Goal: Transaction & Acquisition: Book appointment/travel/reservation

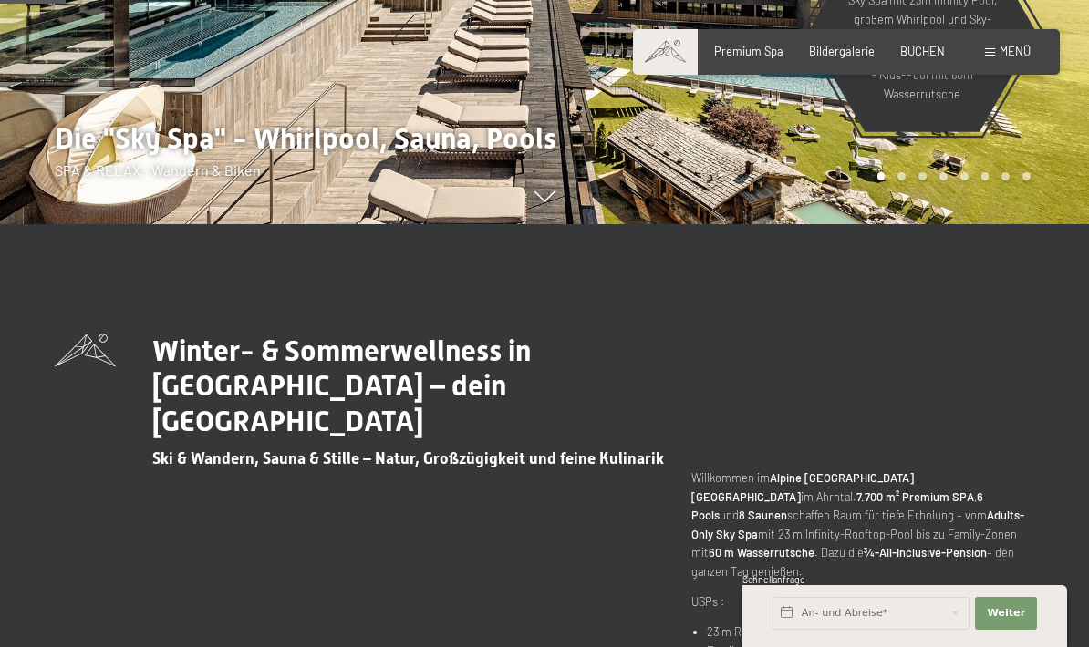
scroll to position [547, 0]
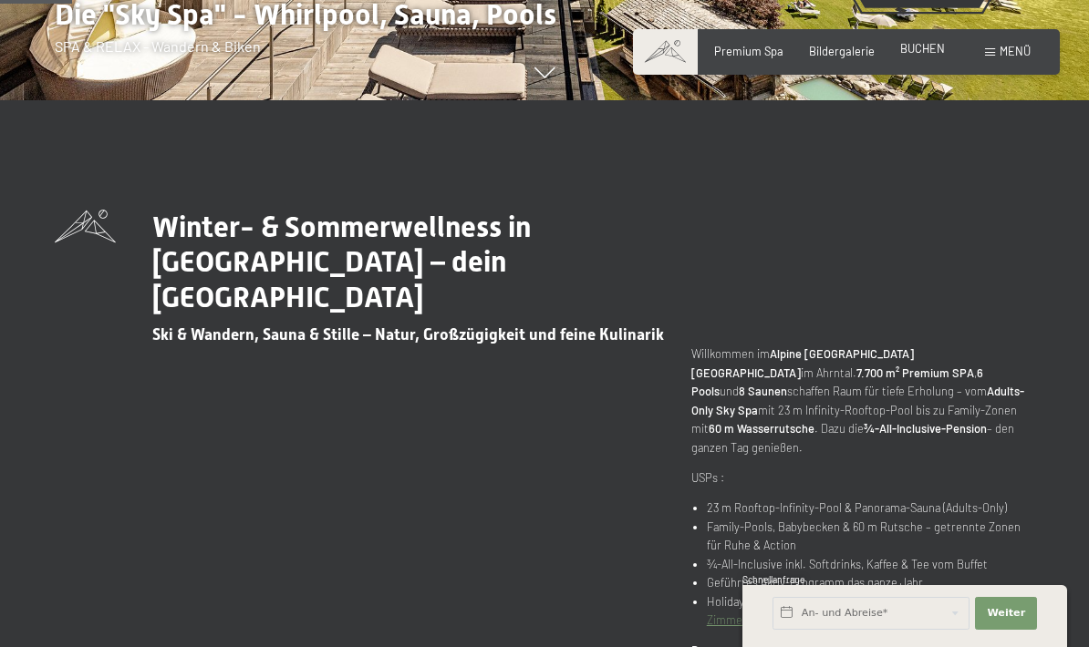
click at [934, 57] on div "Premium Spa Bildergalerie BUCHEN" at bounding box center [816, 52] width 308 height 16
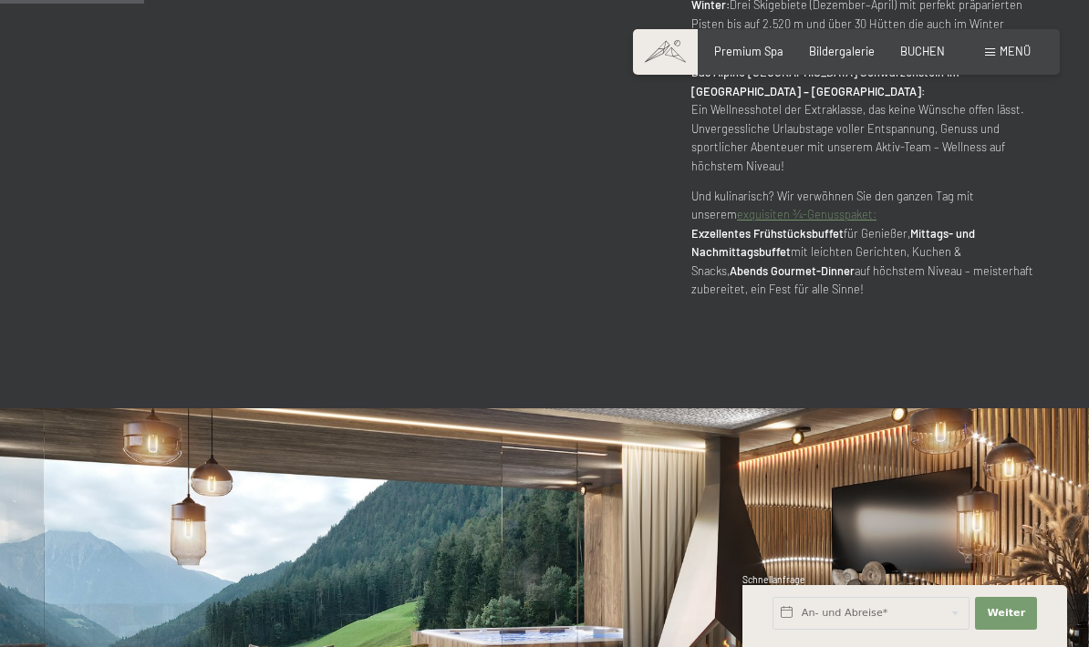
scroll to position [1322, 0]
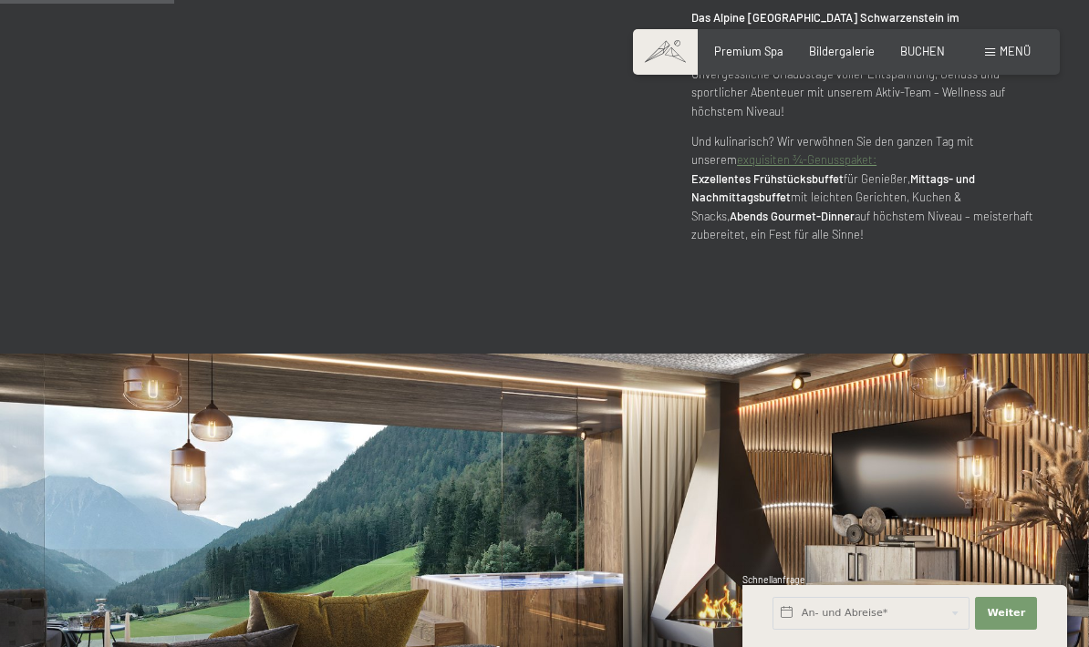
click at [922, 59] on div "Buchen Anfragen Premium Spa Bildergalerie BUCHEN Menü DE IT EN Gutschein Bilder…" at bounding box center [846, 52] width 368 height 16
click at [924, 51] on span "BUCHEN" at bounding box center [922, 48] width 45 height 15
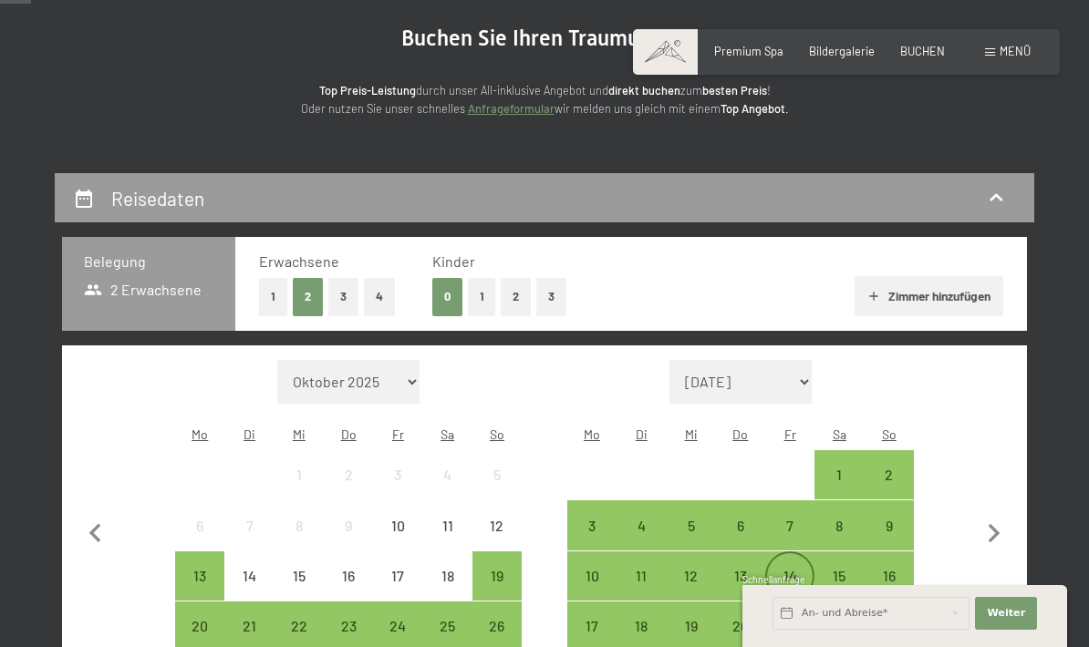
scroll to position [278, 0]
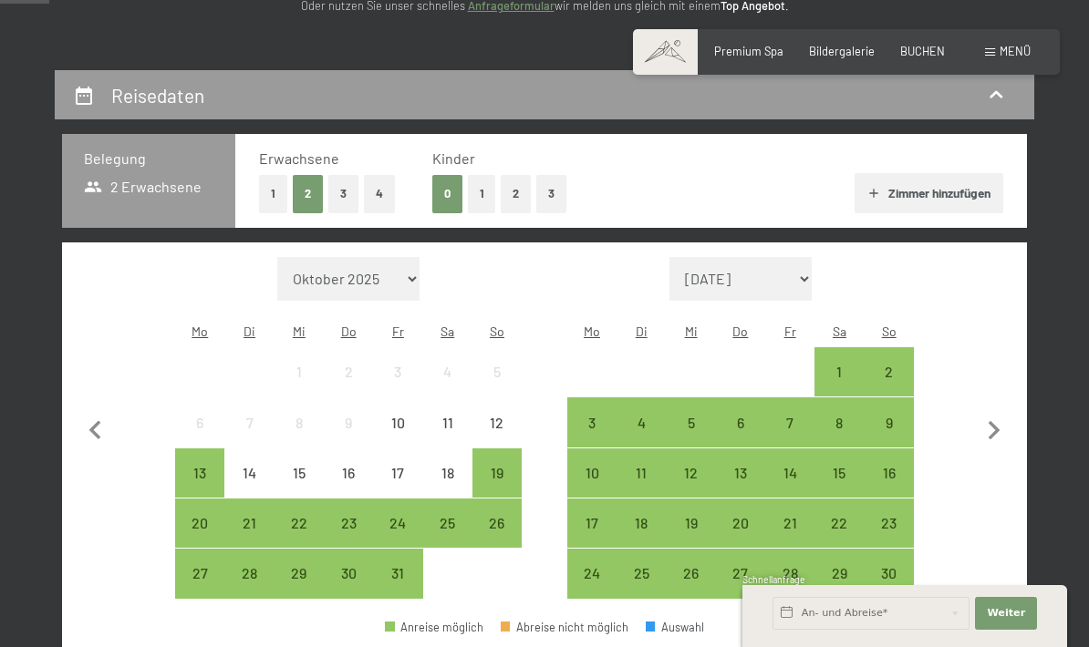
select select "2025-11-01"
select select "2025-12-01"
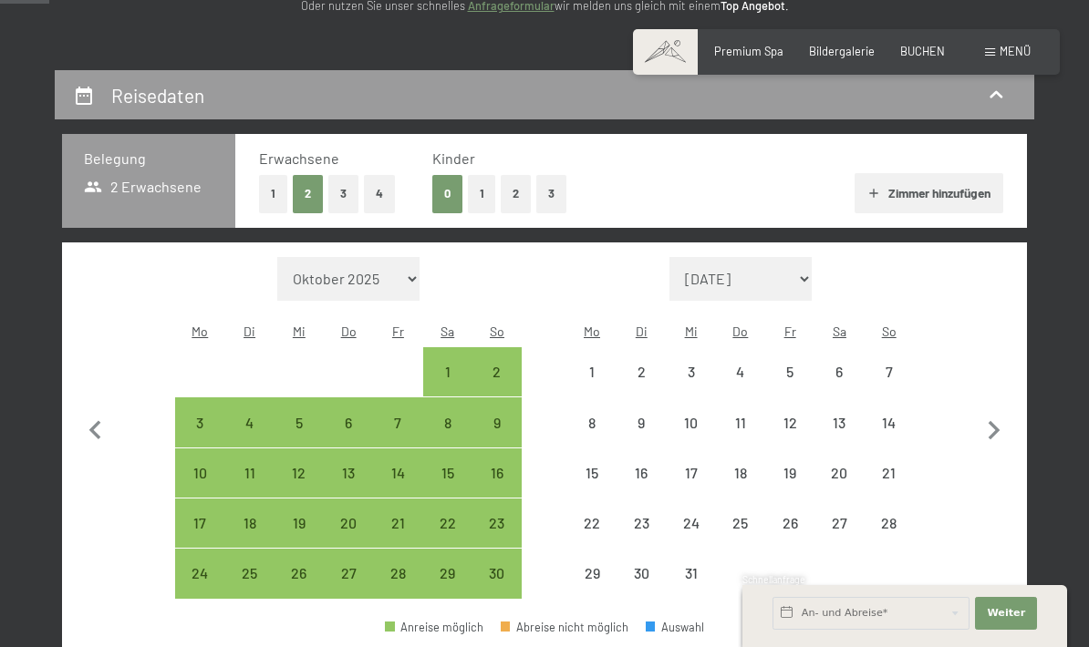
select select "2025-11-01"
select select "2025-12-01"
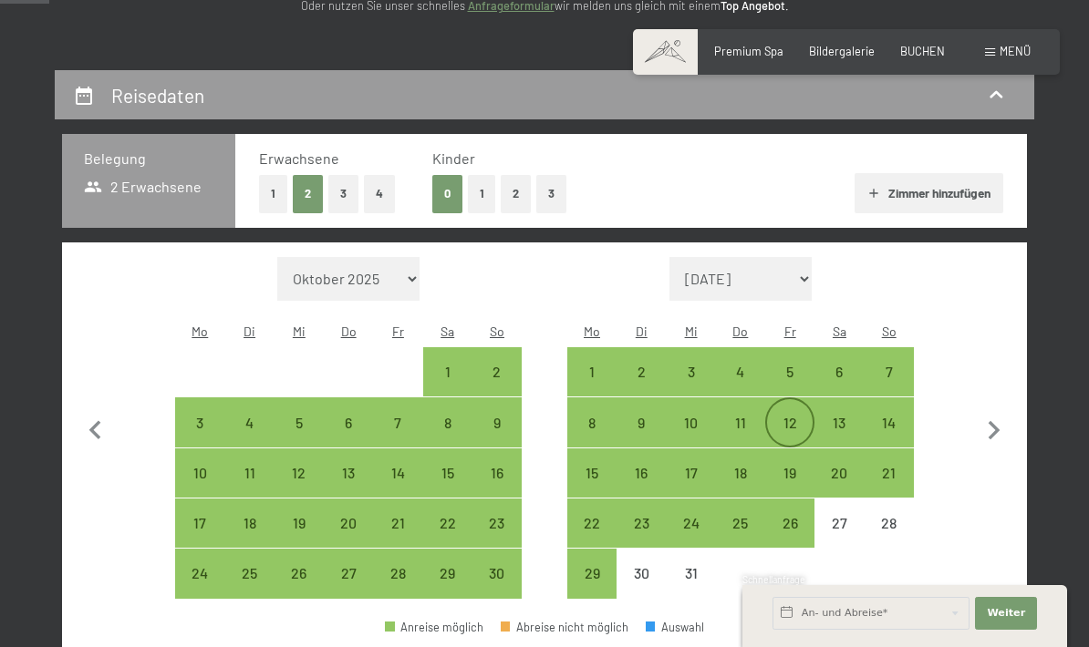
click at [782, 416] on div "12" at bounding box center [790, 439] width 46 height 46
select select "2025-11-01"
select select "2025-12-01"
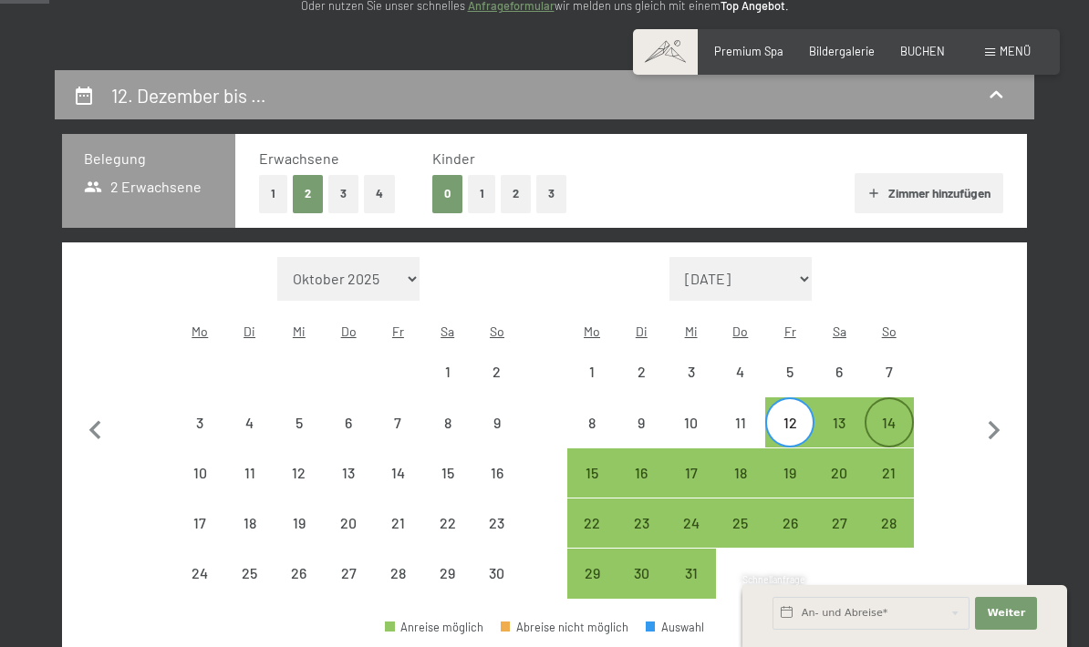
click at [876, 416] on div "14" at bounding box center [889, 439] width 46 height 46
select select "2025-11-01"
select select "2025-12-01"
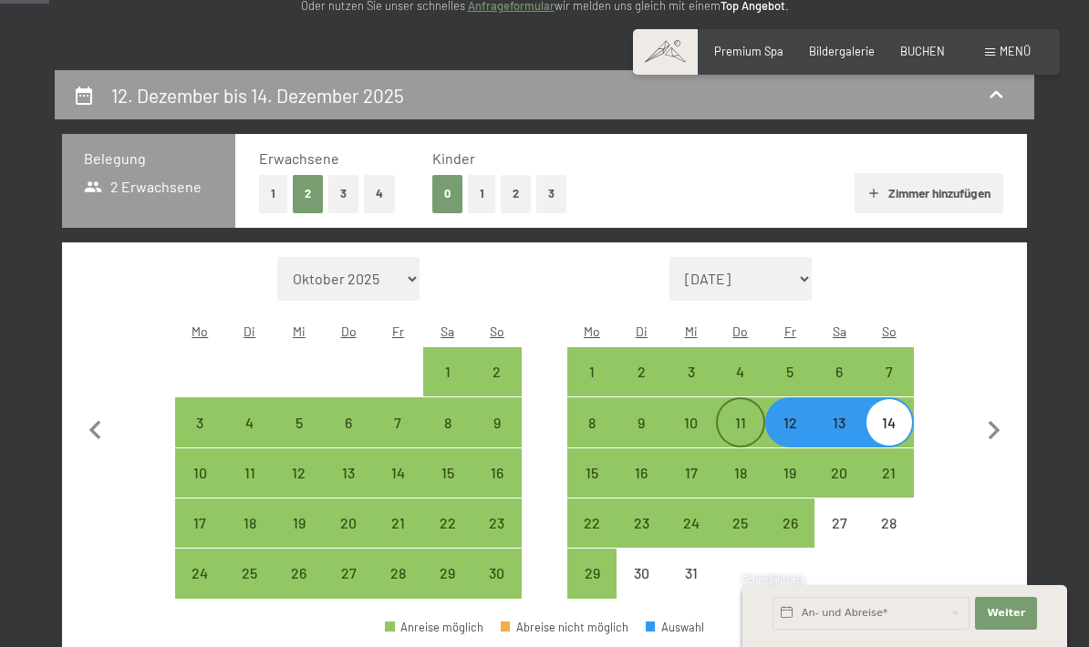
click at [748, 416] on div "11" at bounding box center [741, 439] width 46 height 46
select select "2025-11-01"
select select "2025-12-01"
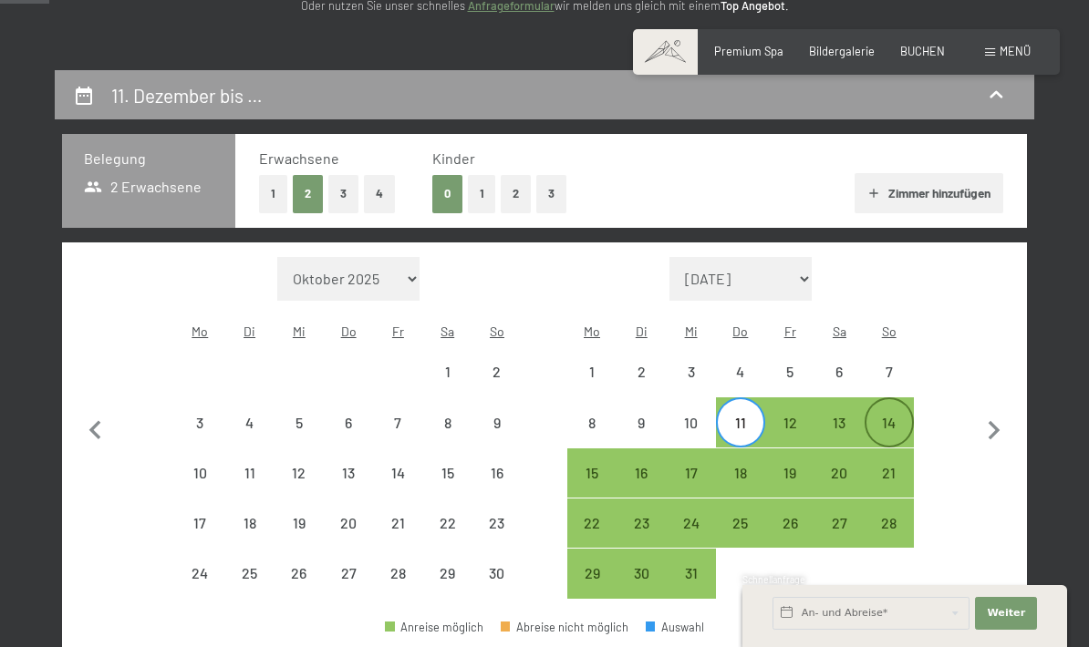
click at [883, 416] on div "14" at bounding box center [889, 439] width 46 height 46
select select "2025-11-01"
select select "2025-12-01"
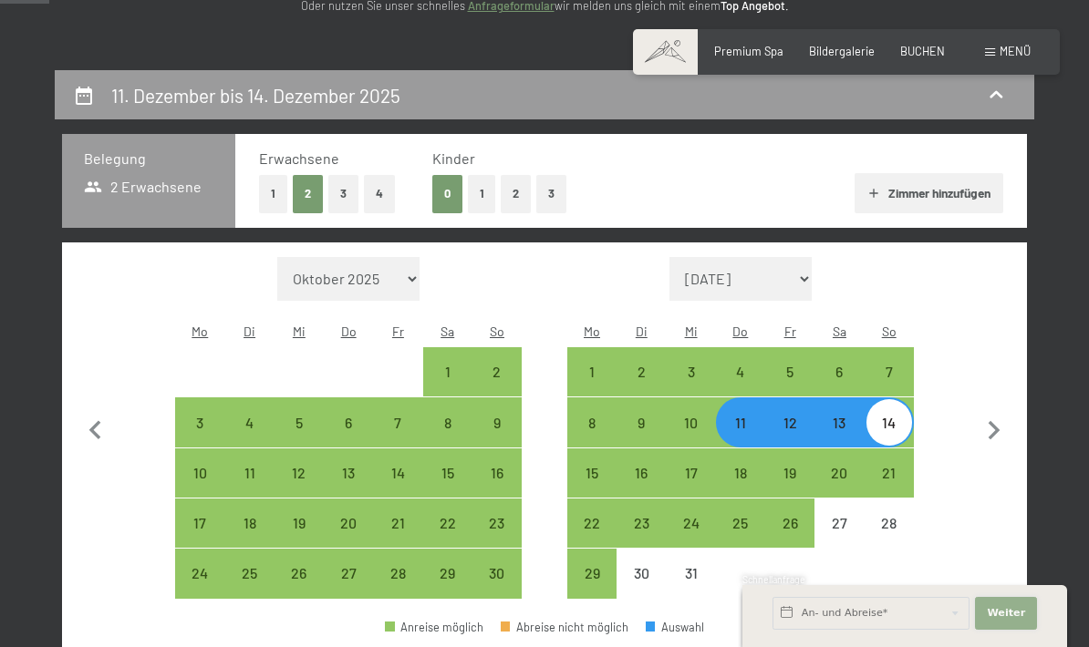
click at [989, 621] on span "Weiter" at bounding box center [1006, 613] width 38 height 15
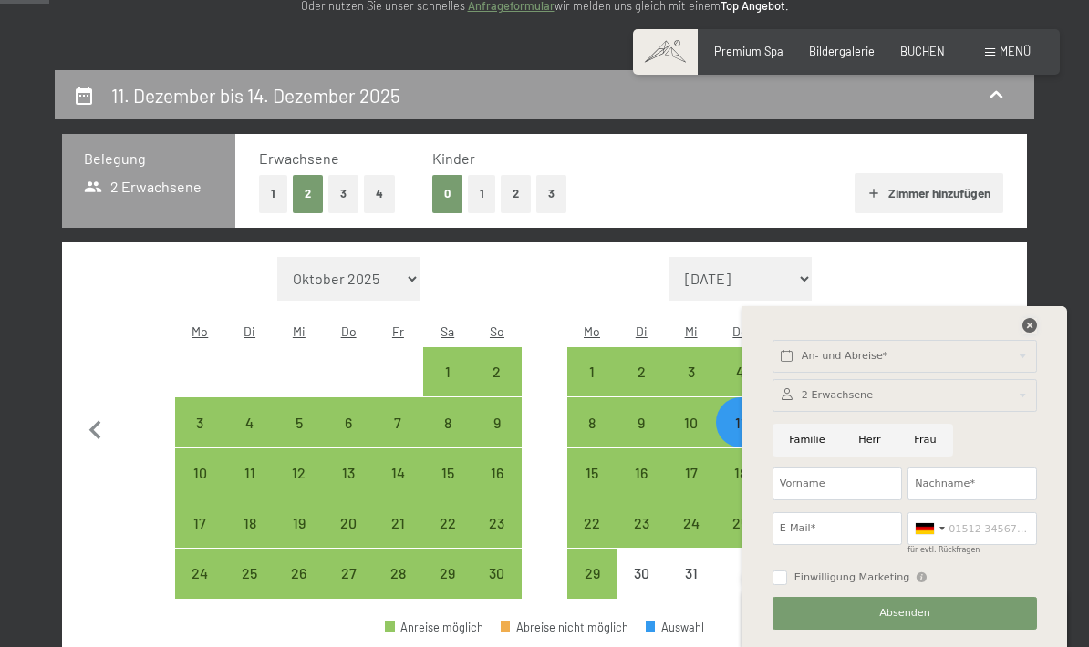
click at [1029, 333] on icon at bounding box center [1029, 325] width 15 height 15
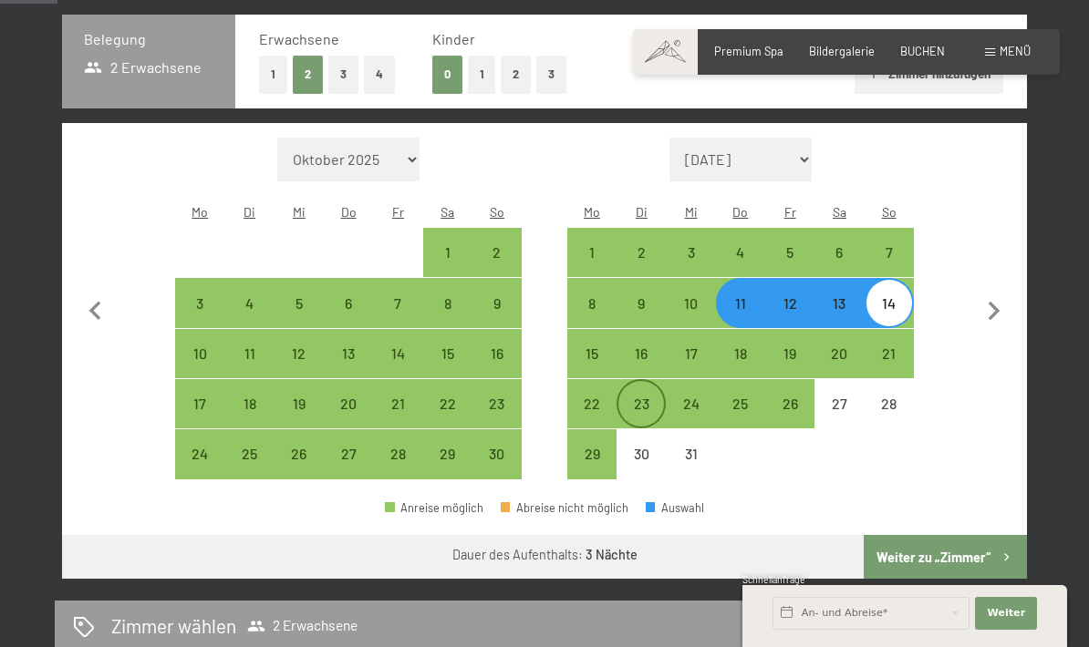
scroll to position [380, 0]
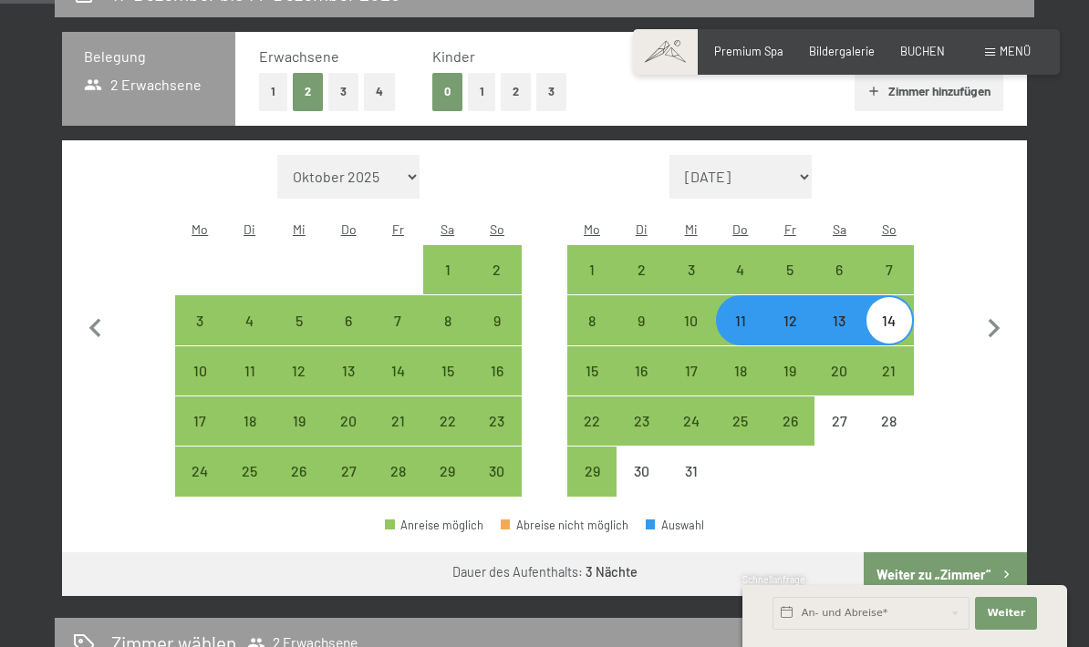
click at [370, 89] on button "4" at bounding box center [379, 91] width 31 height 37
select select "[DATE]"
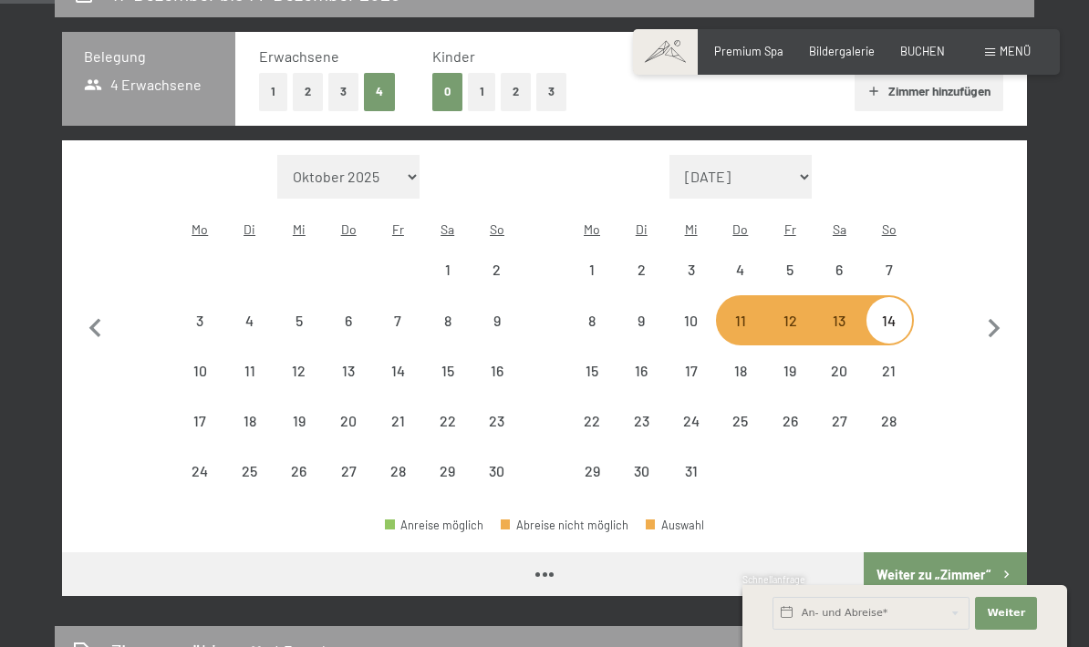
select select "[DATE]"
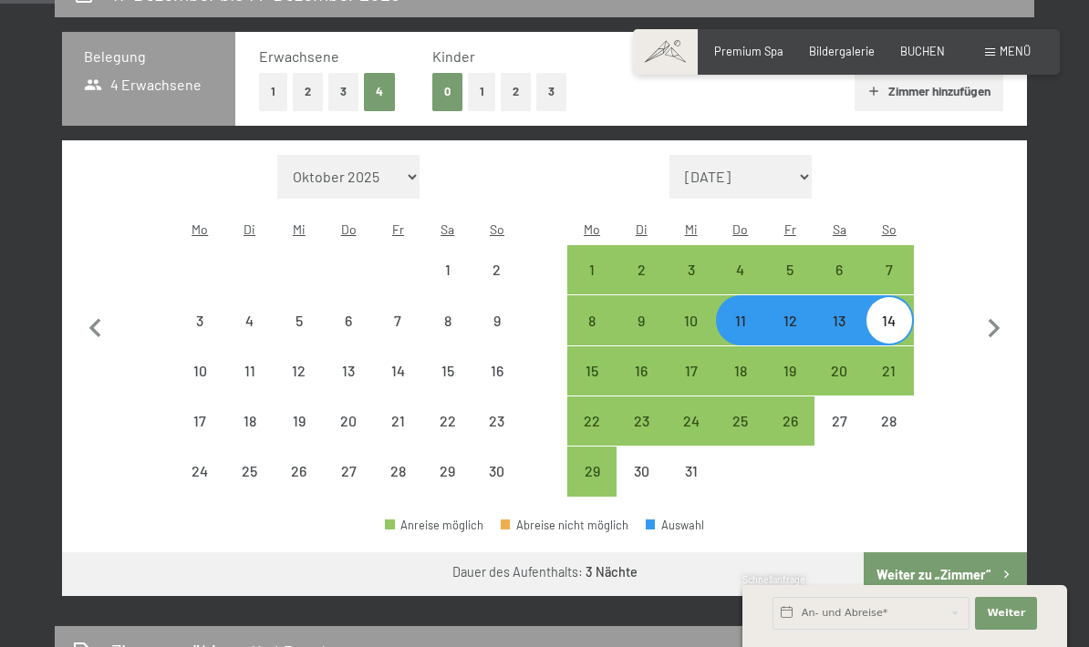
select select "[DATE]"
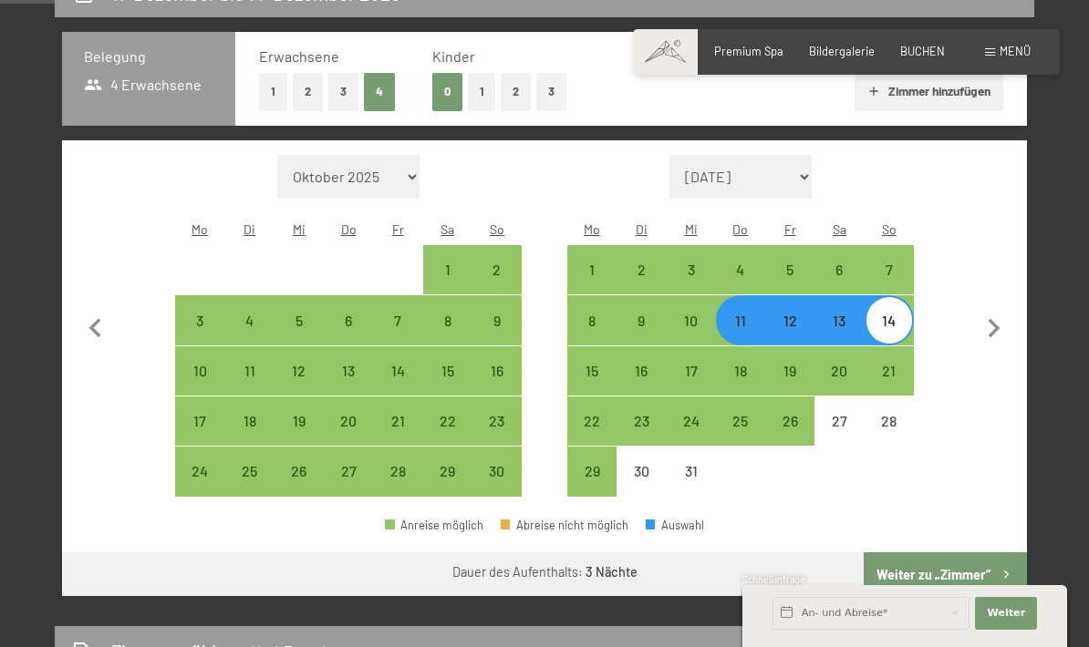
click at [937, 557] on button "Weiter zu „Zimmer“" at bounding box center [944, 575] width 163 height 44
select select "[DATE]"
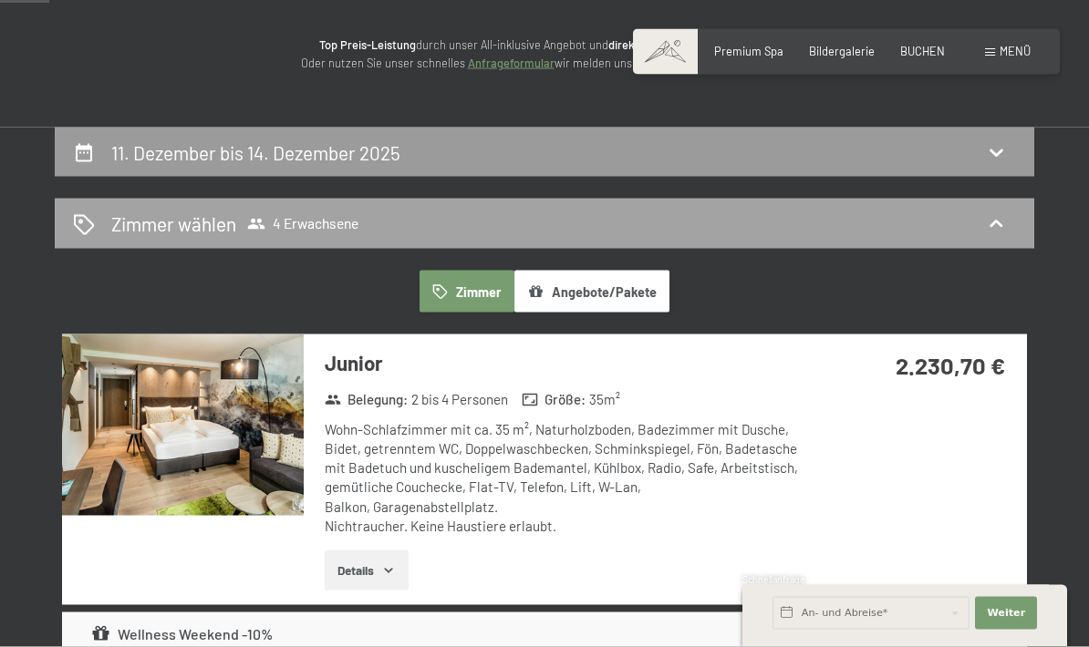
scroll to position [163, 0]
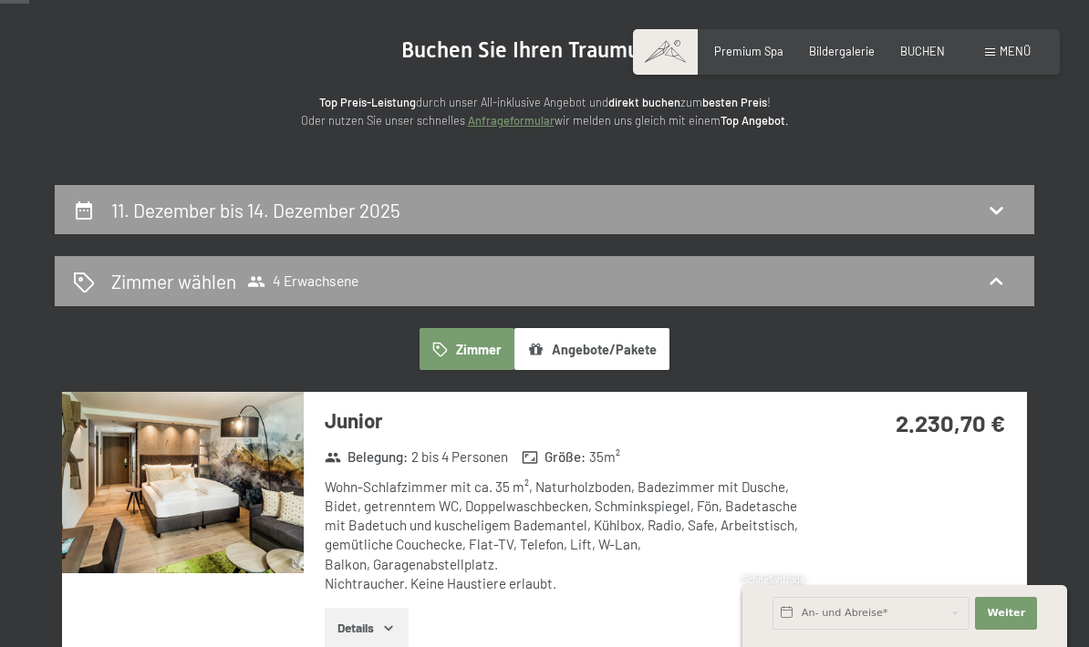
click at [572, 335] on button "Angebote/Pakete" at bounding box center [591, 349] width 155 height 42
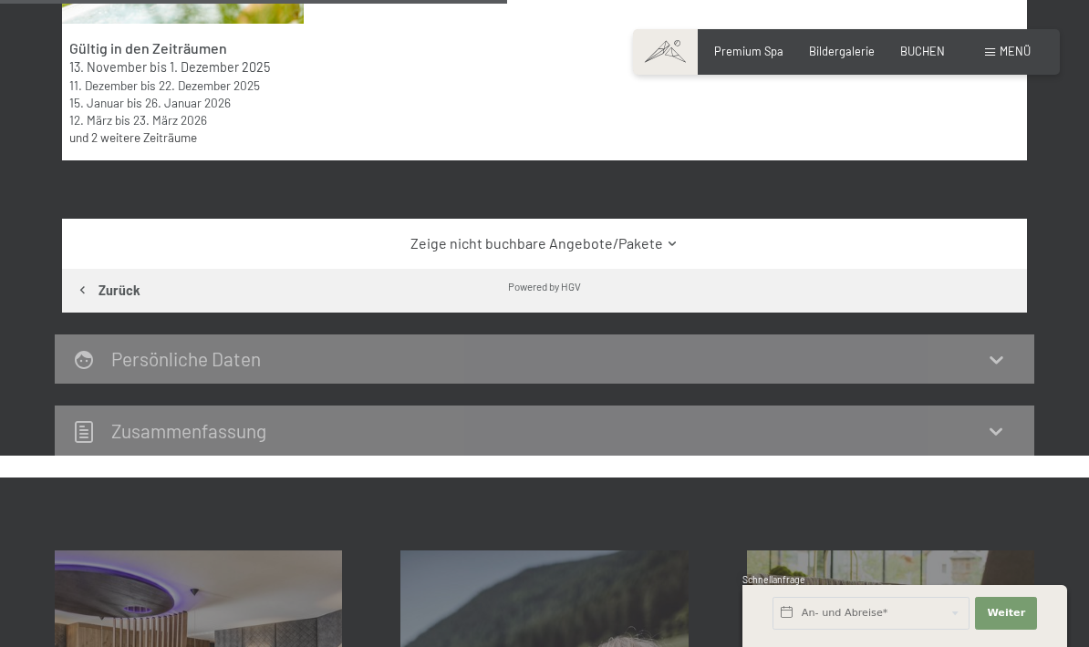
scroll to position [712, 0]
click at [531, 249] on link "Zeige nicht buchbare Angebote/Pakete" at bounding box center [544, 244] width 907 height 20
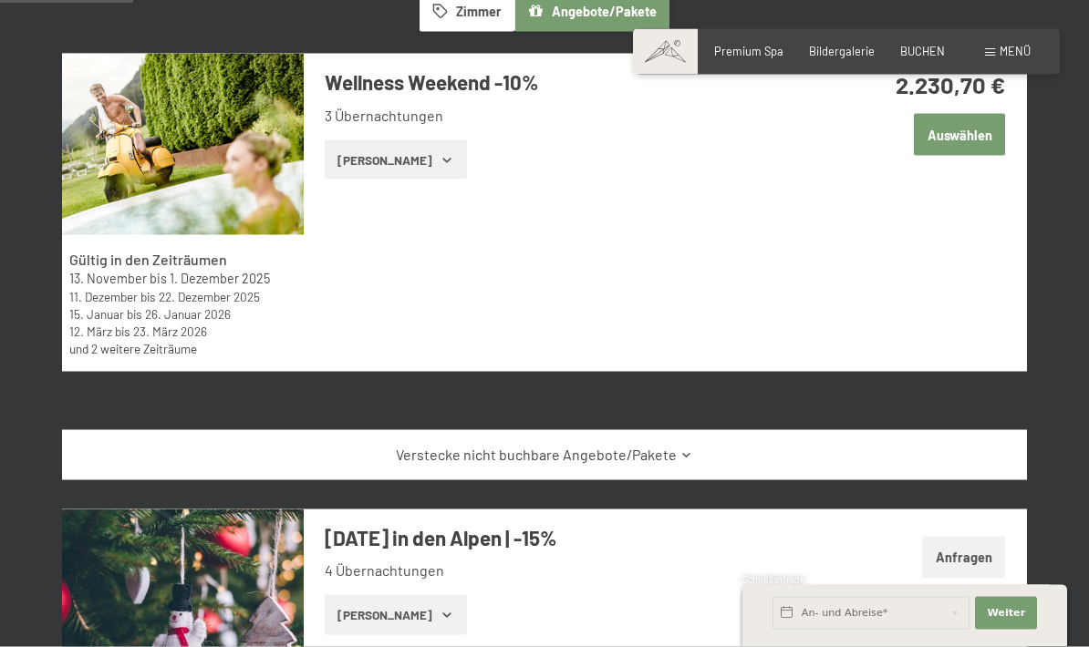
scroll to position [0, 0]
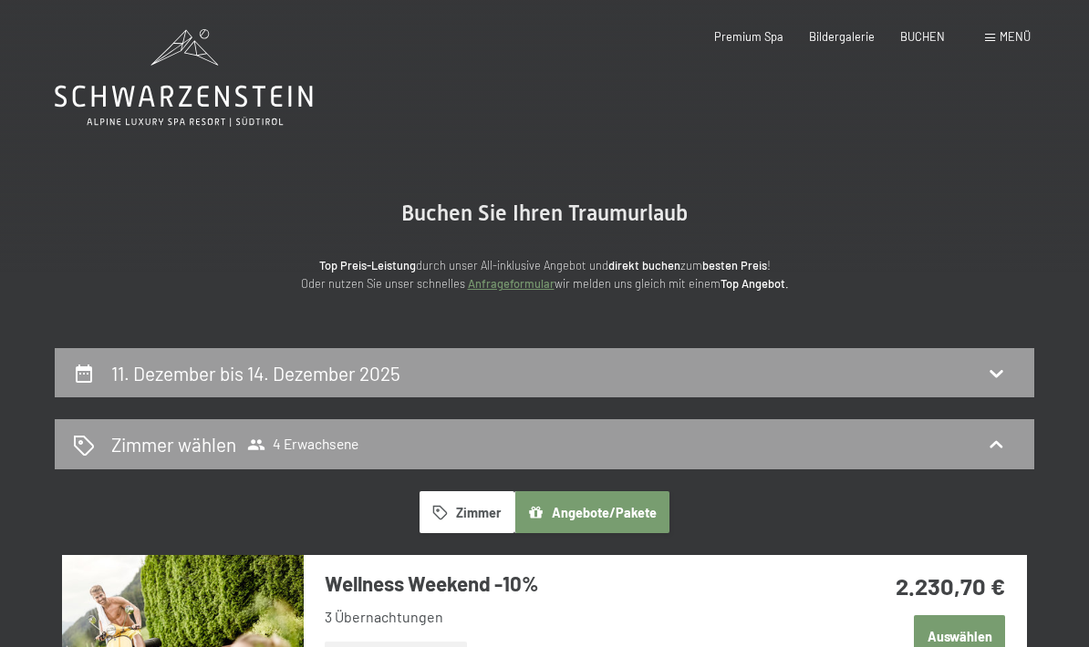
click at [232, 114] on icon at bounding box center [184, 78] width 258 height 98
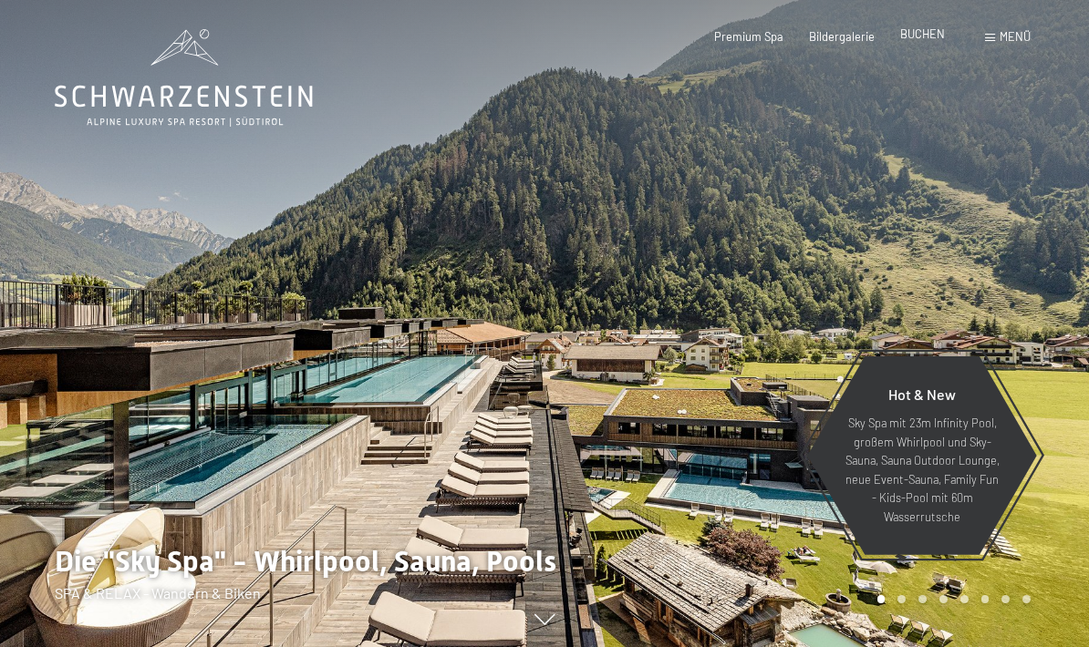
click at [935, 42] on div "BUCHEN" at bounding box center [922, 34] width 45 height 16
click at [931, 37] on span "BUCHEN" at bounding box center [922, 33] width 45 height 15
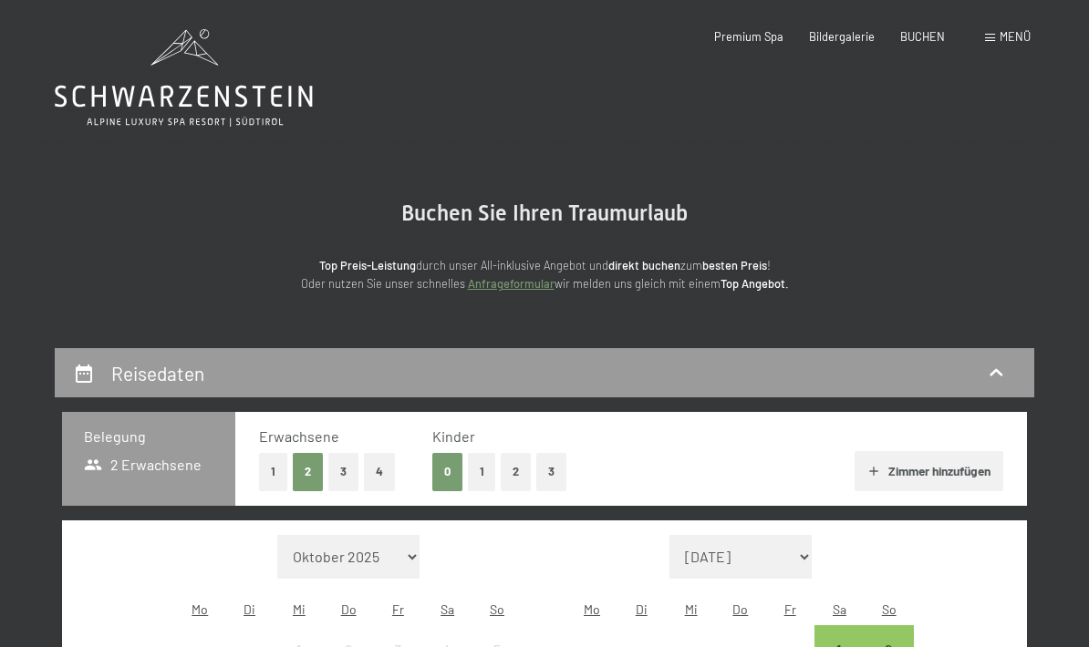
click at [950, 35] on div "Premium Spa Bildergalerie BUCHEN" at bounding box center [816, 37] width 308 height 16
click at [938, 38] on span "BUCHEN" at bounding box center [922, 33] width 45 height 15
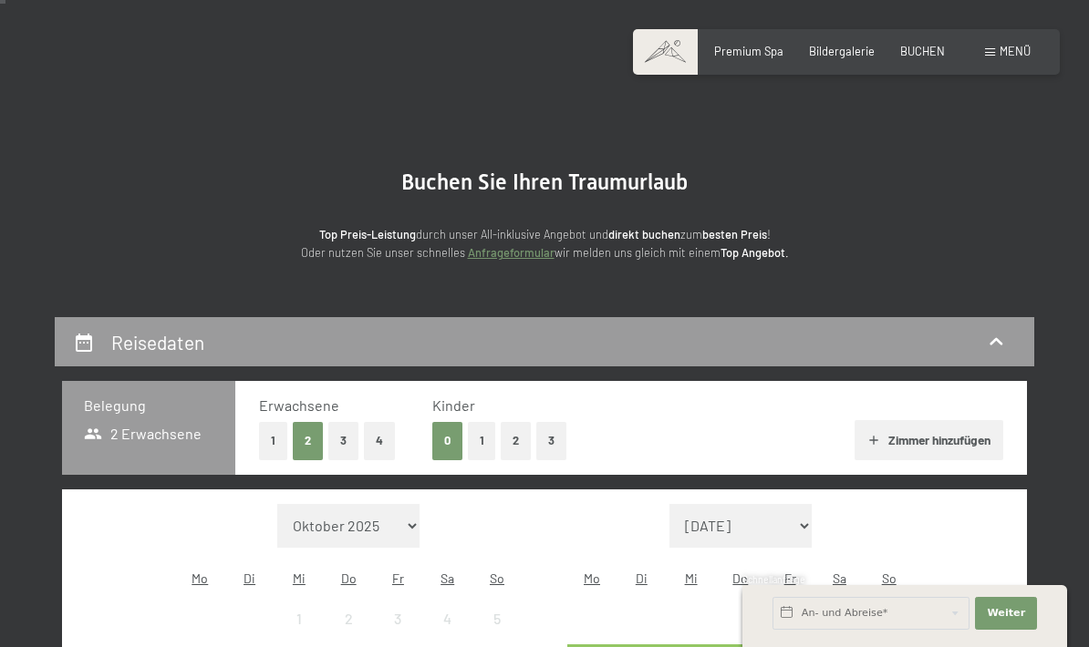
click at [389, 446] on button "4" at bounding box center [379, 440] width 31 height 37
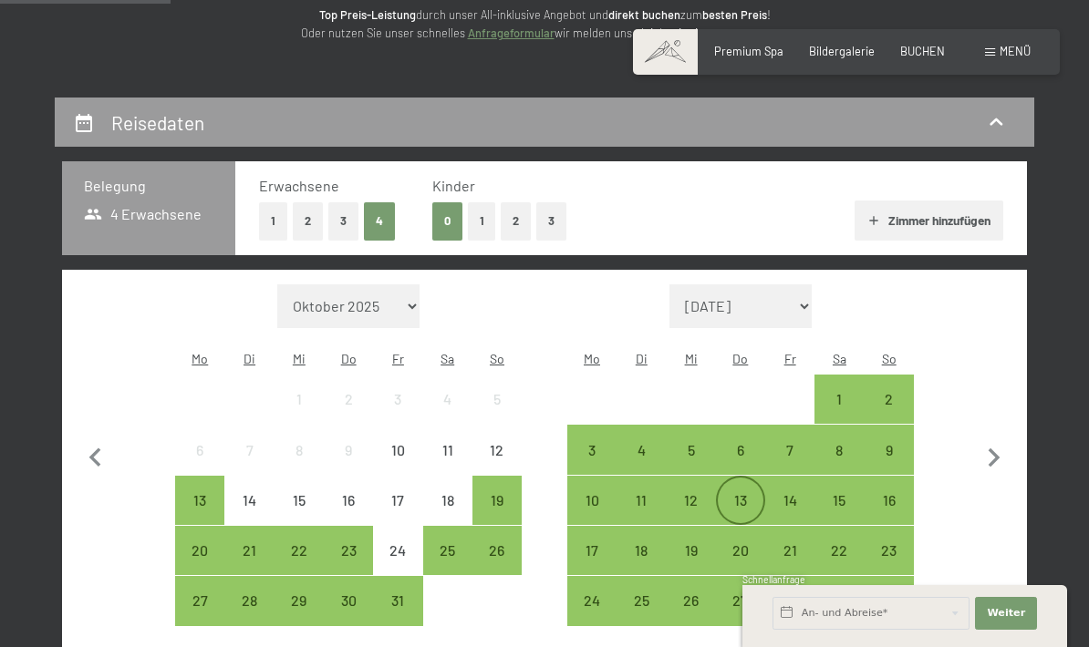
scroll to position [266, 0]
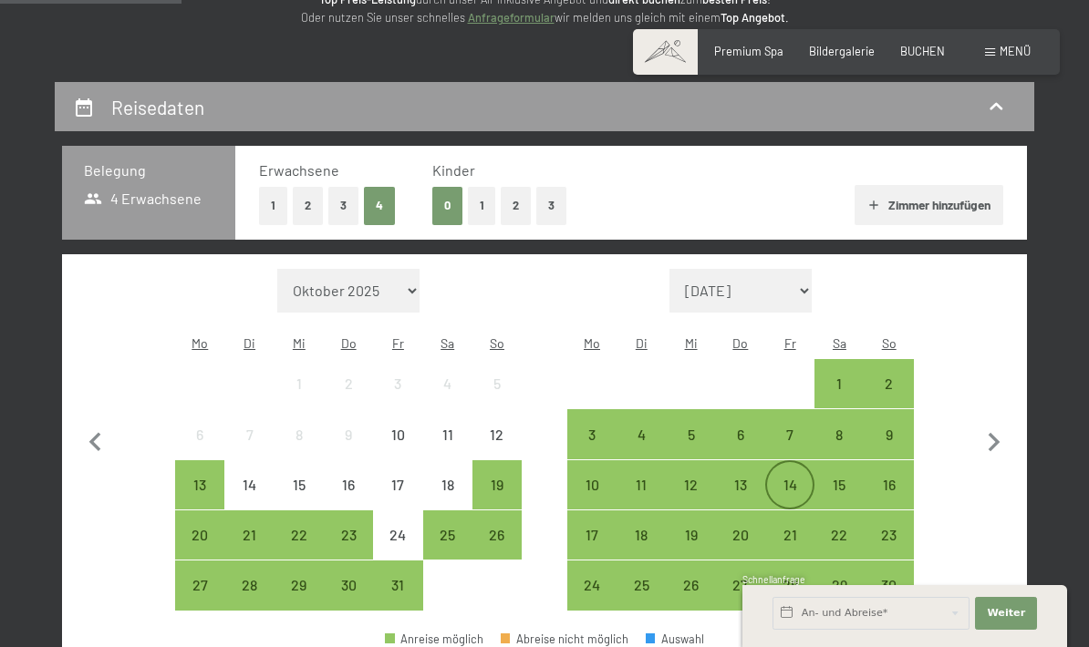
click at [784, 478] on div "14" at bounding box center [790, 501] width 46 height 46
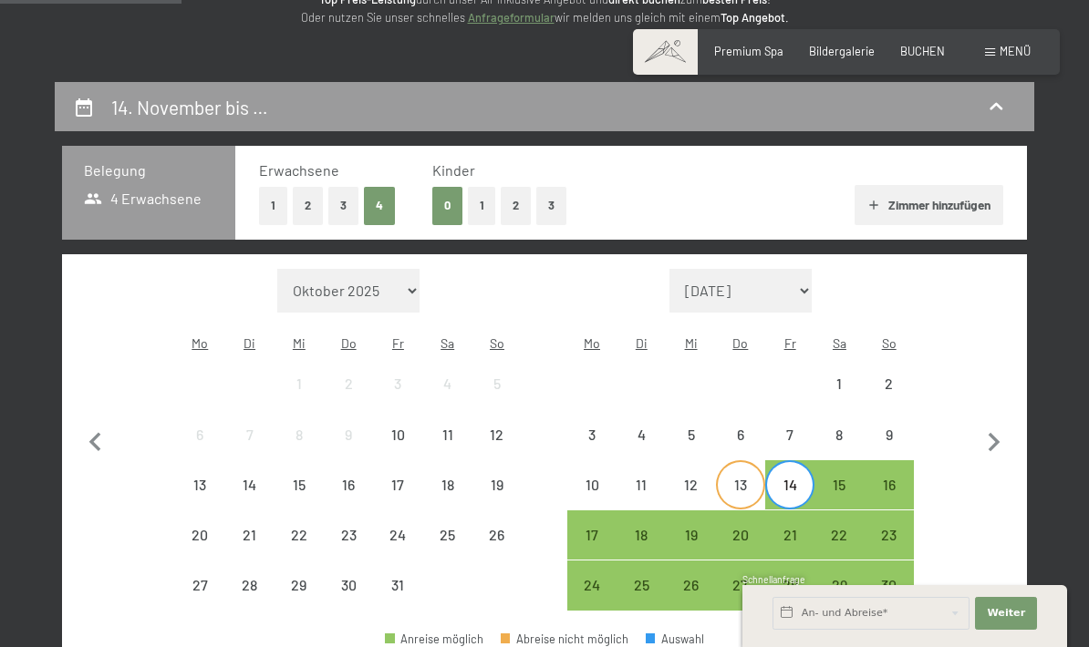
click at [755, 478] on div "13" at bounding box center [741, 501] width 46 height 46
click at [891, 478] on div "16" at bounding box center [889, 501] width 46 height 46
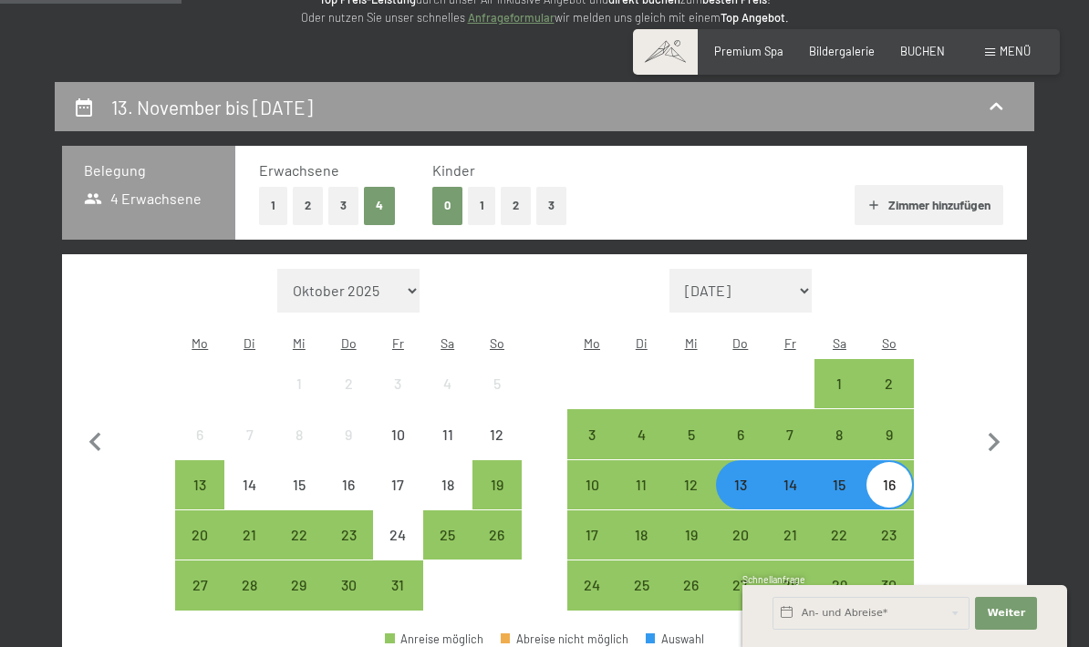
click at [744, 478] on div "13" at bounding box center [741, 501] width 46 height 46
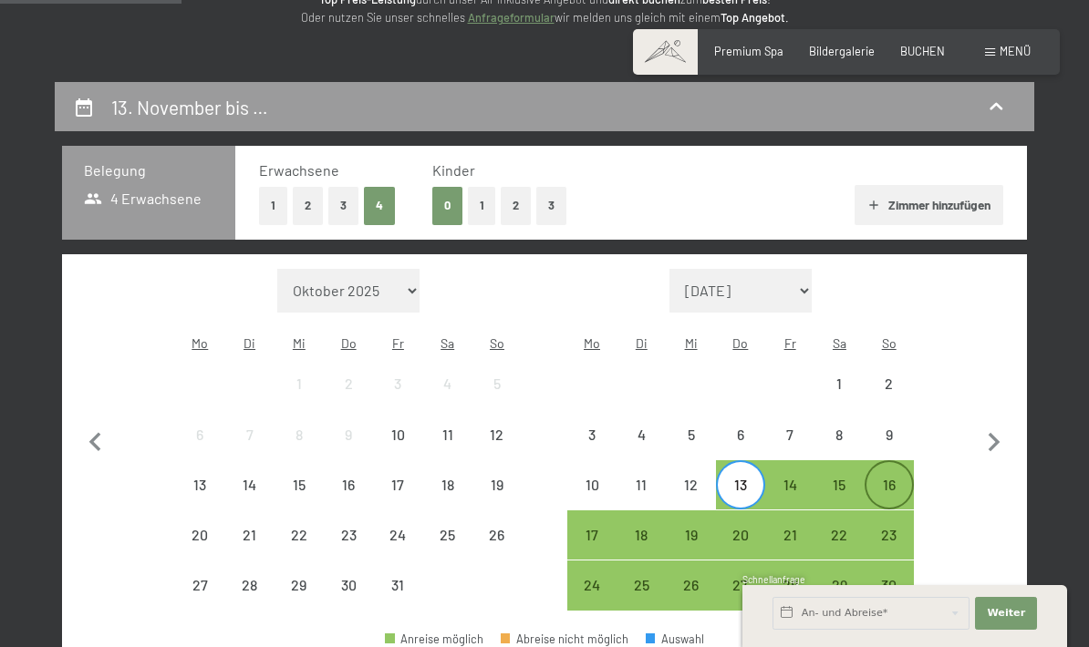
click at [882, 478] on div "16" at bounding box center [889, 501] width 46 height 46
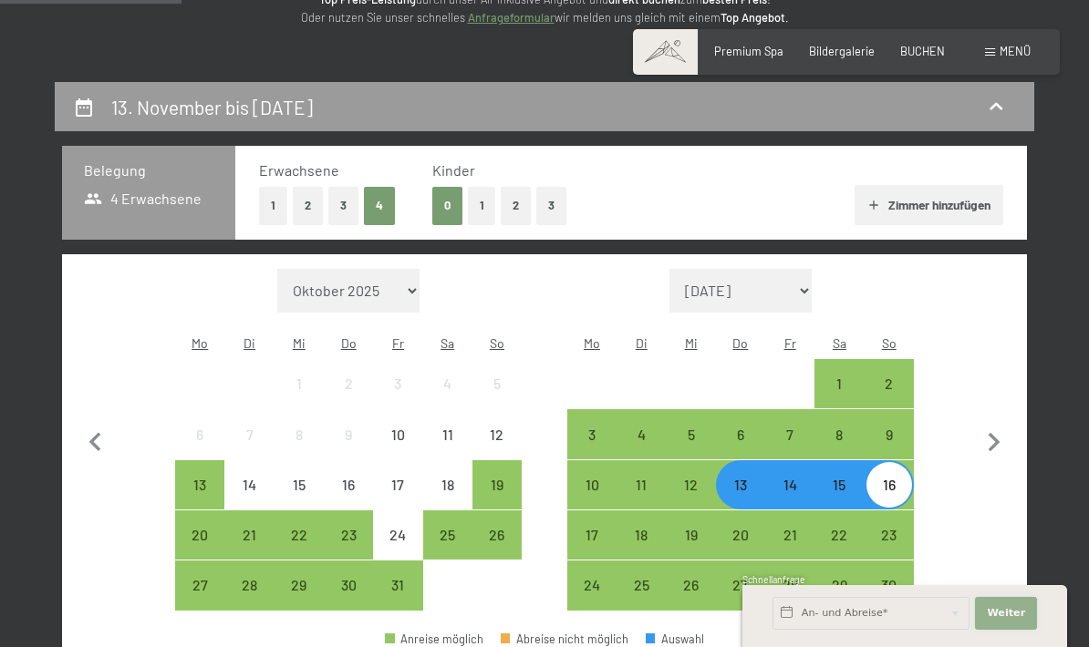
click at [1013, 621] on span "Weiter" at bounding box center [1006, 613] width 38 height 15
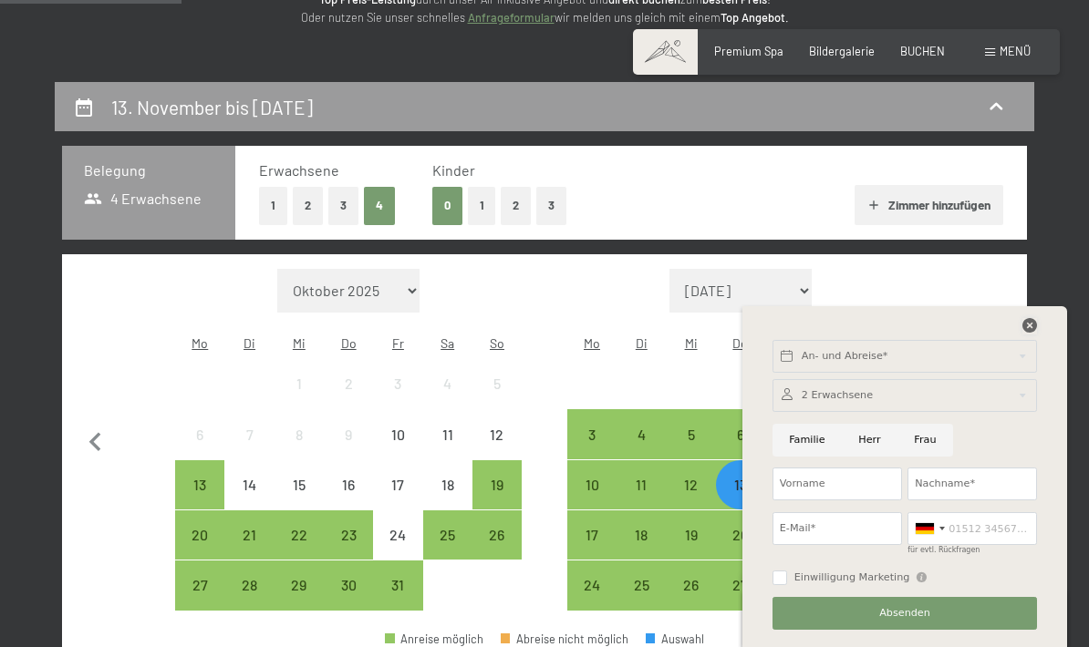
click at [1034, 333] on icon at bounding box center [1029, 325] width 15 height 15
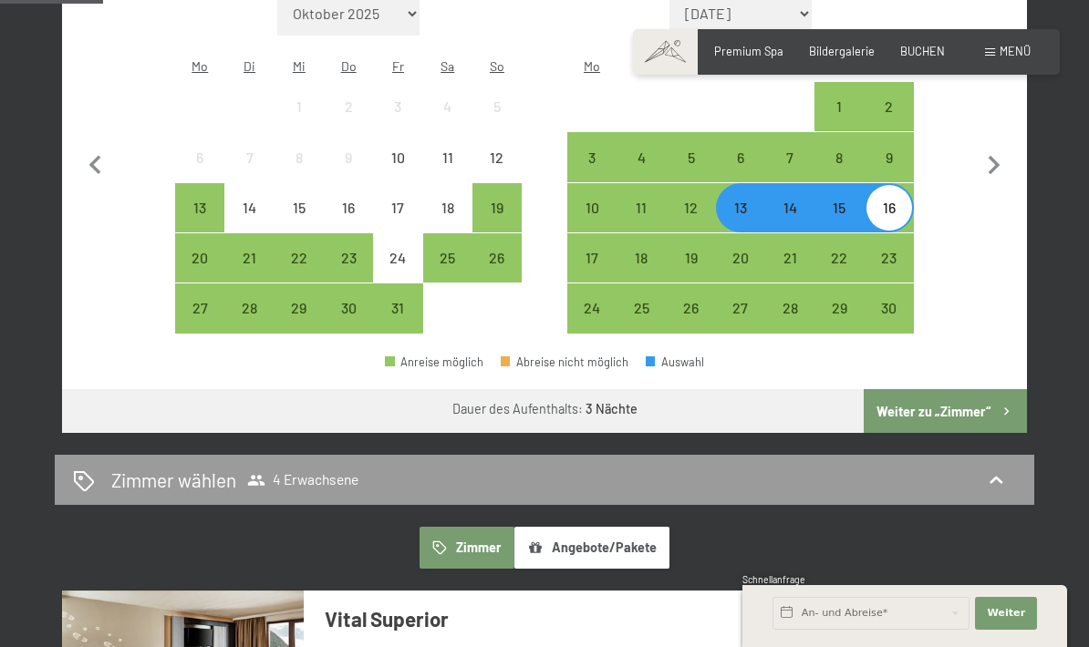
scroll to position [774, 0]
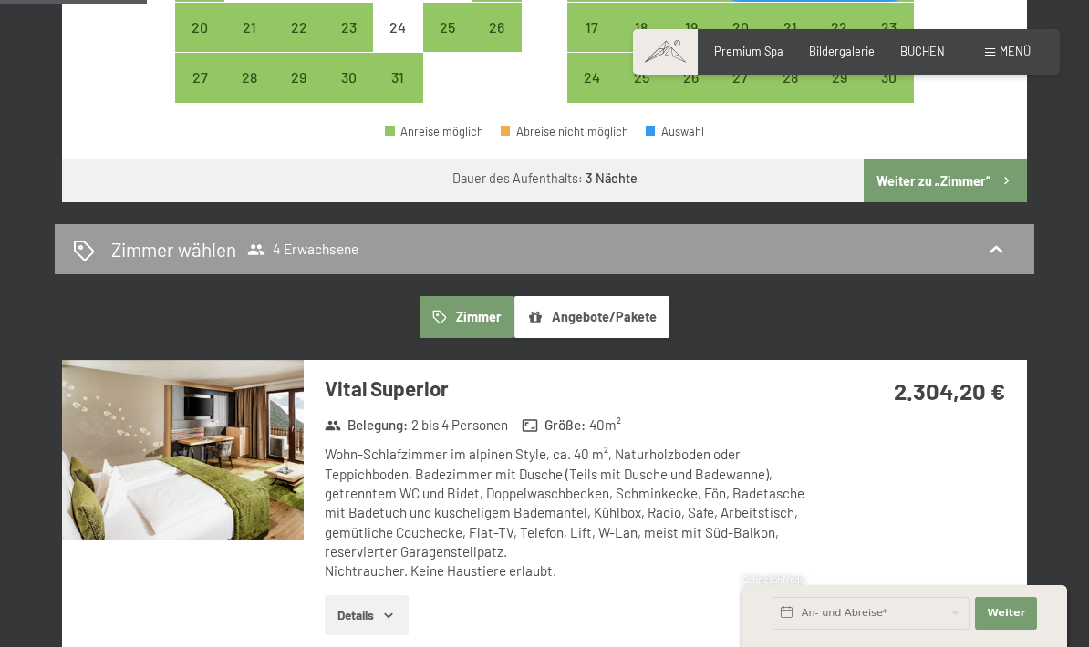
click at [600, 296] on button "Angebote/Pakete" at bounding box center [591, 317] width 155 height 42
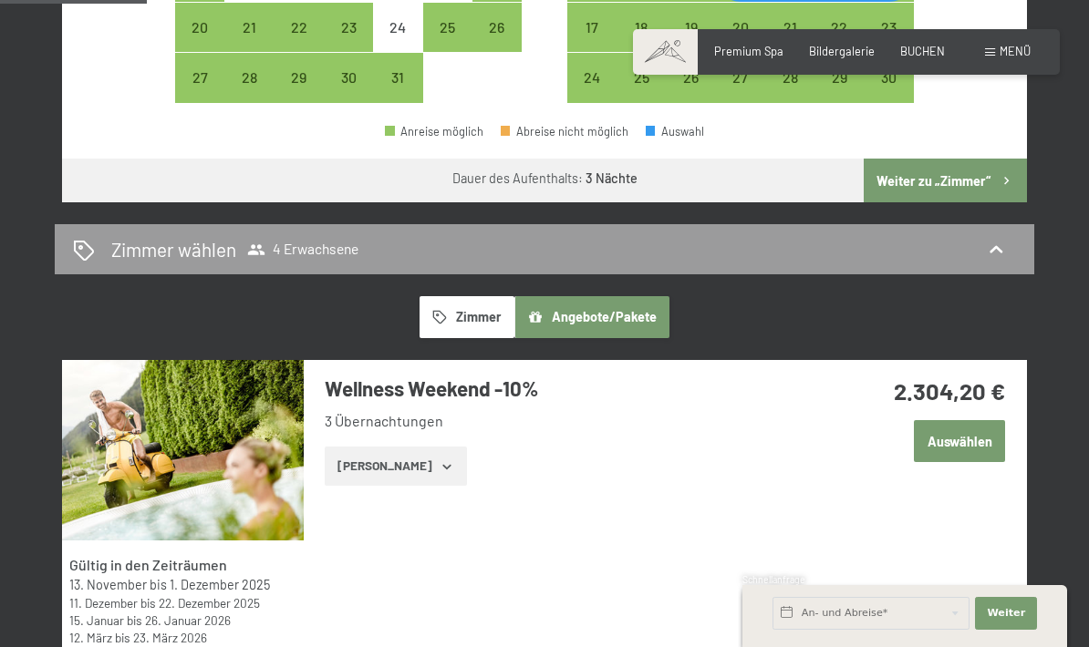
click at [486, 296] on button "Zimmer" at bounding box center [466, 317] width 95 height 42
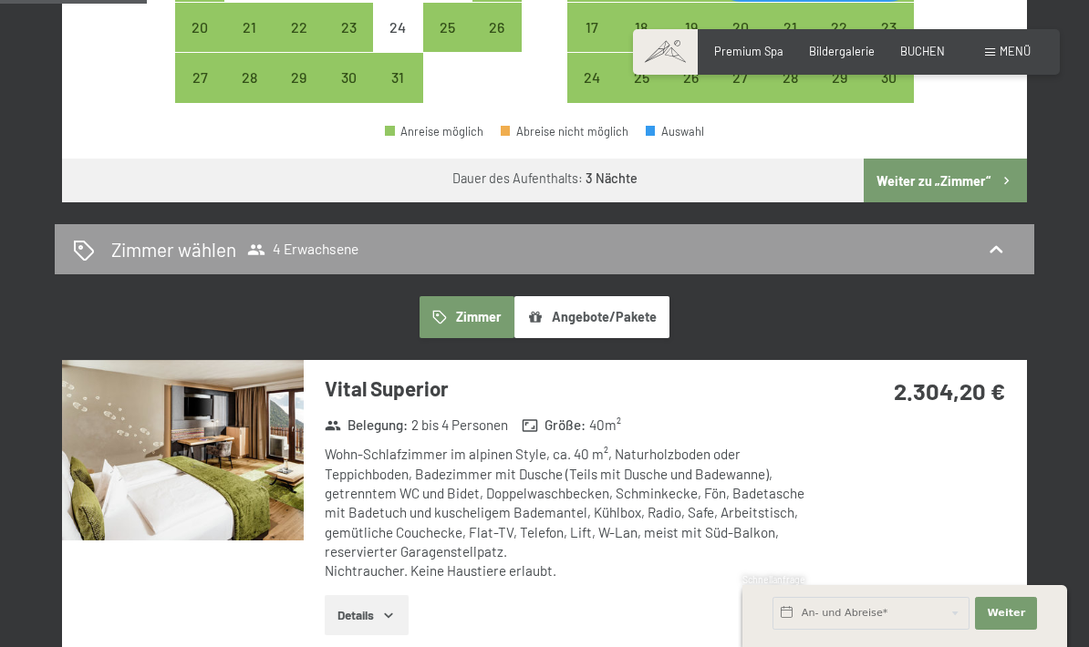
scroll to position [873, 0]
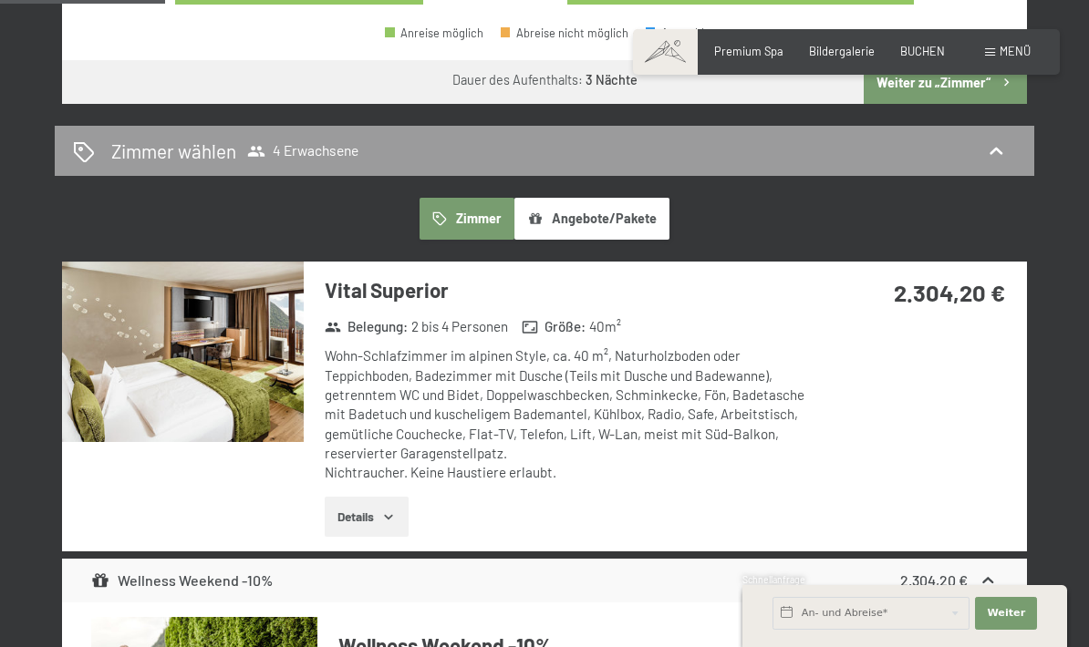
click at [396, 510] on icon "button" at bounding box center [388, 517] width 15 height 15
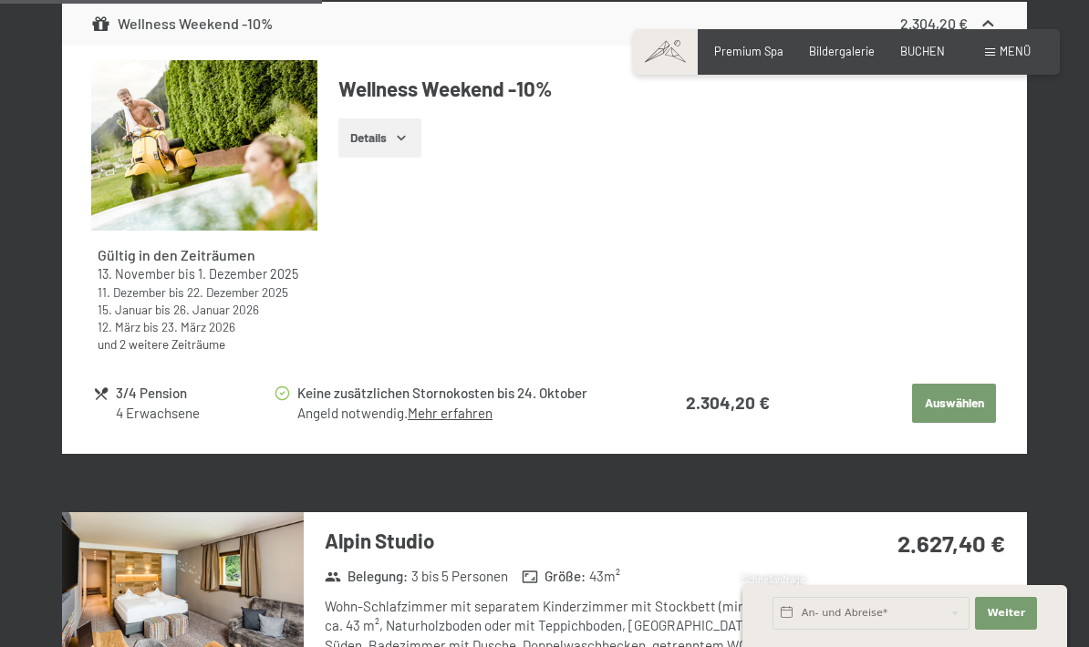
scroll to position [2047, 0]
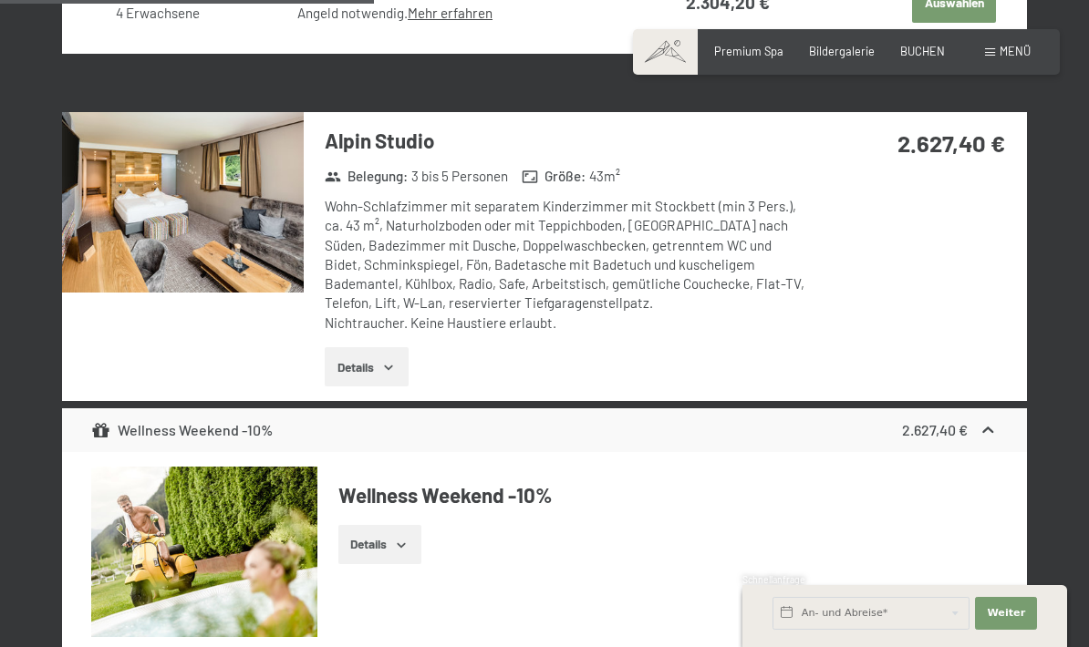
click at [394, 347] on button "Details" at bounding box center [366, 367] width 83 height 40
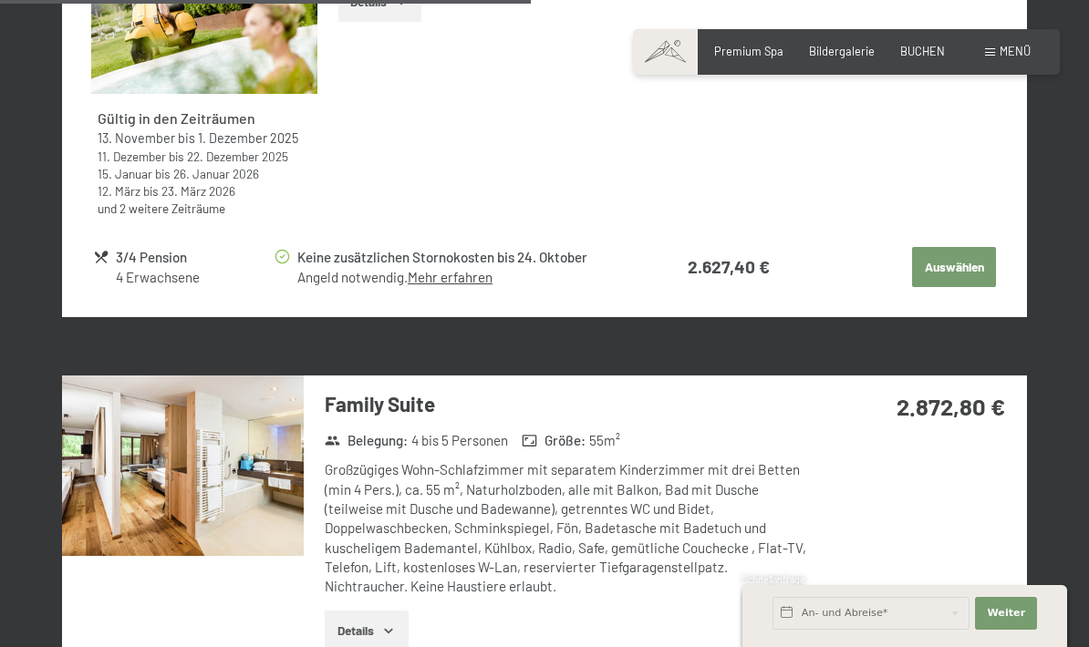
scroll to position [3170, 0]
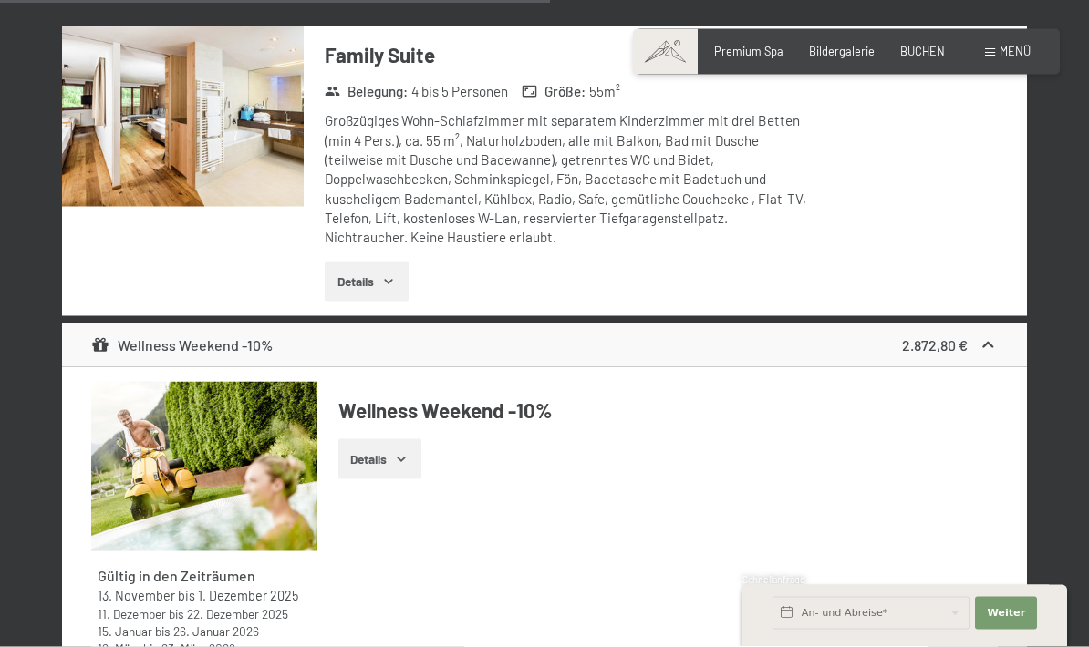
click at [376, 262] on button "Details" at bounding box center [366, 282] width 83 height 40
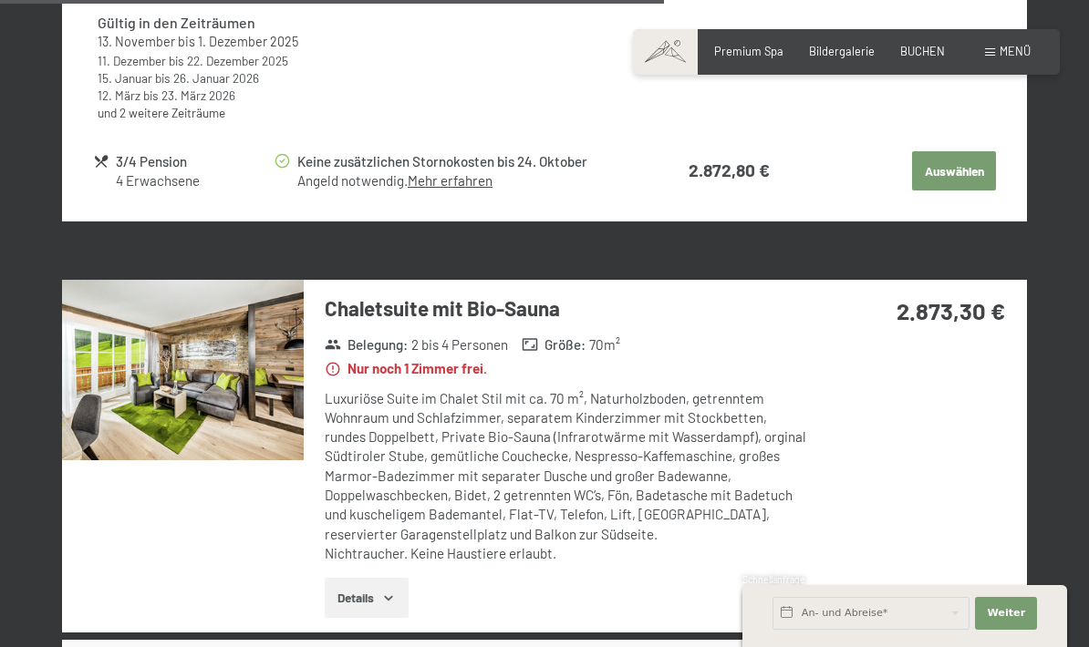
scroll to position [3900, 0]
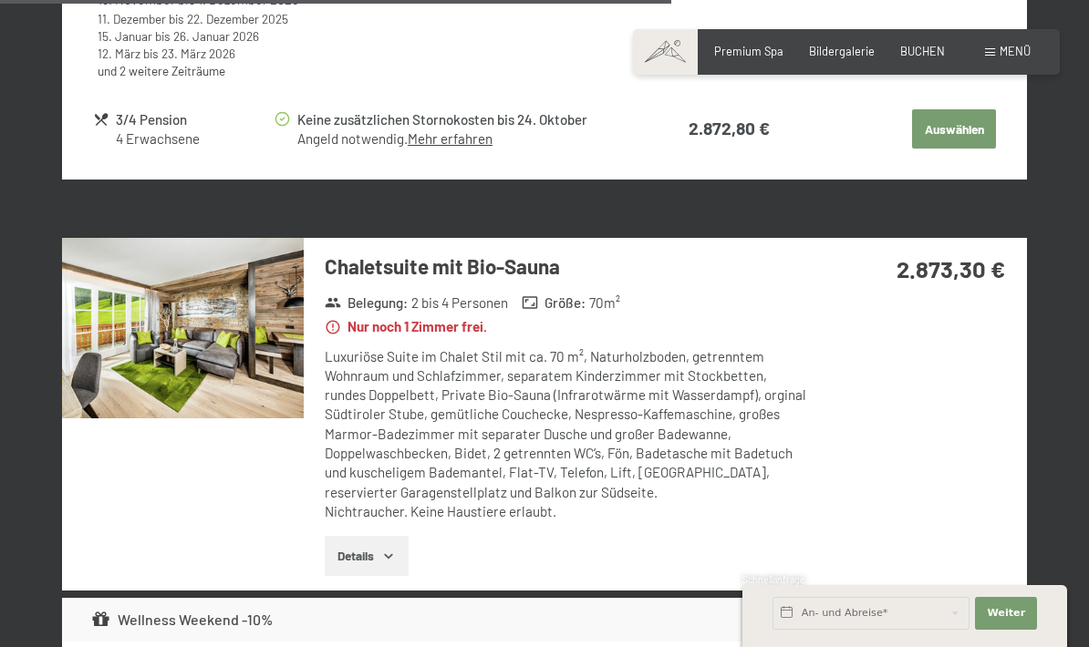
click at [344, 536] on button "Details" at bounding box center [366, 556] width 83 height 40
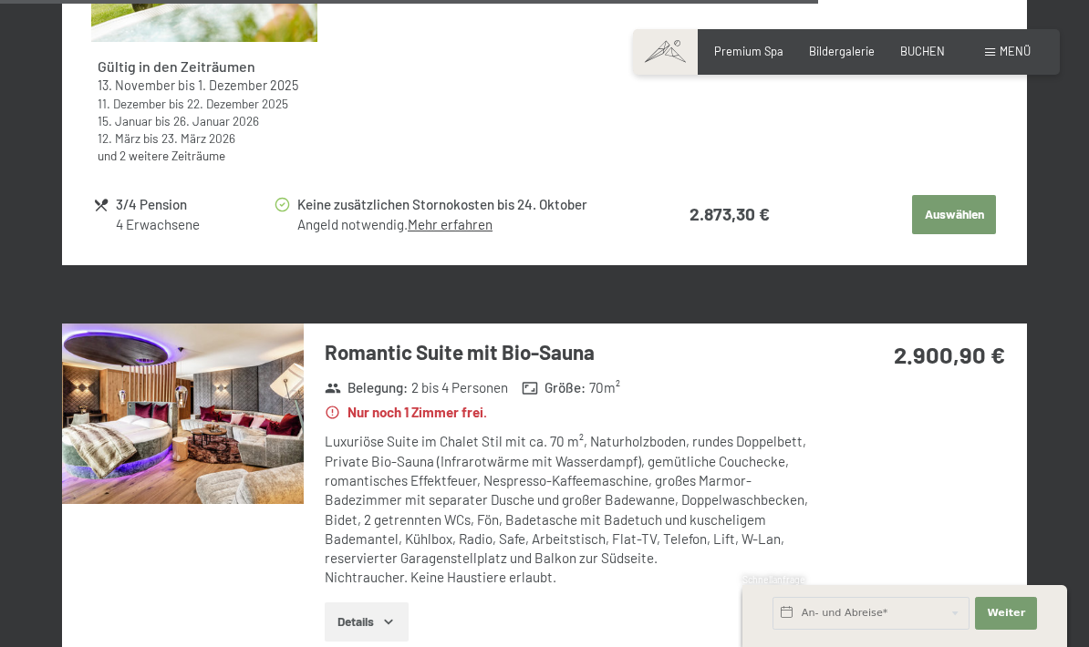
scroll to position [5036, 0]
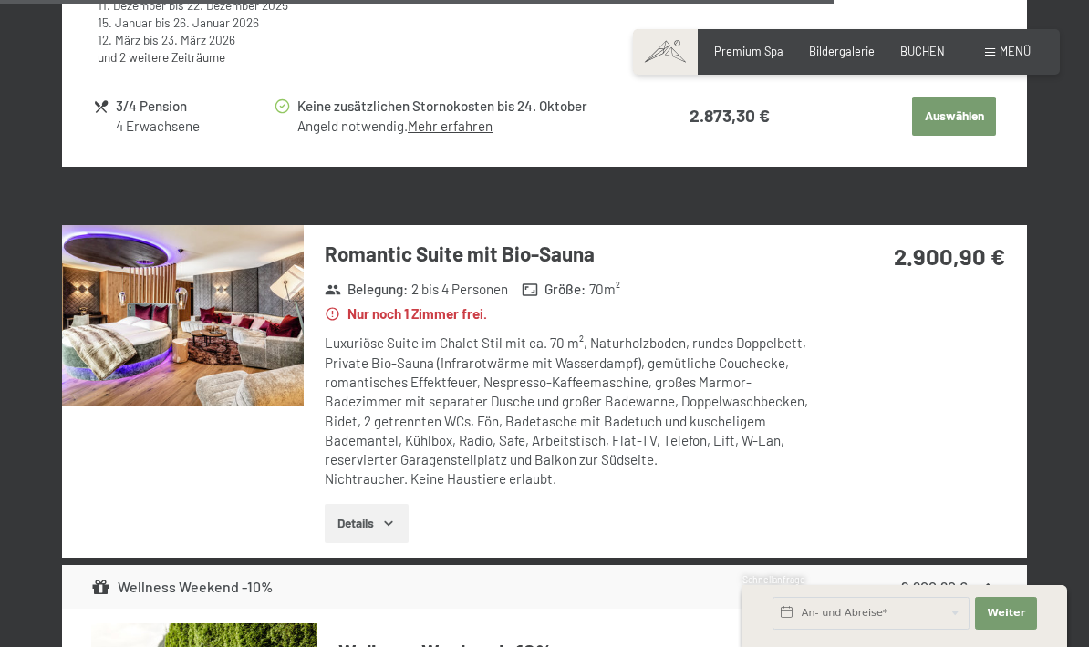
click at [290, 459] on div at bounding box center [183, 392] width 242 height 334
click at [364, 504] on button "Details" at bounding box center [366, 524] width 83 height 40
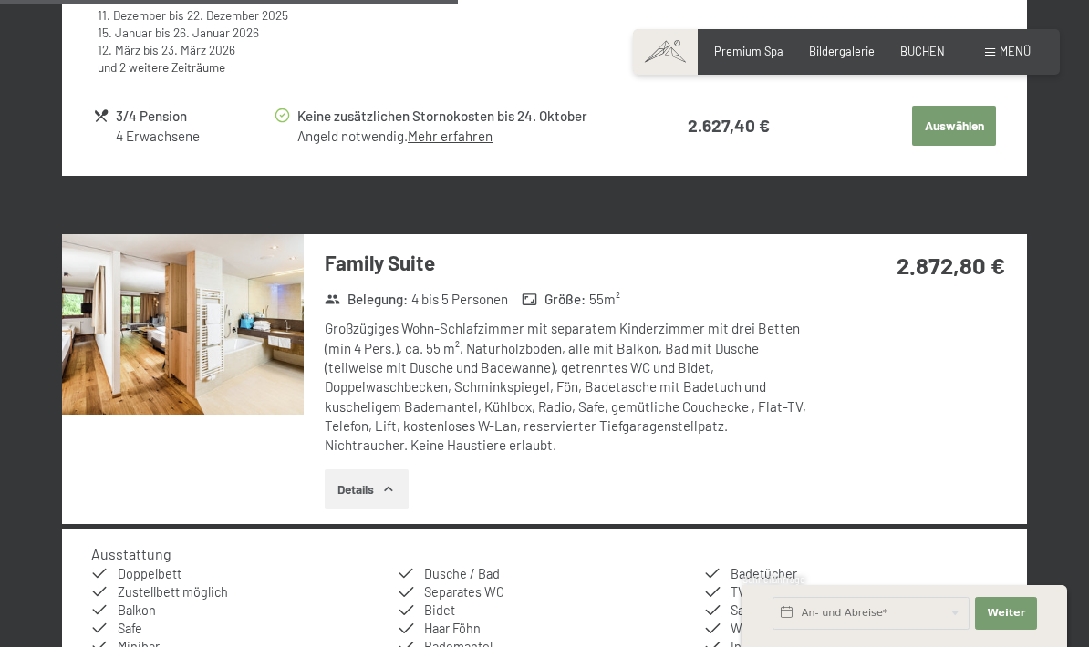
scroll to position [2940, 0]
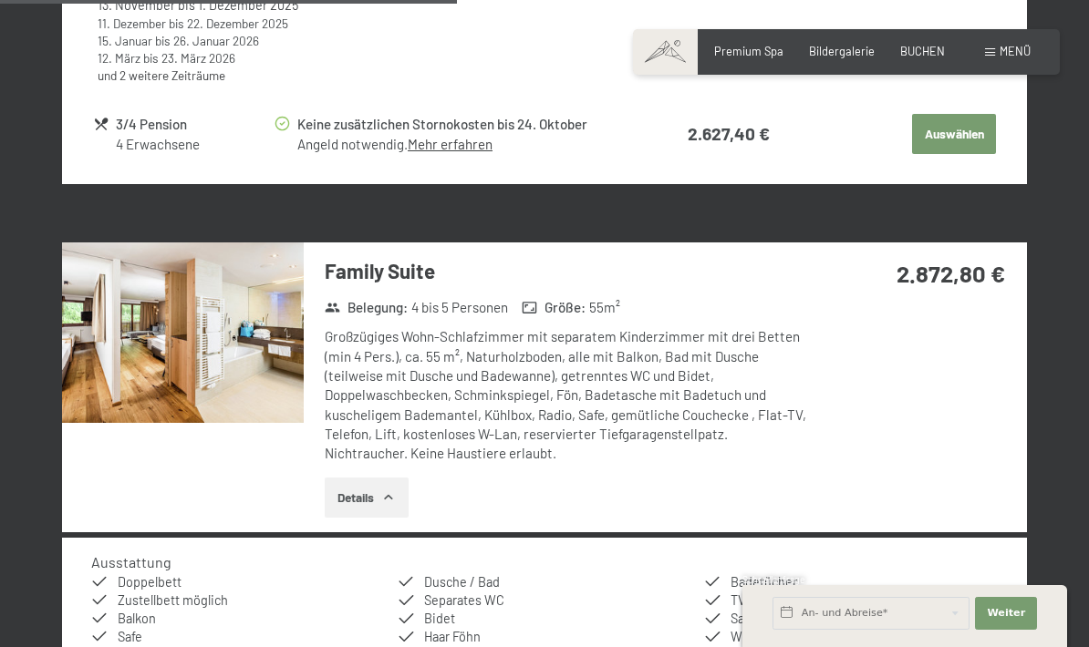
click at [275, 364] on img at bounding box center [183, 333] width 242 height 181
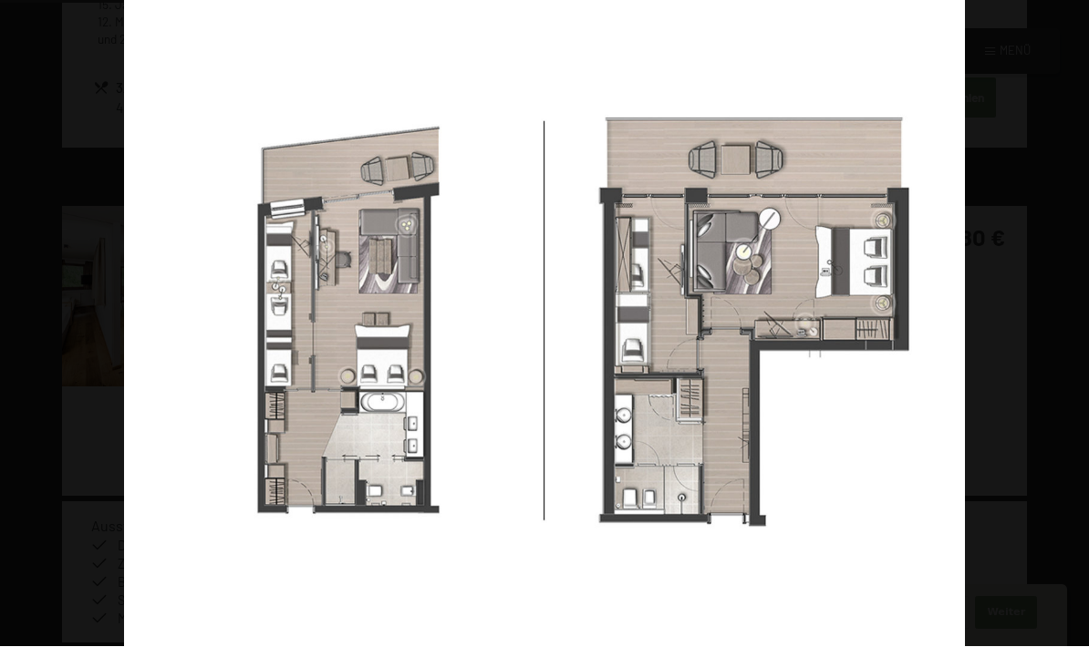
scroll to position [2977, 0]
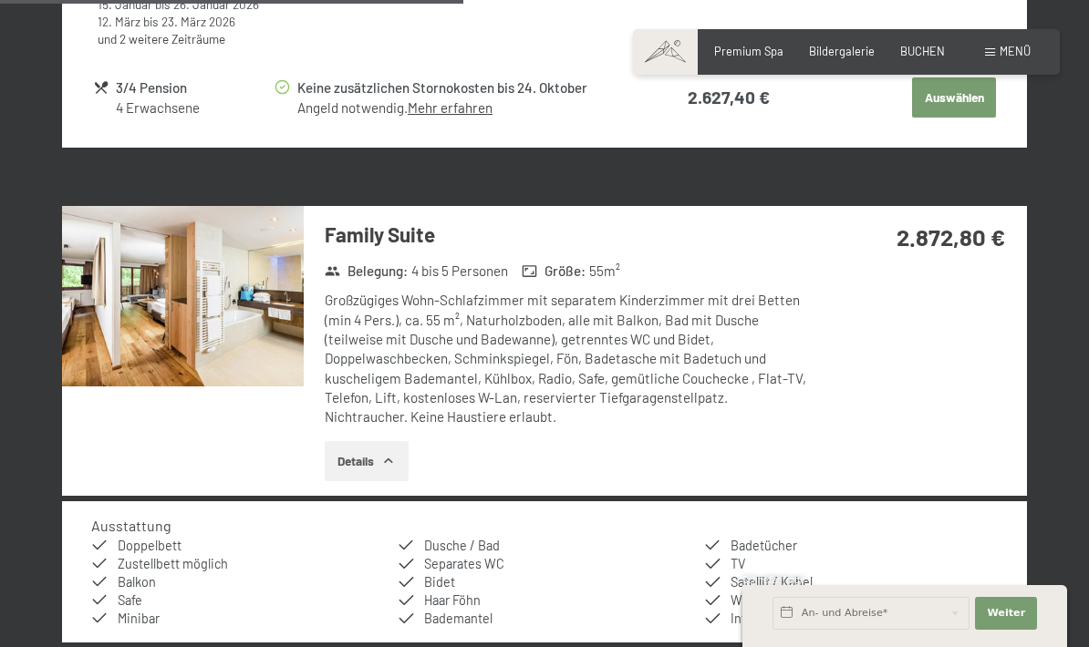
click at [0, 0] on button "button" at bounding box center [0, 0] width 0 height 0
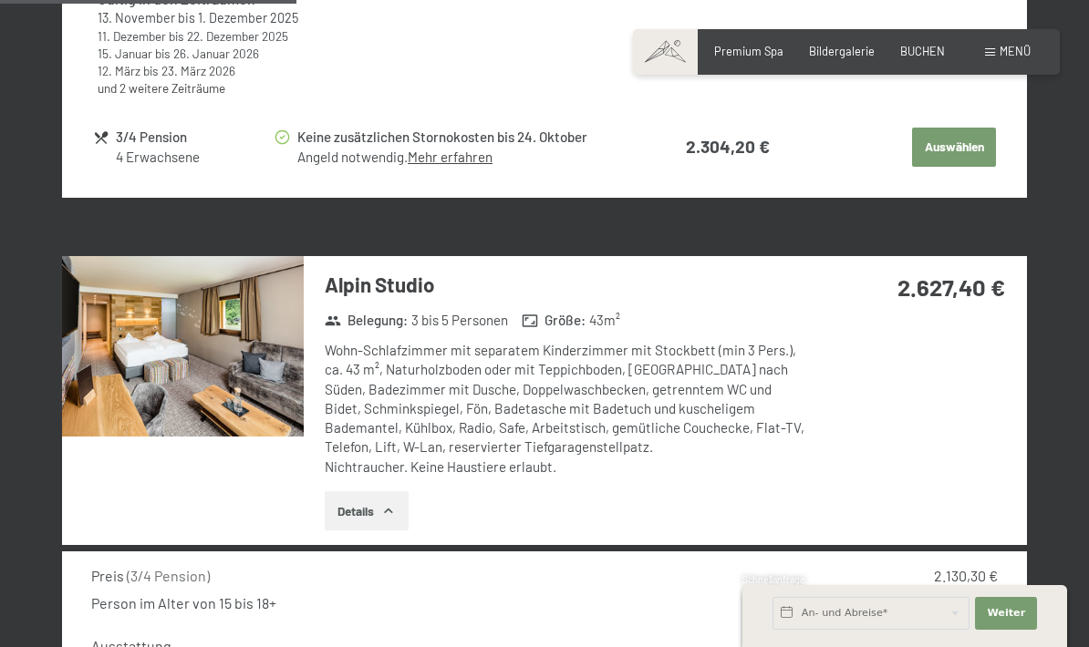
scroll to position [1900, 0]
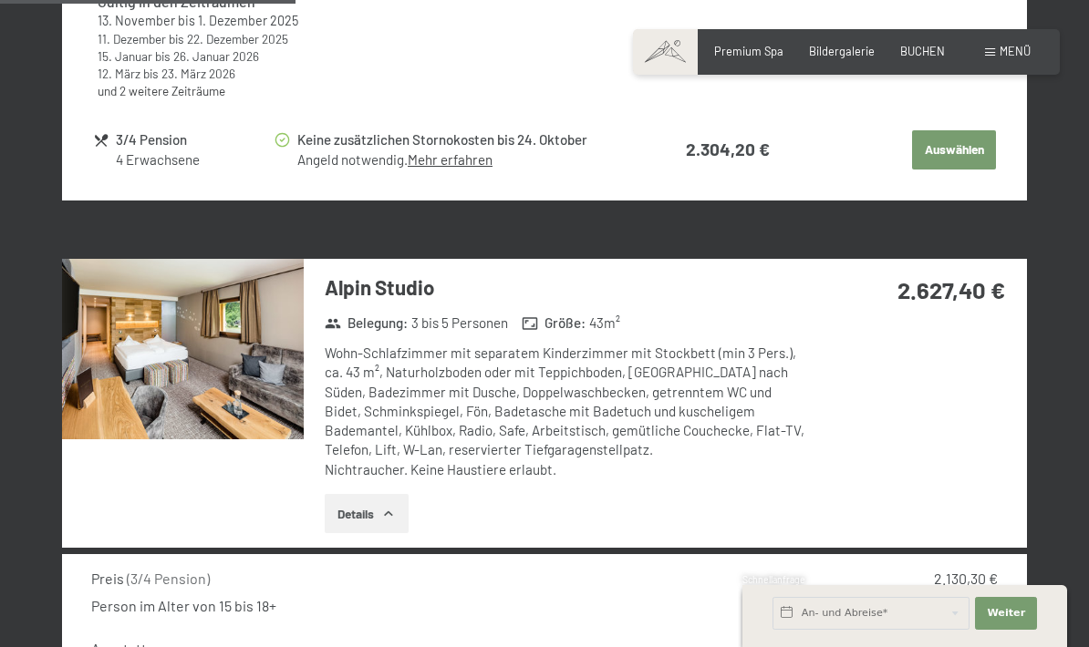
click at [379, 497] on button "Details" at bounding box center [366, 514] width 83 height 40
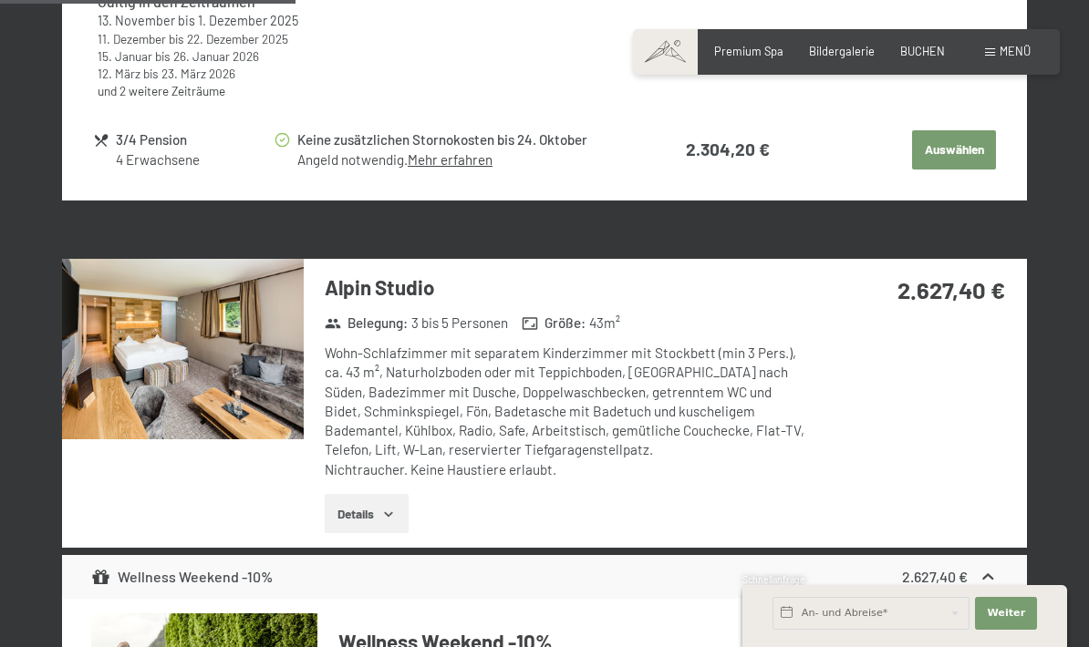
click at [380, 494] on button "Details" at bounding box center [366, 514] width 83 height 40
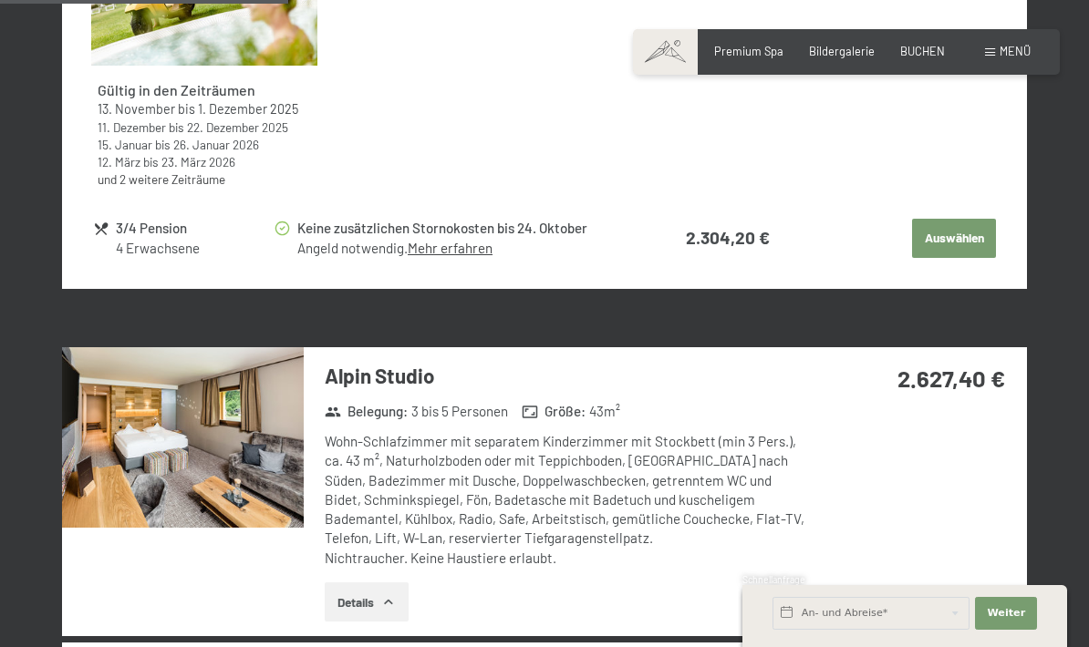
scroll to position [1834, 0]
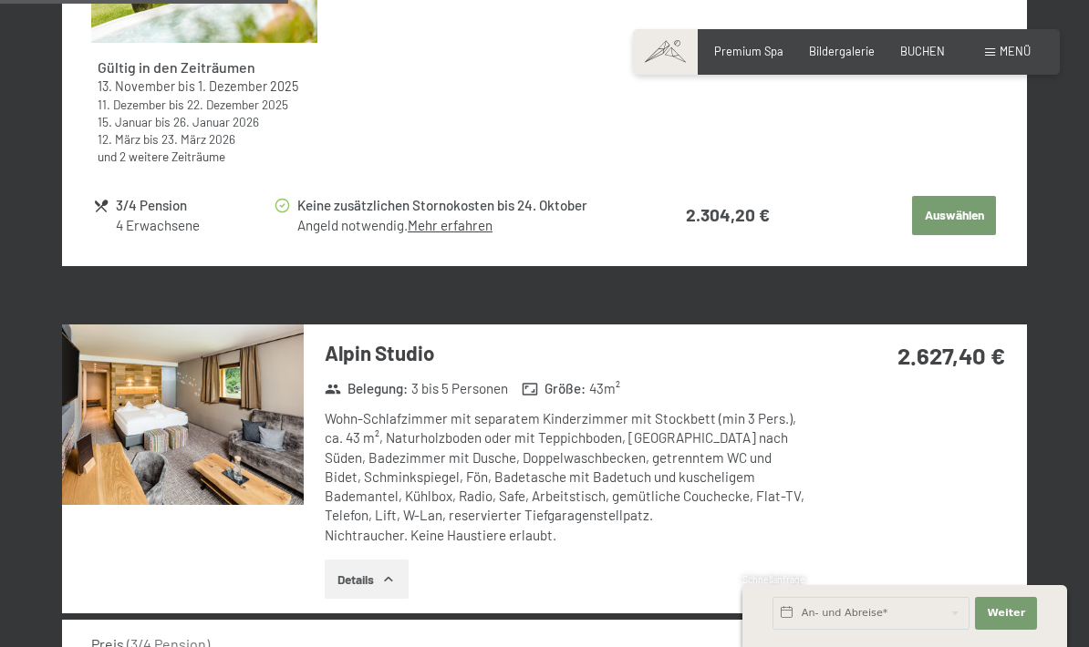
click at [260, 449] on img at bounding box center [183, 415] width 242 height 181
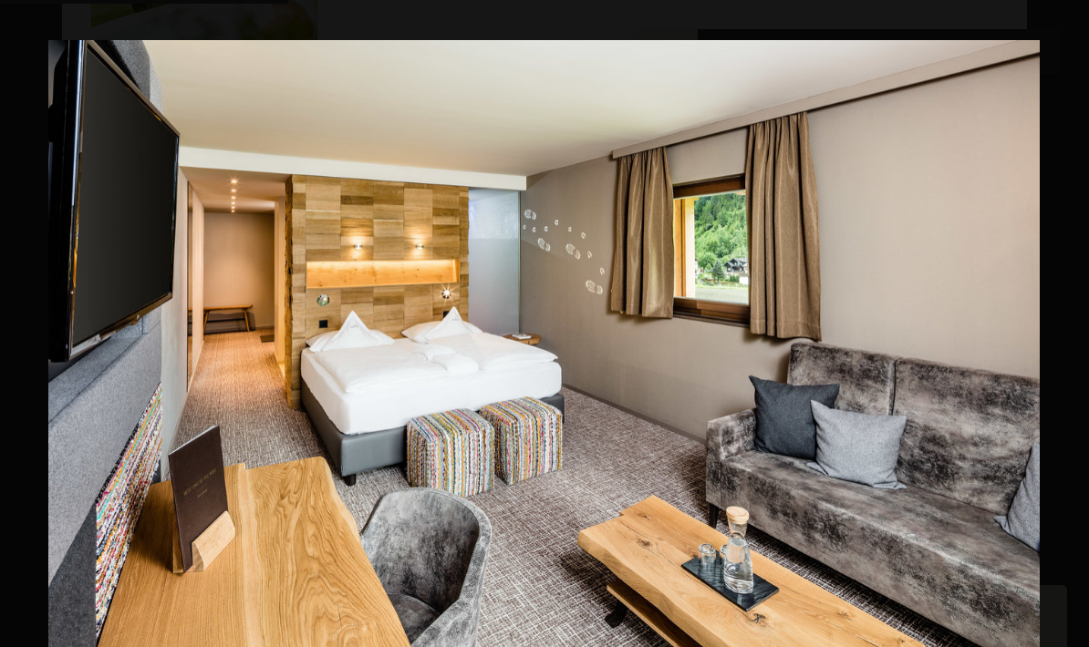
scroll to position [1907, 0]
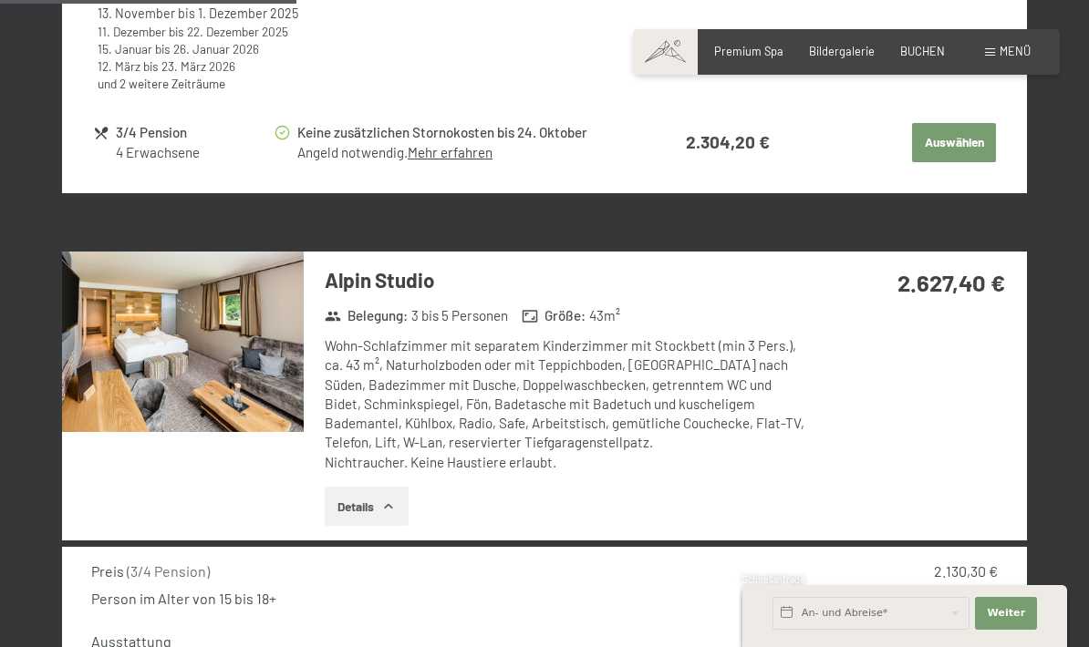
click at [0, 0] on button "button" at bounding box center [0, 0] width 0 height 0
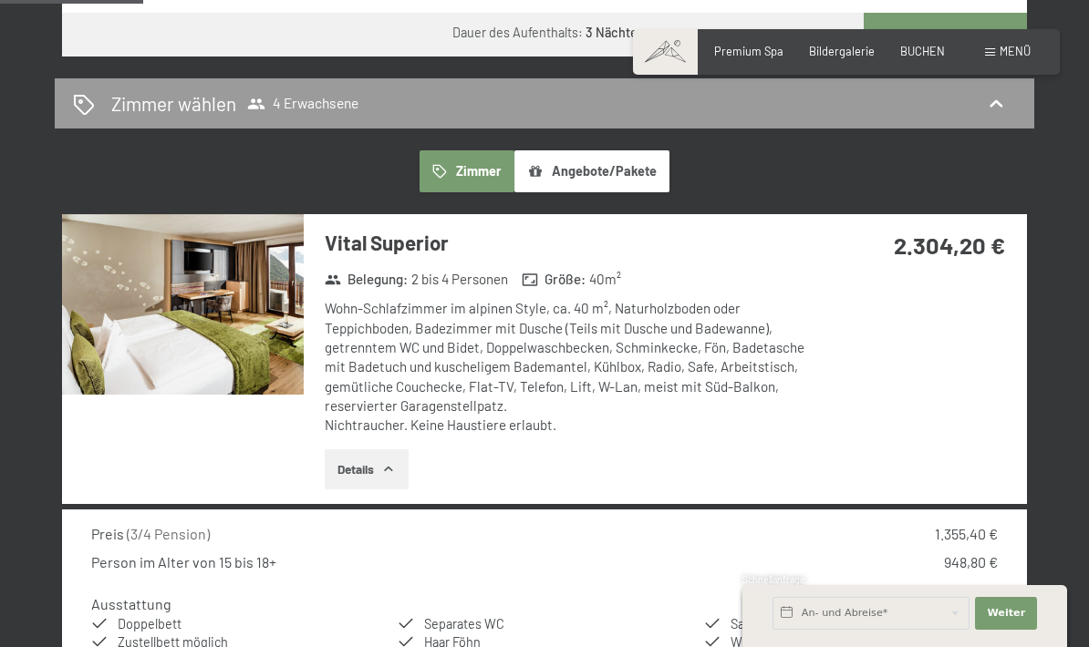
scroll to position [923, 0]
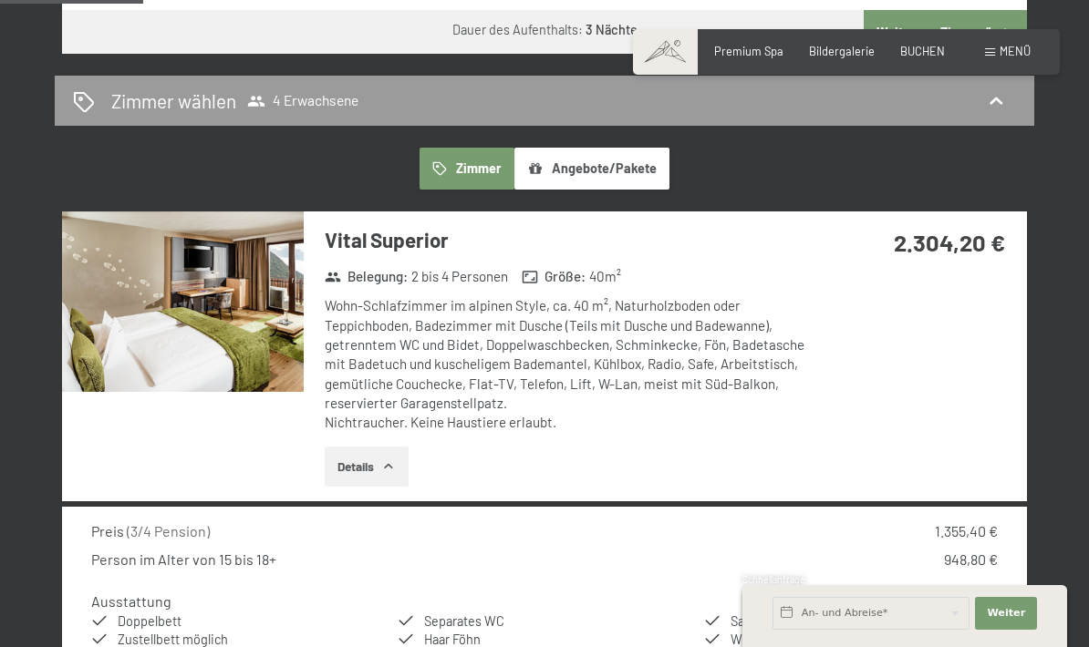
click at [276, 339] on img at bounding box center [183, 302] width 242 height 181
click at [0, 0] on button "button" at bounding box center [0, 0] width 0 height 0
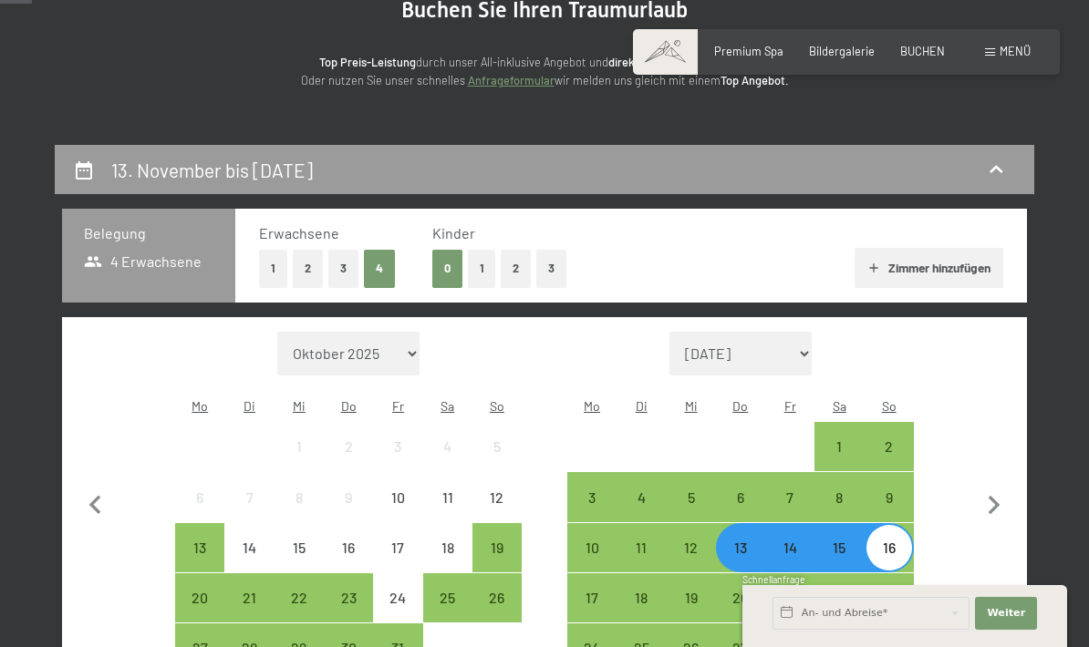
scroll to position [0, 0]
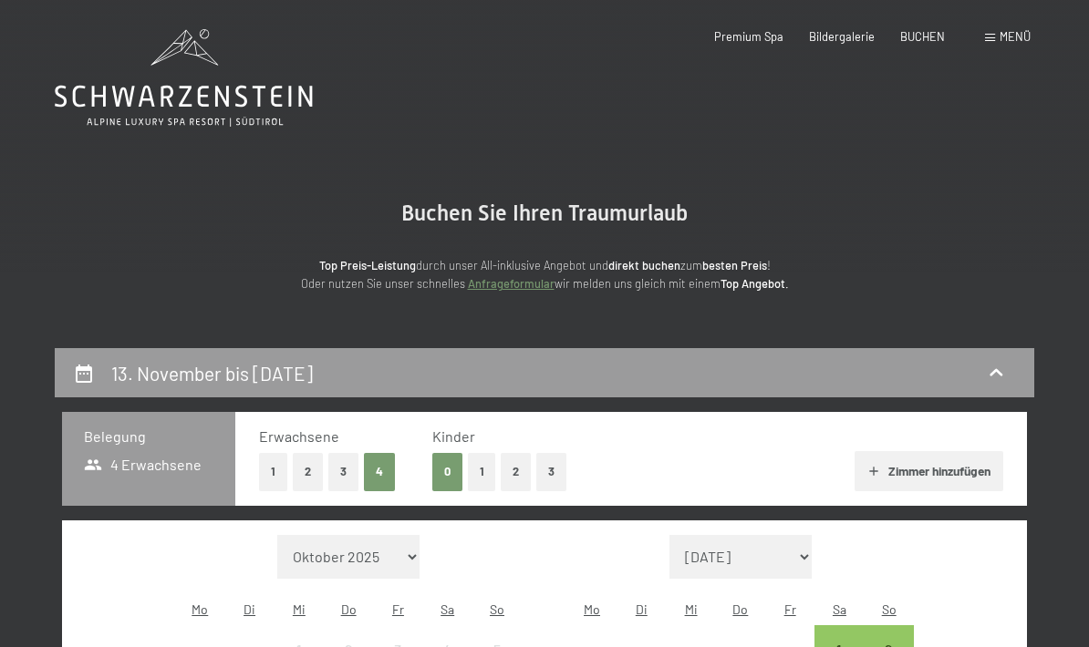
click at [227, 112] on icon at bounding box center [184, 78] width 258 height 98
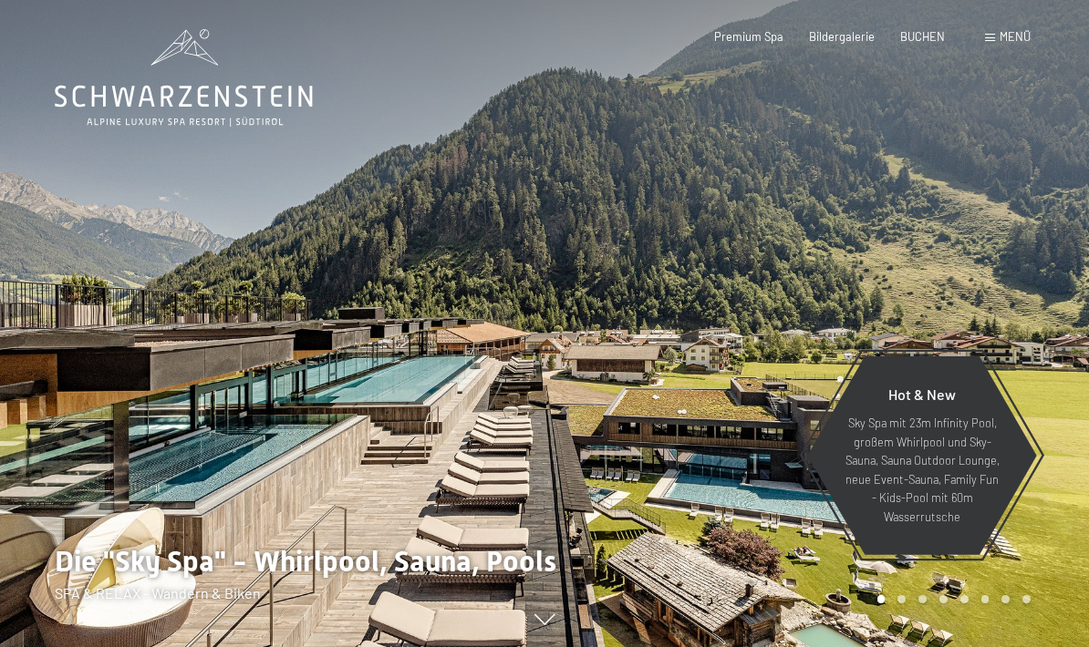
click at [1012, 46] on div "Buchen Anfragen Premium Spa Bildergalerie BUCHEN Menü DE IT EN Gutschein Bilder…" at bounding box center [846, 37] width 368 height 16
click at [1011, 36] on span "Menü" at bounding box center [1014, 36] width 31 height 15
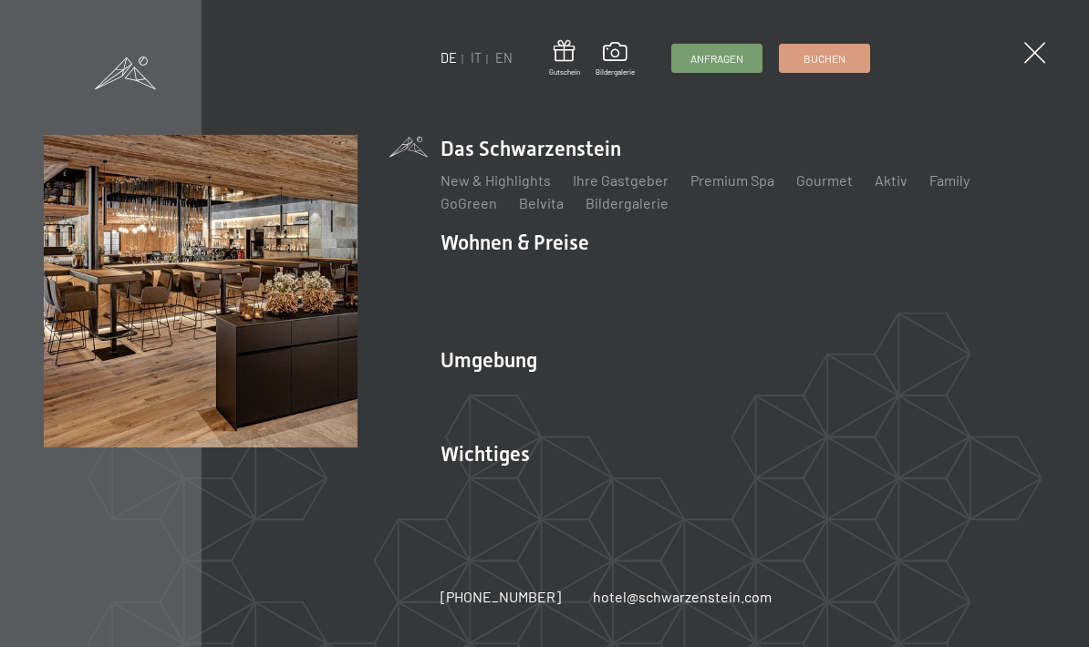
click at [138, 88] on span at bounding box center [125, 73] width 61 height 33
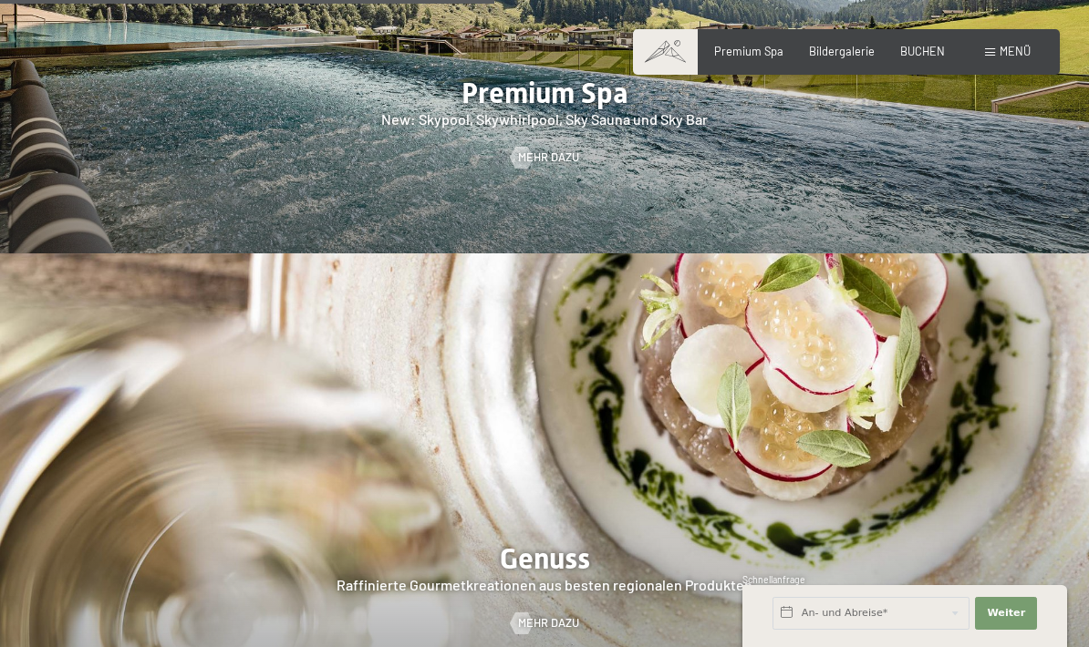
scroll to position [1376, 0]
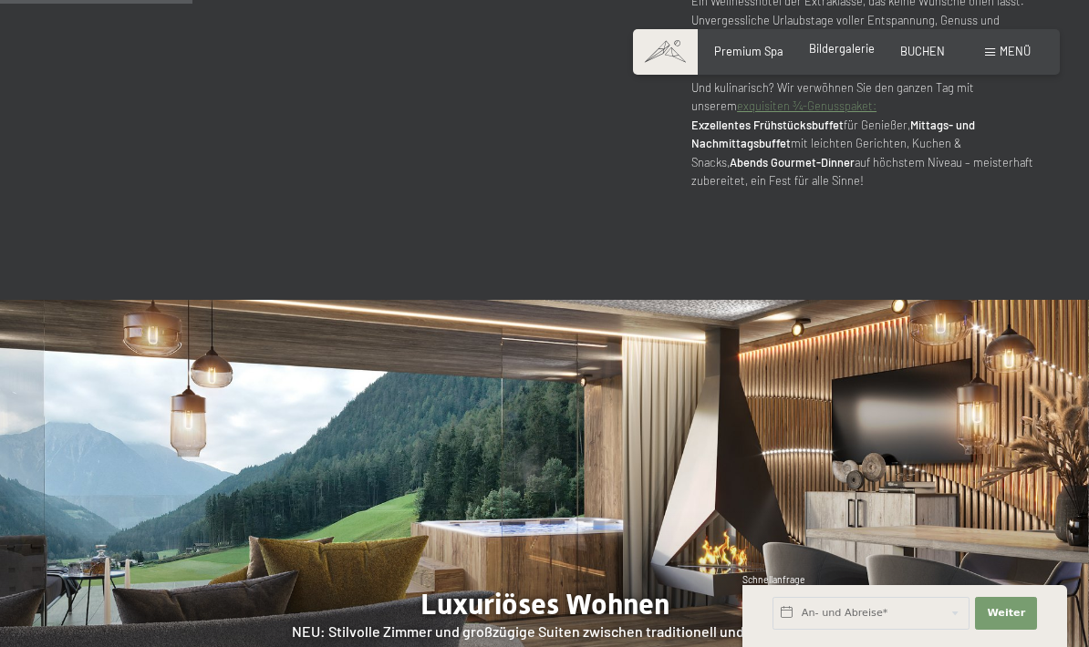
click at [820, 52] on span "Bildergalerie" at bounding box center [842, 48] width 66 height 15
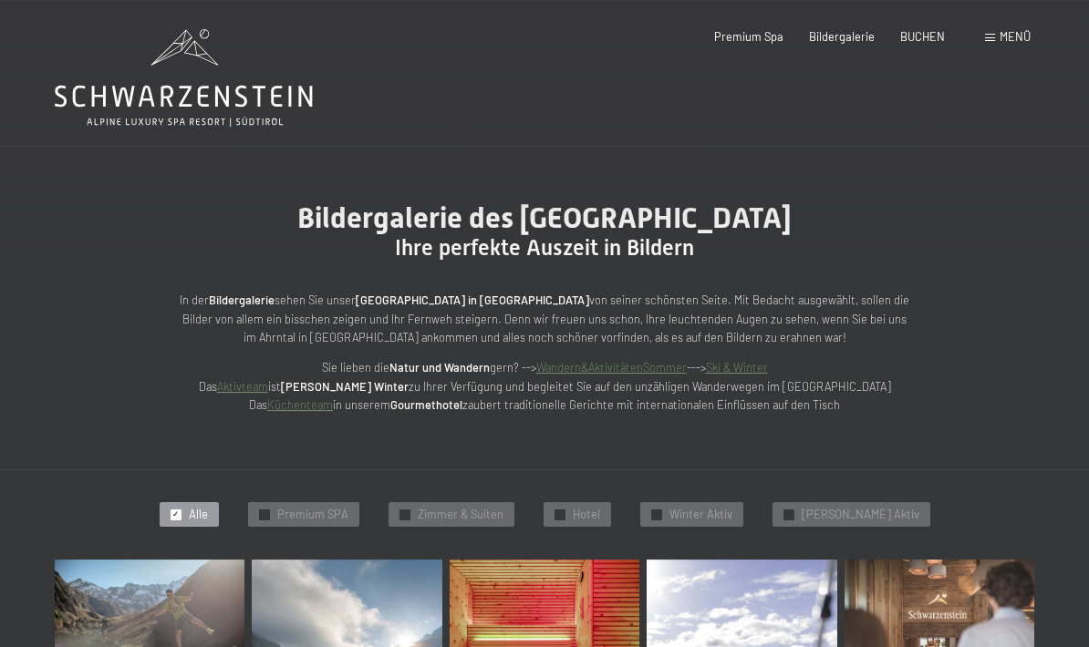
scroll to position [66, 0]
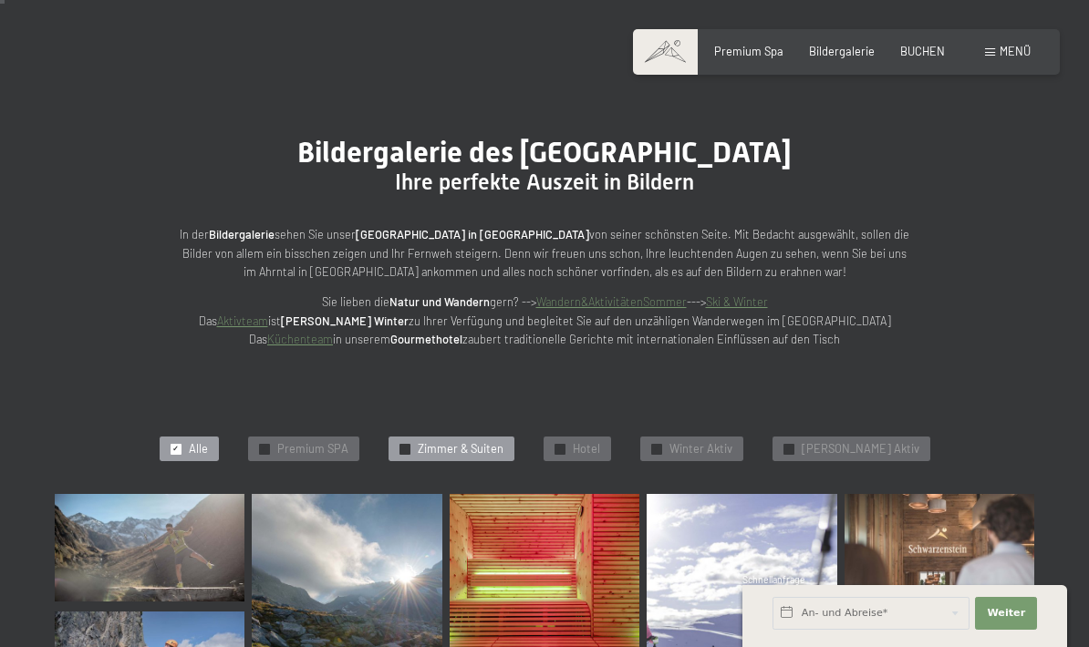
click at [481, 443] on span "Zimmer & Suiten" at bounding box center [461, 449] width 86 height 16
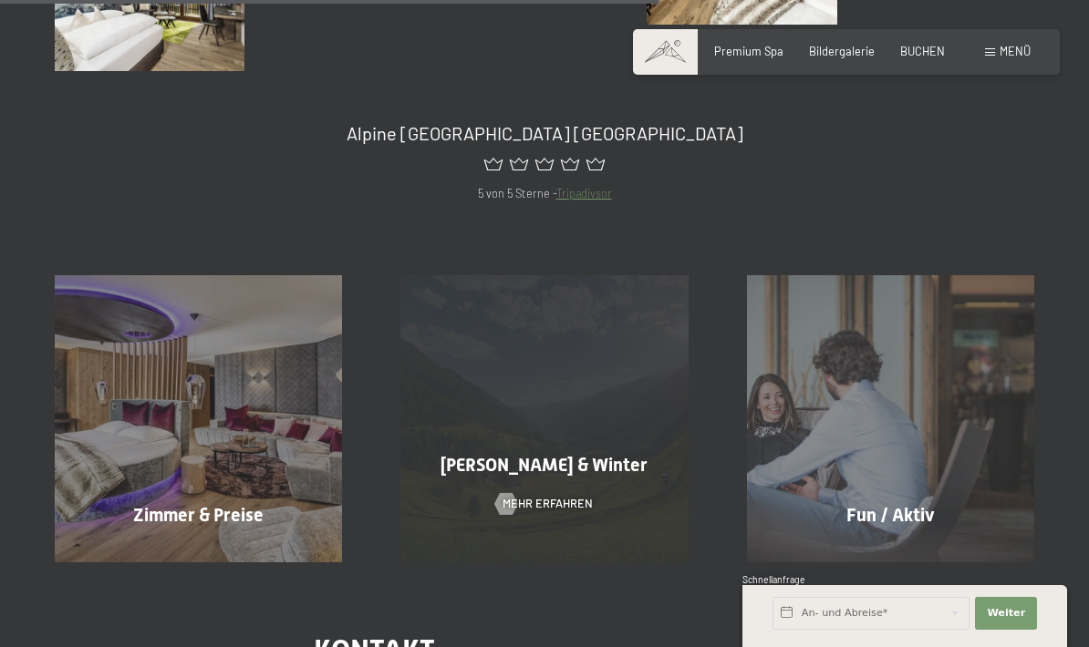
scroll to position [1185, 0]
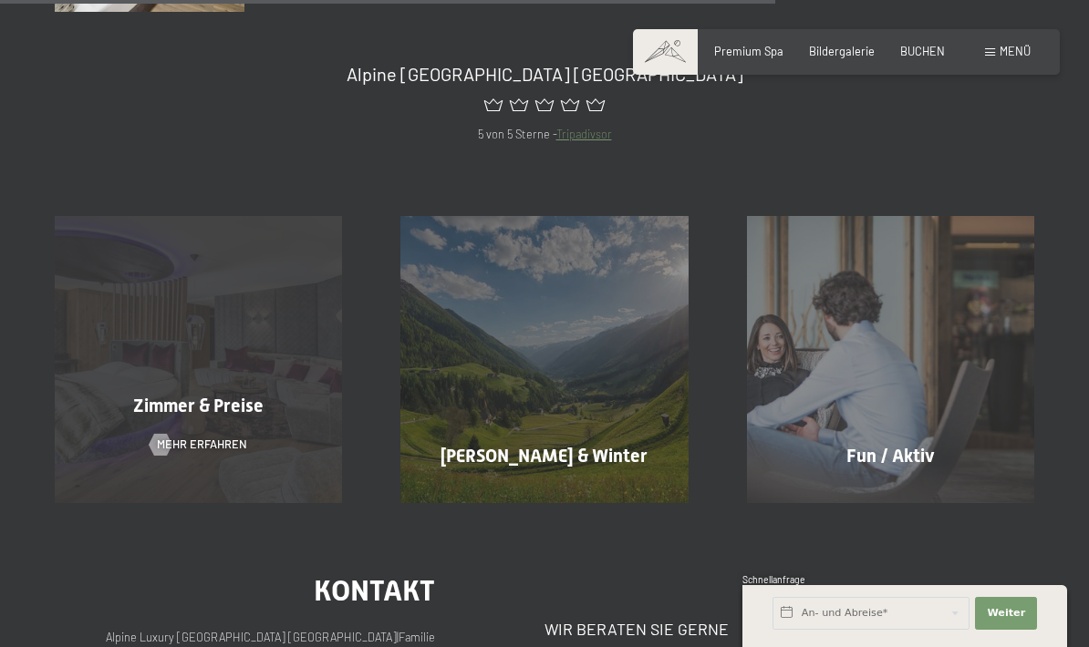
click at [289, 393] on div "Zimmer & Preise" at bounding box center [199, 406] width 346 height 26
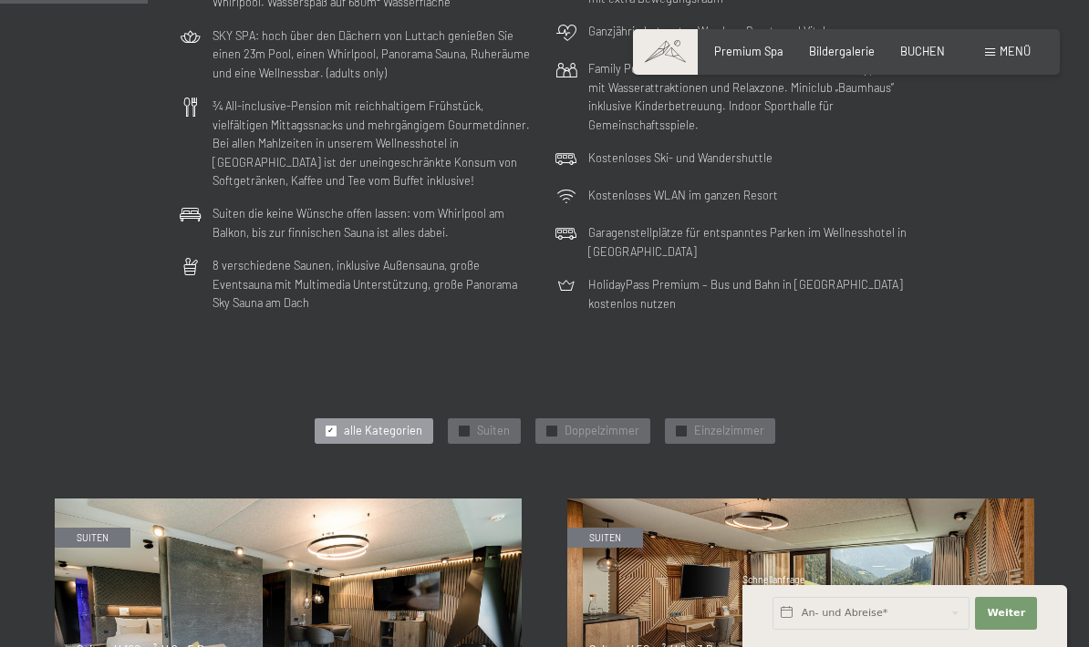
scroll to position [632, 0]
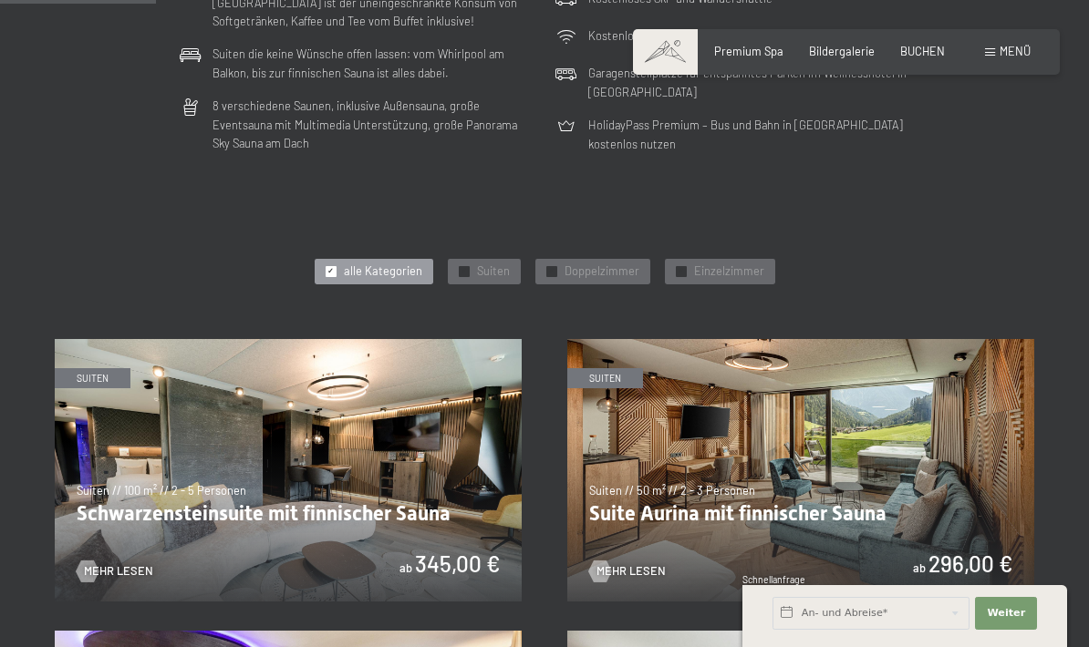
click at [249, 418] on img at bounding box center [288, 470] width 467 height 263
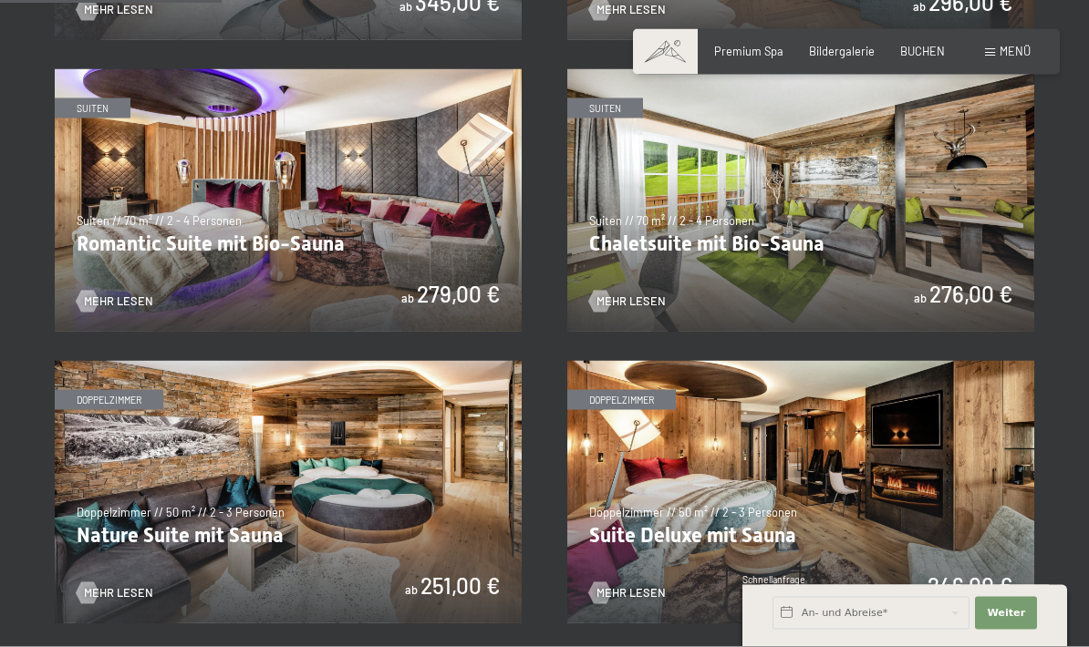
scroll to position [910, 0]
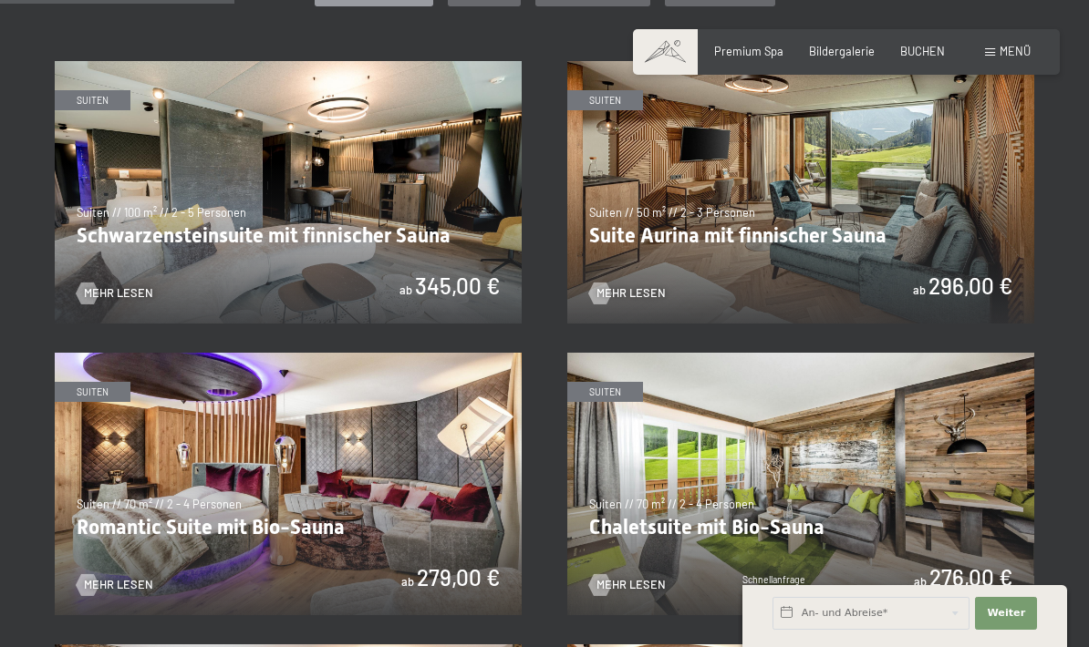
click at [356, 105] on img at bounding box center [288, 192] width 467 height 263
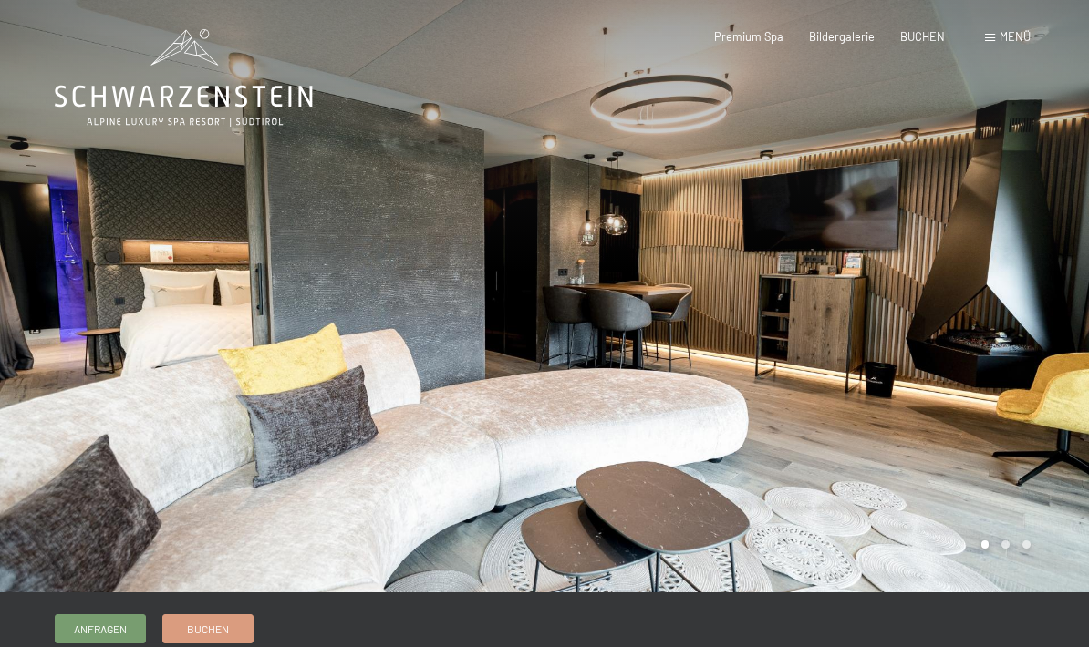
drag, startPoint x: 954, startPoint y: 370, endPoint x: 24, endPoint y: 325, distance: 931.1
click at [24, 593] on div at bounding box center [544, 593] width 1089 height 0
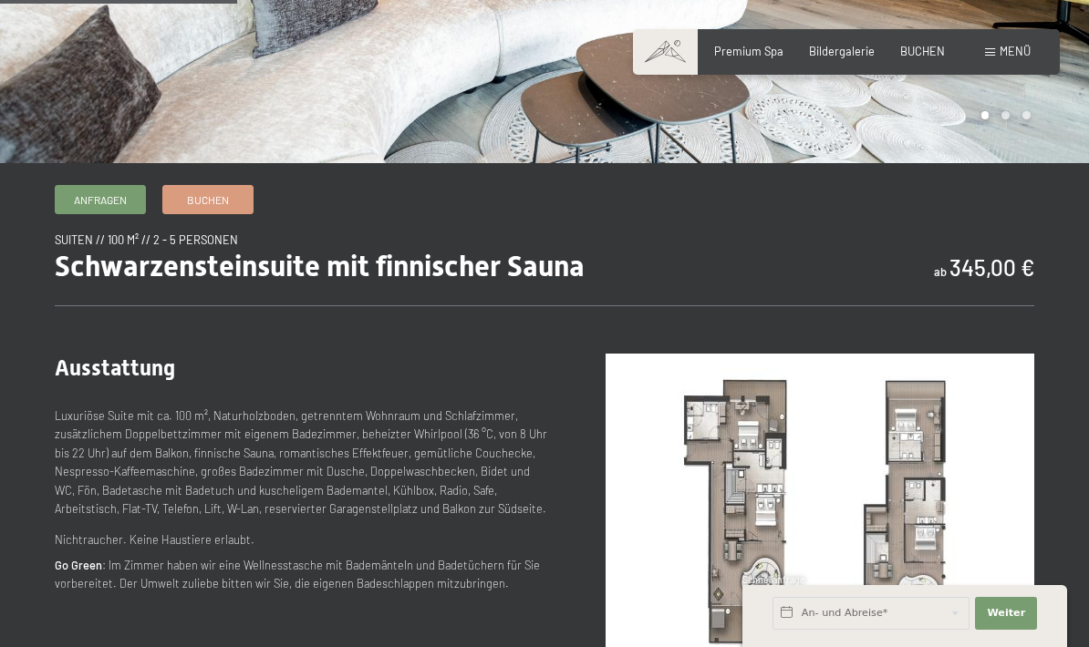
scroll to position [437, 0]
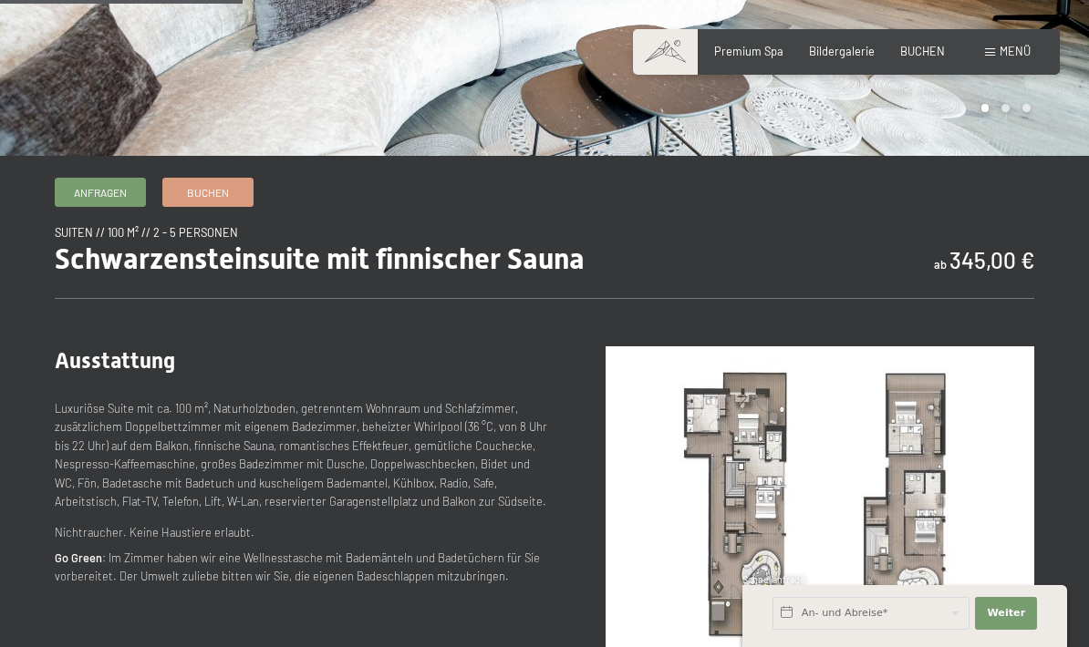
click at [760, 456] on img at bounding box center [819, 506] width 429 height 321
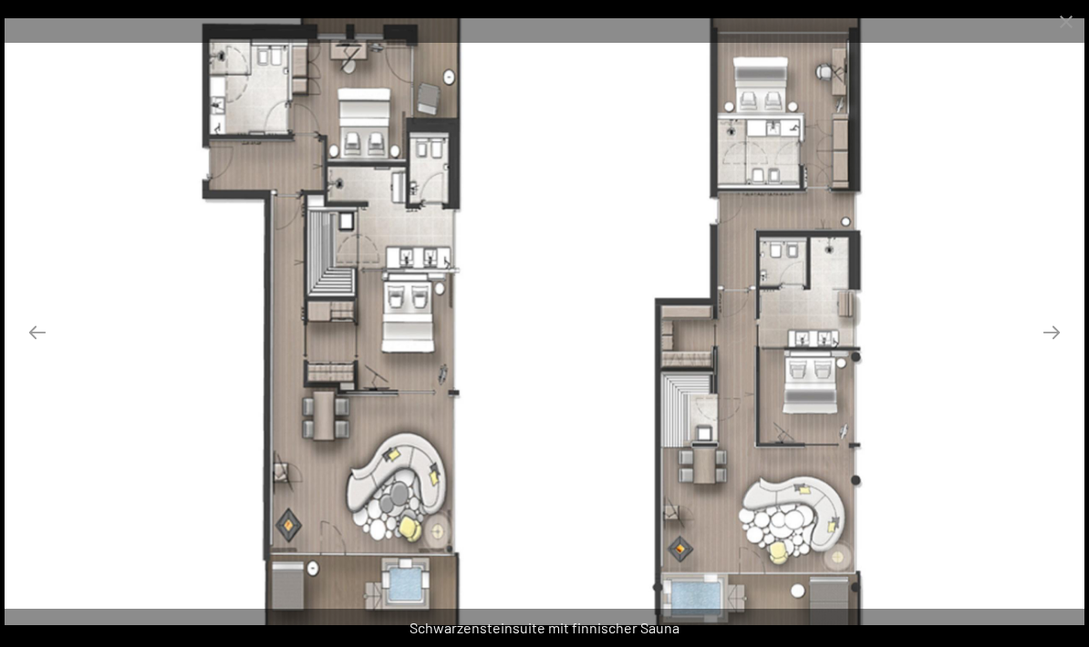
scroll to position [521, 0]
click at [1080, 18] on button "Close gallery" at bounding box center [1066, 21] width 46 height 43
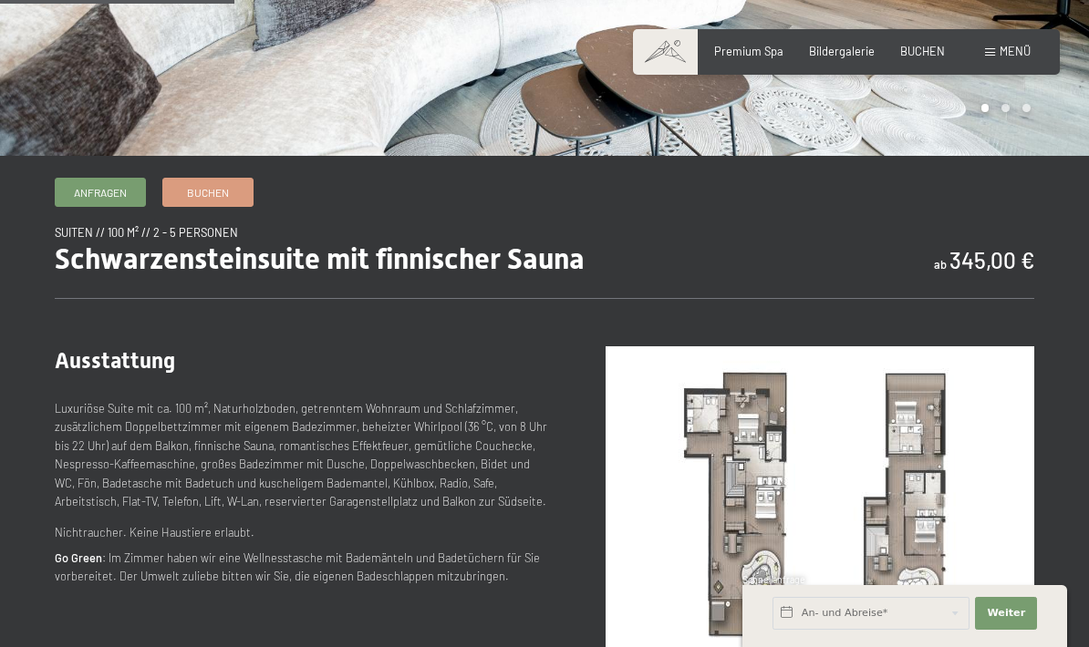
scroll to position [395, 0]
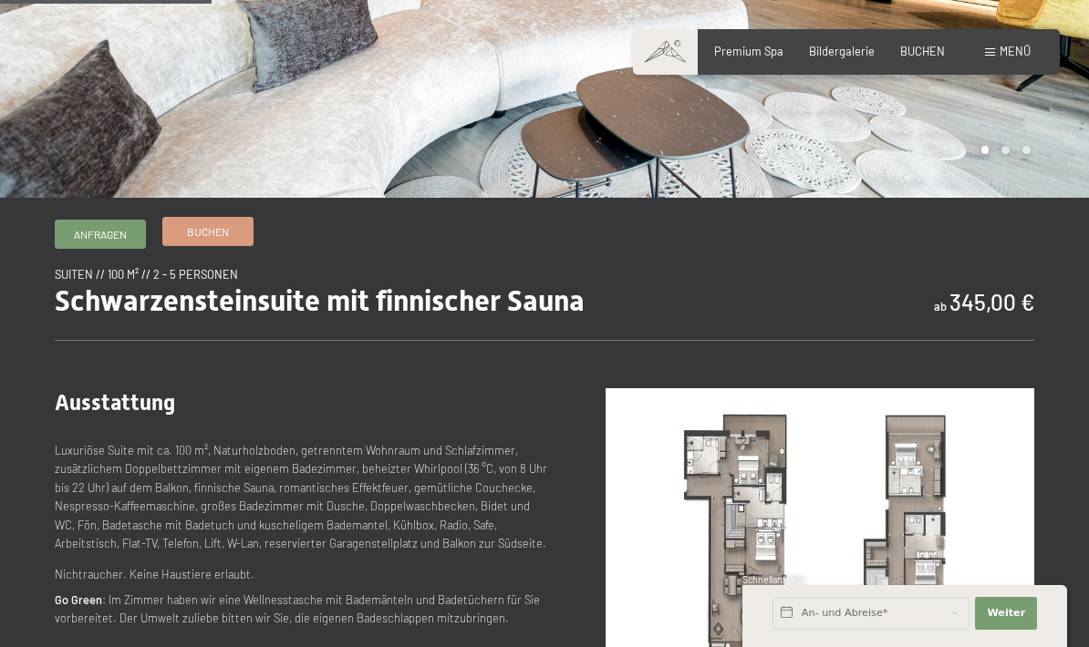
click at [241, 244] on link "Buchen" at bounding box center [207, 231] width 89 height 27
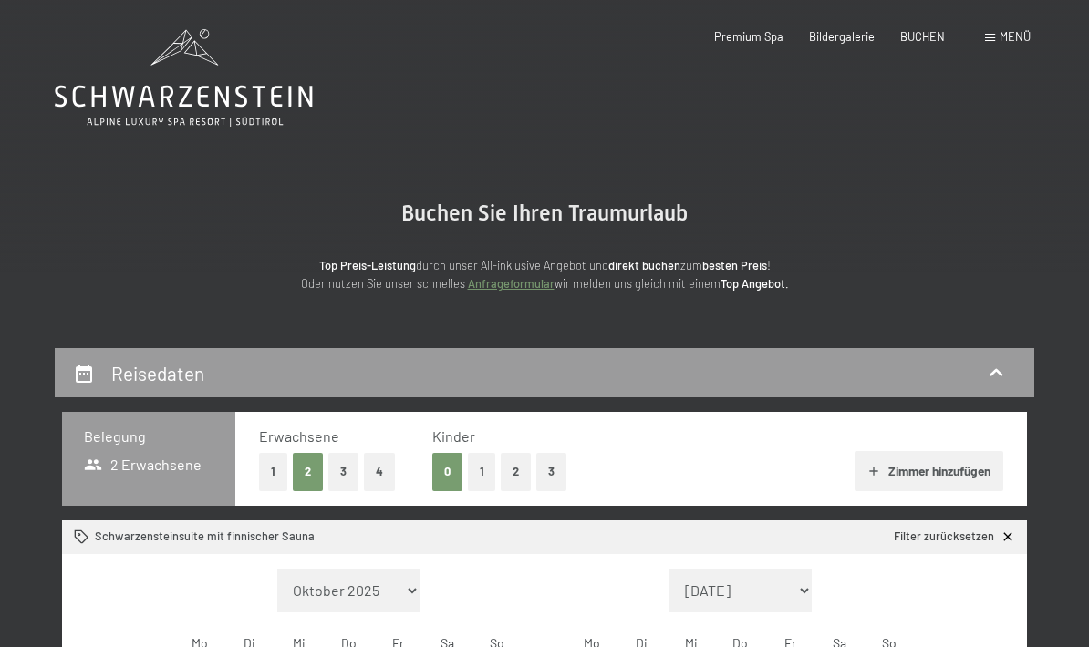
click at [374, 469] on button "4" at bounding box center [379, 471] width 31 height 37
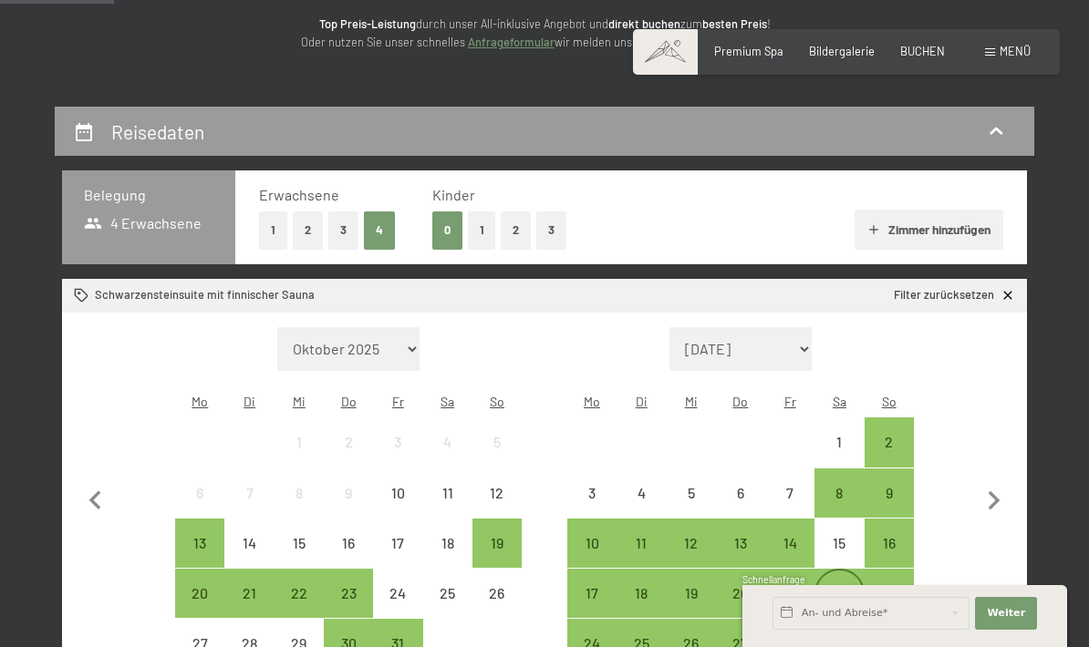
scroll to position [290, 0]
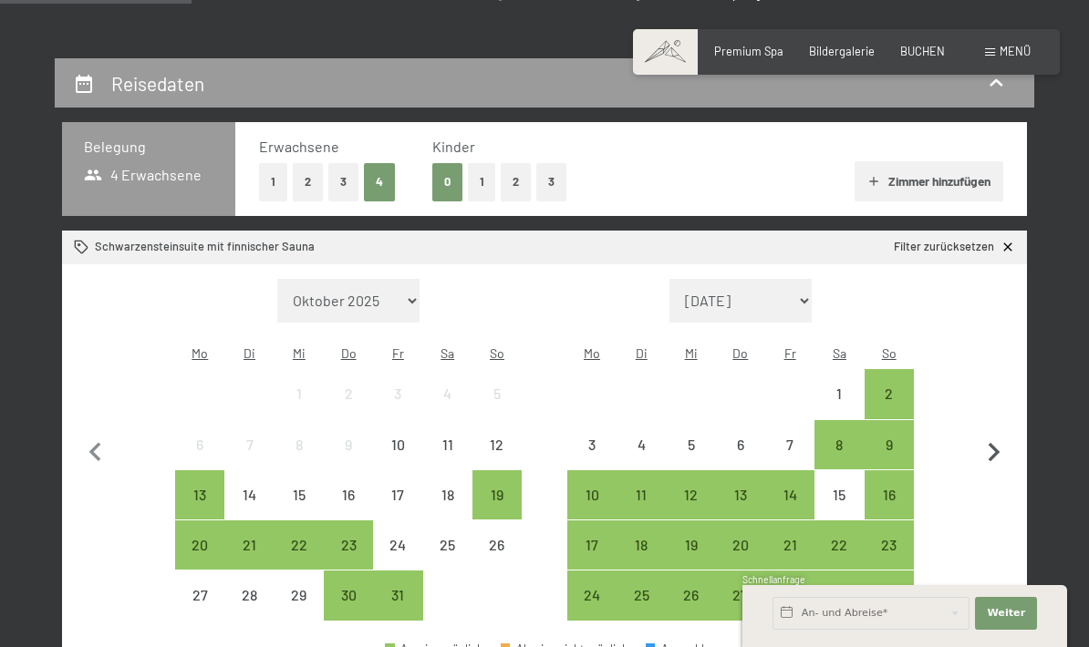
click at [998, 447] on icon "button" at bounding box center [994, 453] width 38 height 38
select select "[DATE]"
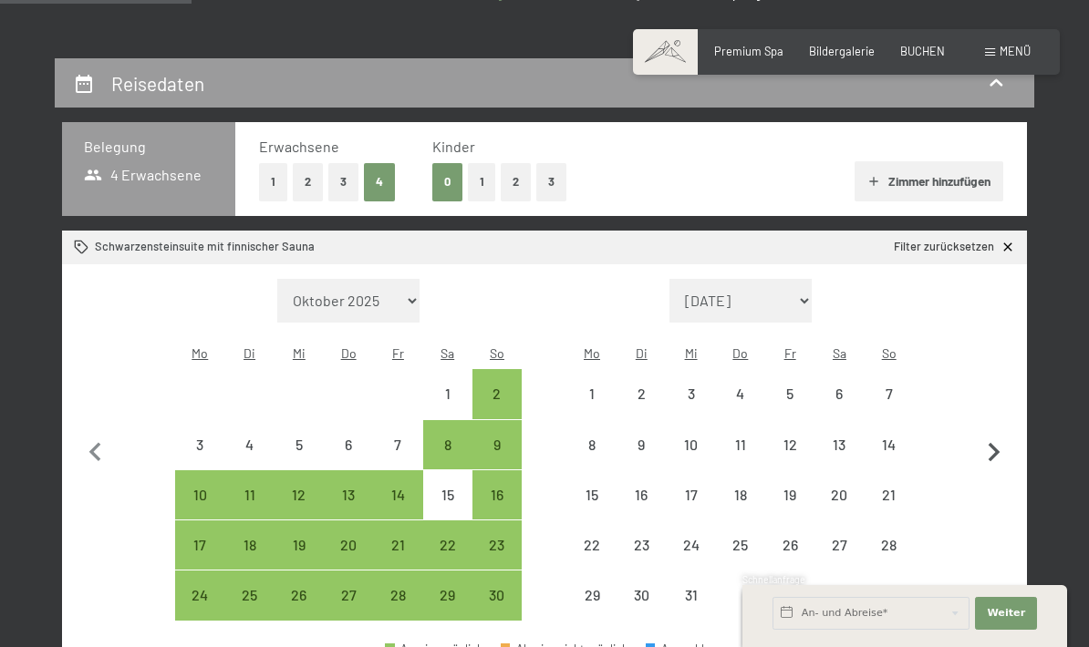
select select "[DATE]"
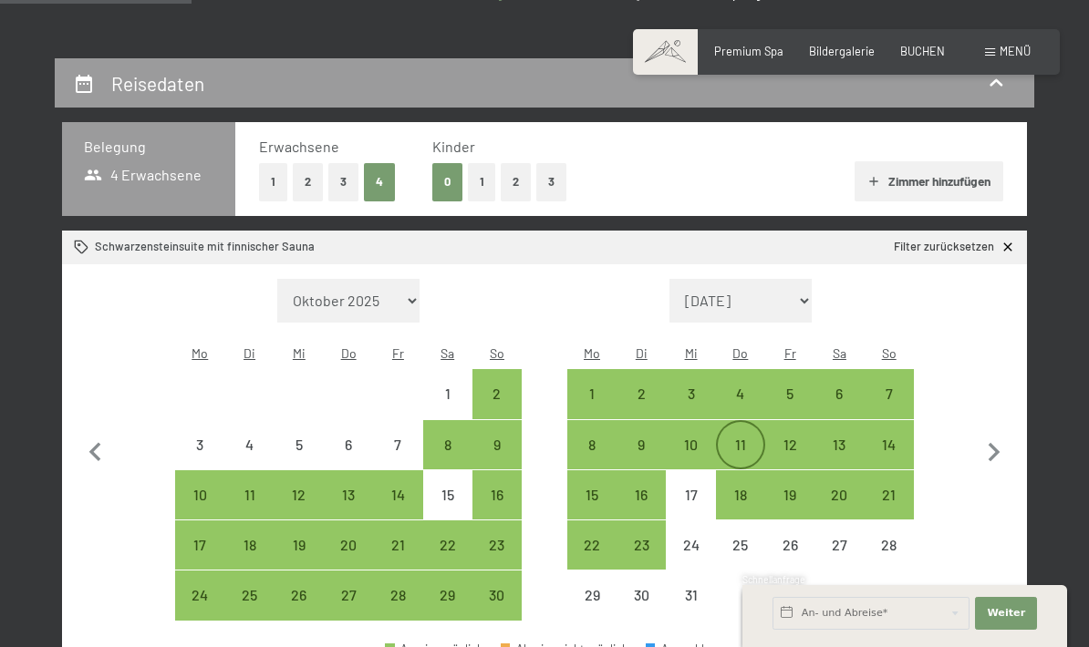
click at [747, 439] on div "11" at bounding box center [741, 461] width 46 height 46
select select "[DATE]"
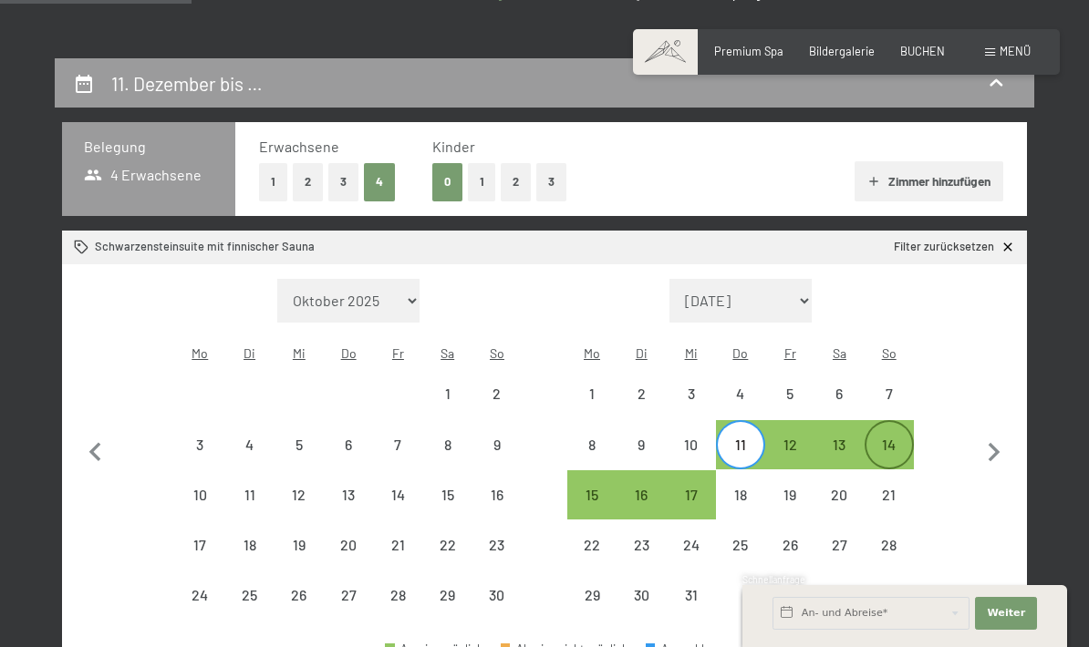
click at [877, 438] on div "14" at bounding box center [889, 461] width 46 height 46
select select "[DATE]"
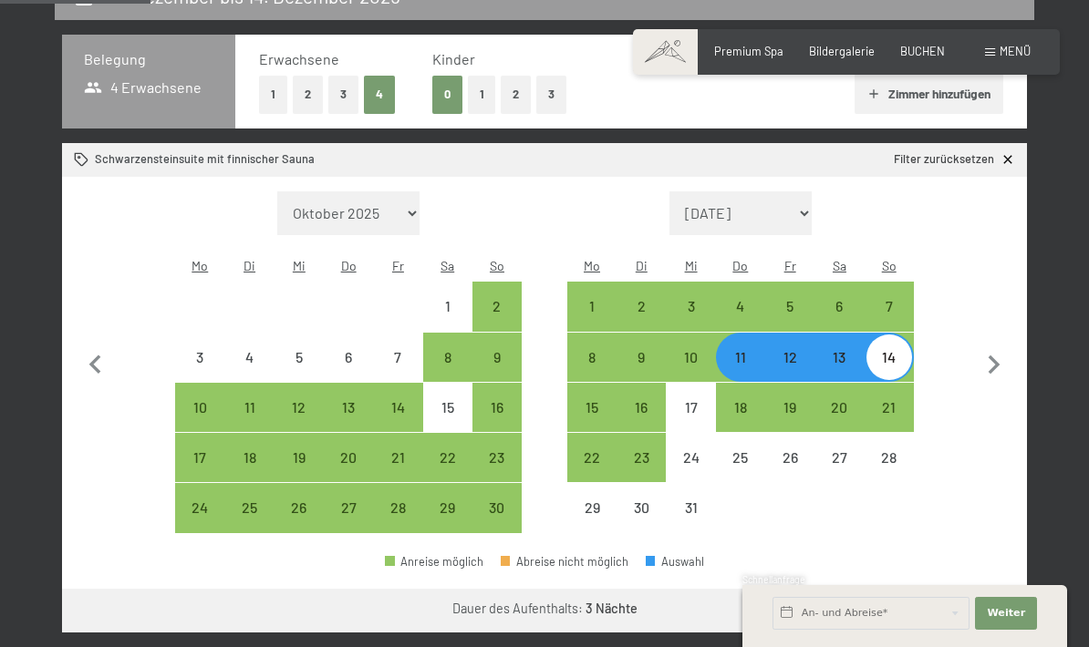
scroll to position [485, 0]
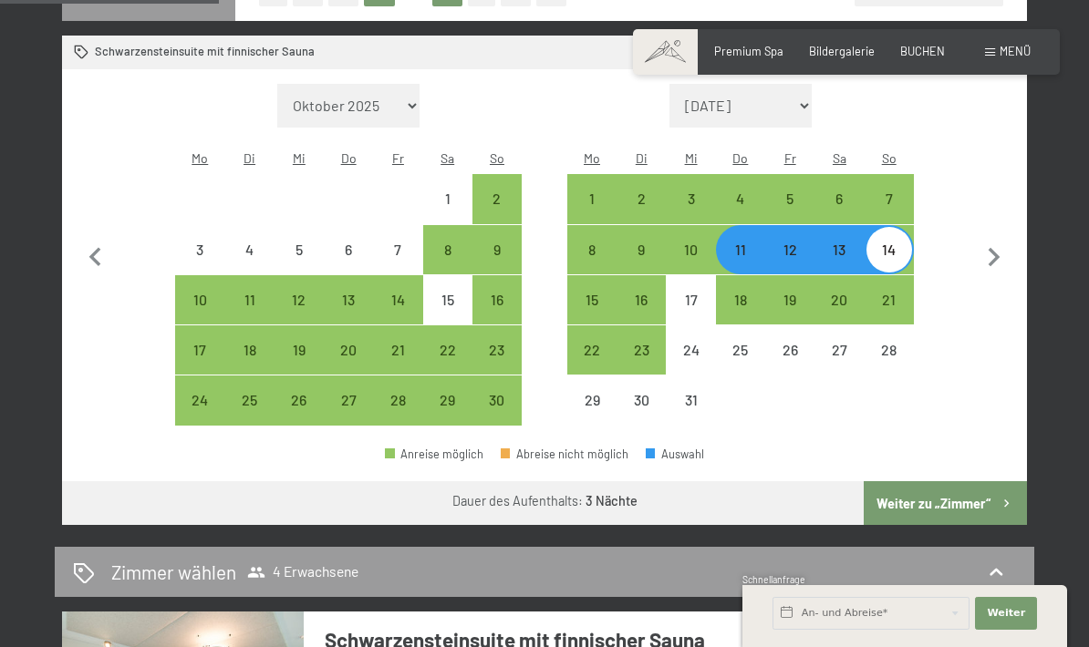
click at [923, 491] on button "Weiter zu „Zimmer“" at bounding box center [944, 503] width 163 height 44
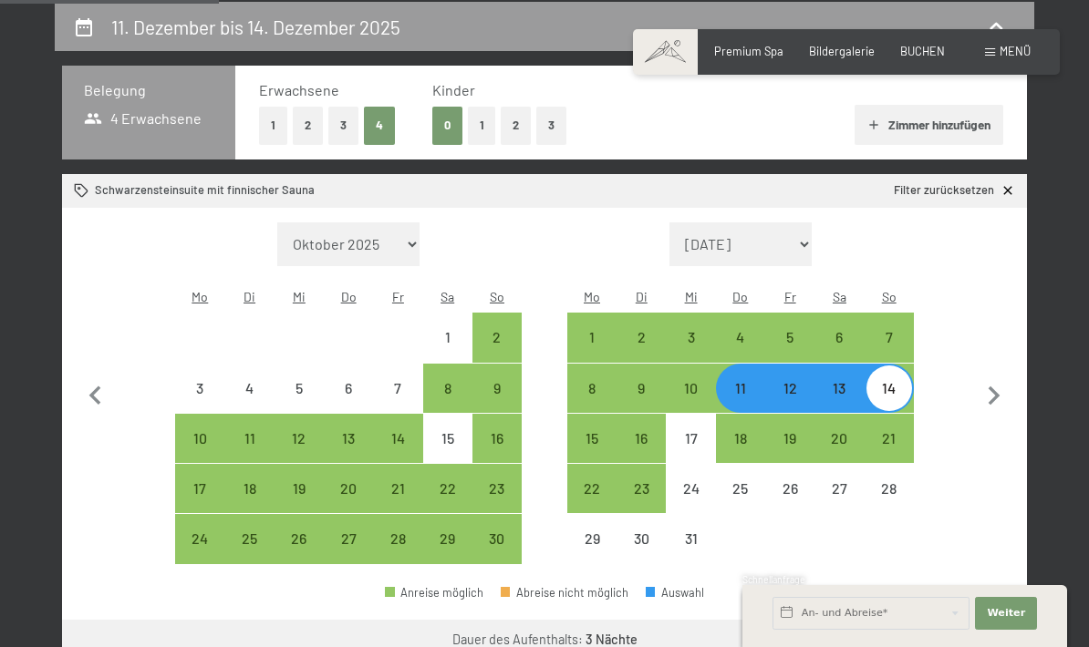
select select "2025-11-01"
select select "2025-12-01"
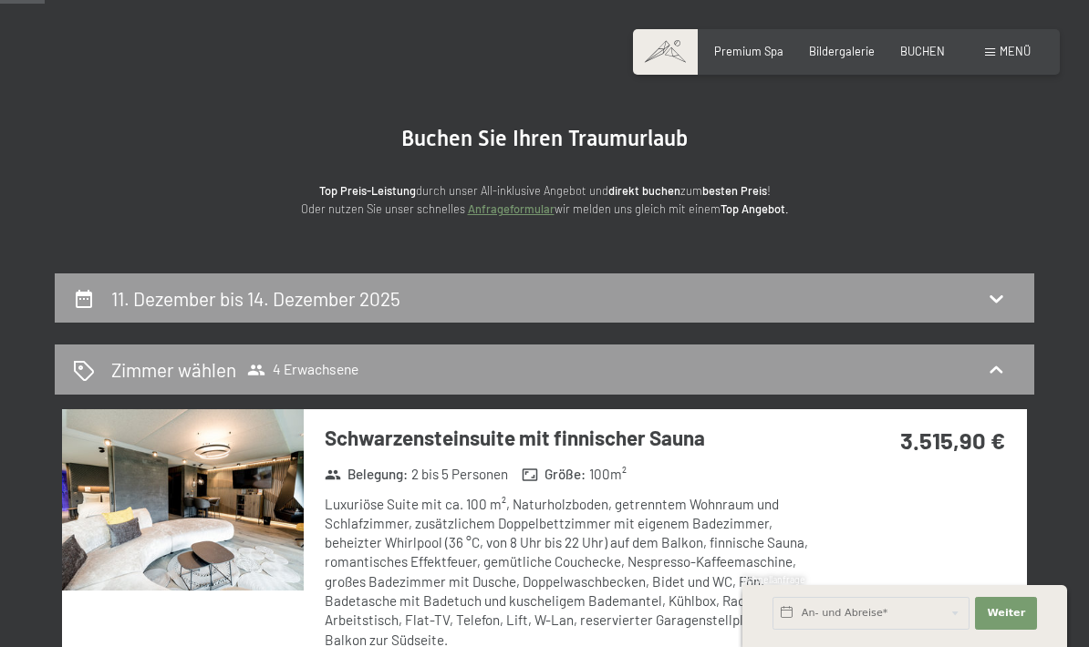
scroll to position [164, 0]
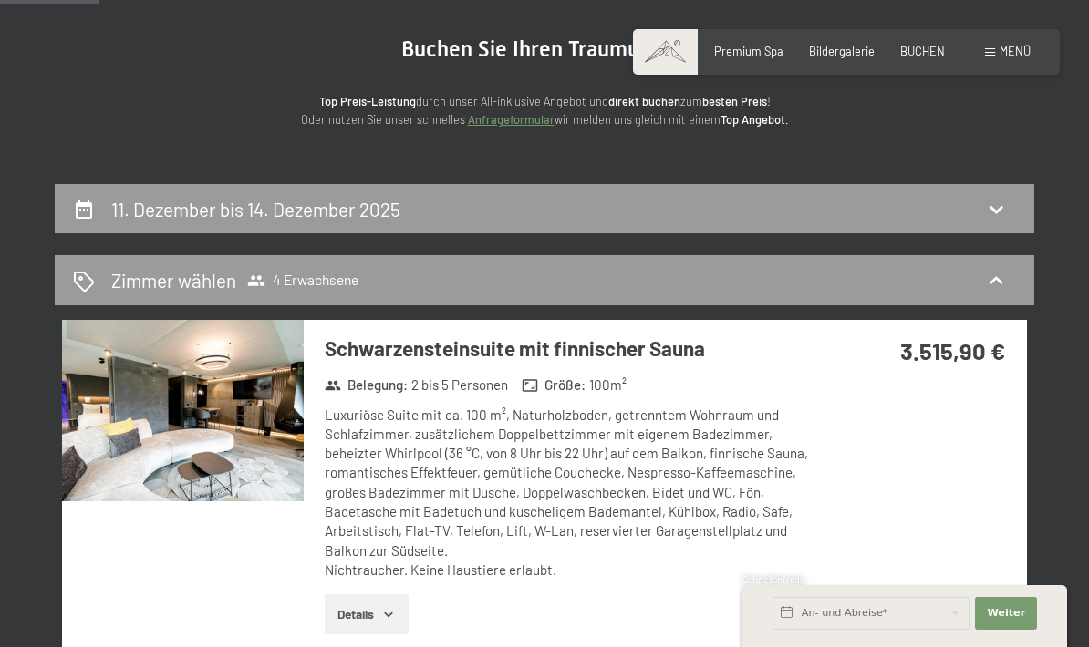
click at [397, 618] on button "Details" at bounding box center [366, 614] width 83 height 40
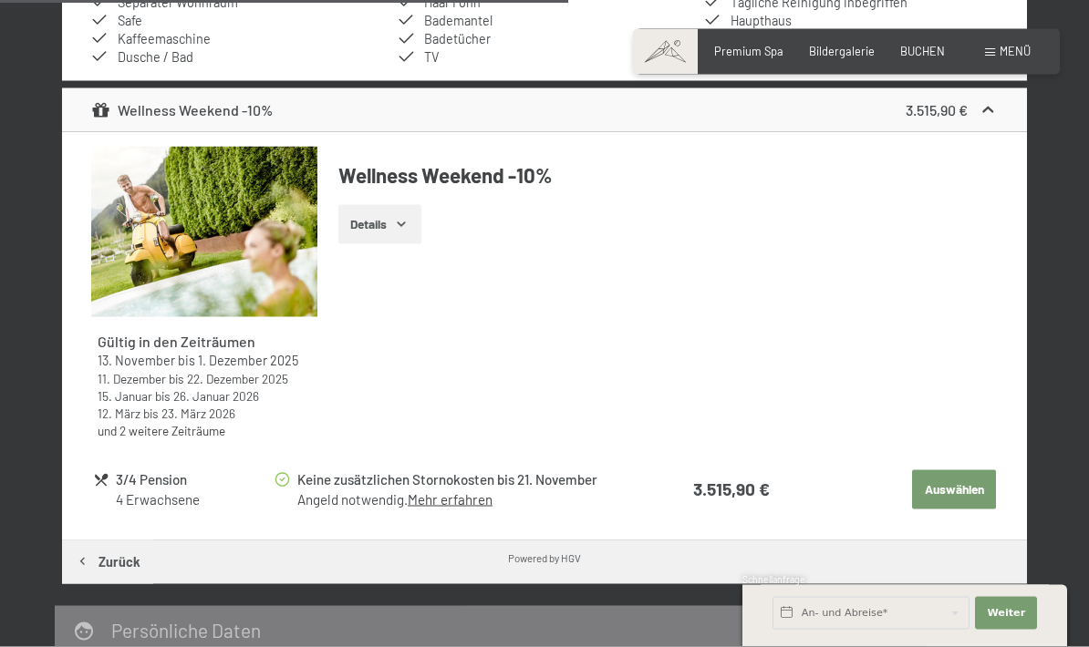
scroll to position [1080, 0]
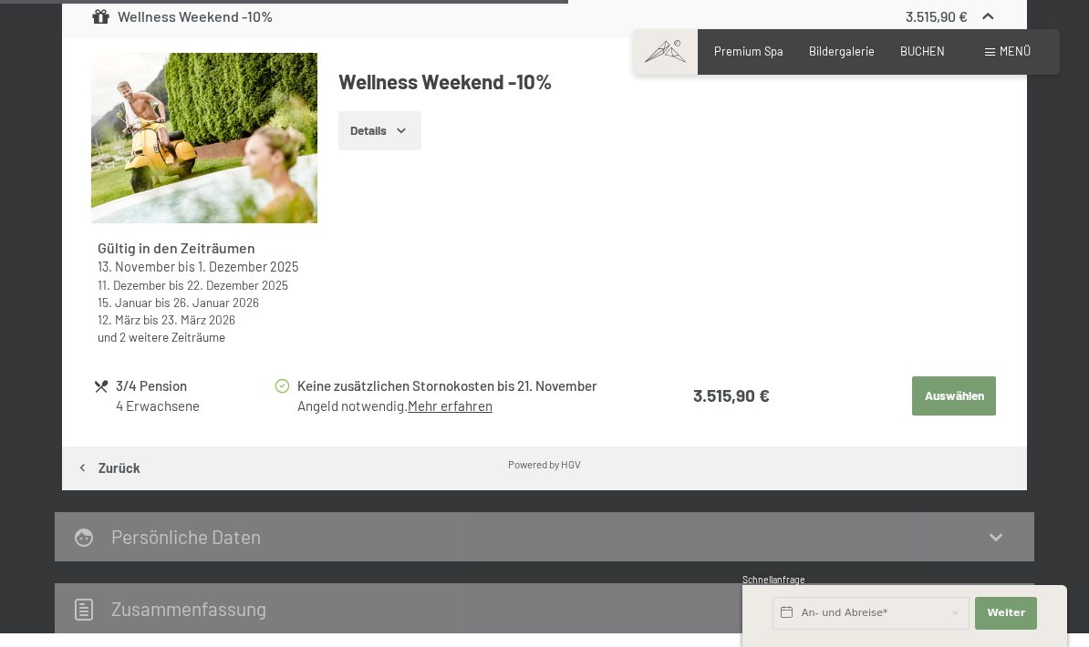
click at [946, 387] on button "Auswählen" at bounding box center [954, 397] width 84 height 40
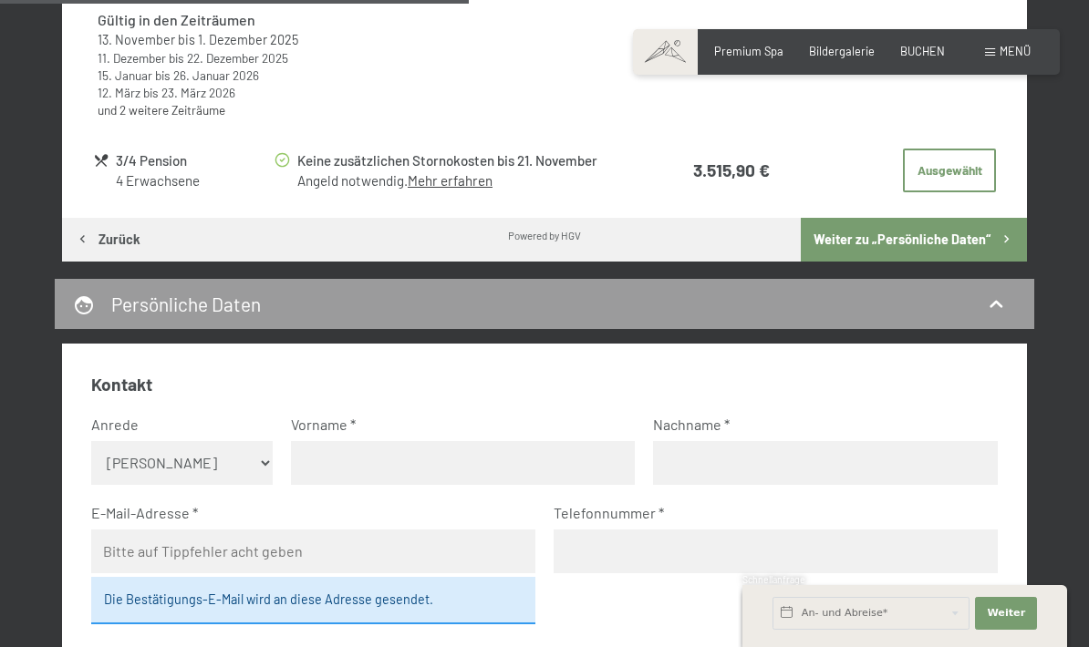
scroll to position [1178, 0]
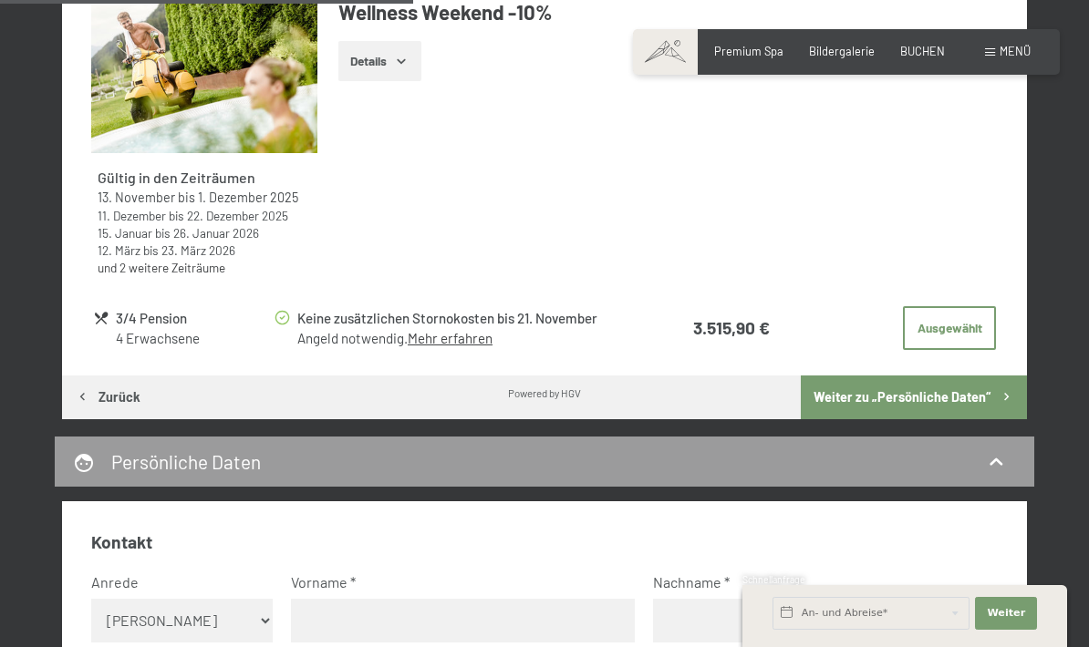
click at [416, 63] on button "Details" at bounding box center [379, 61] width 83 height 40
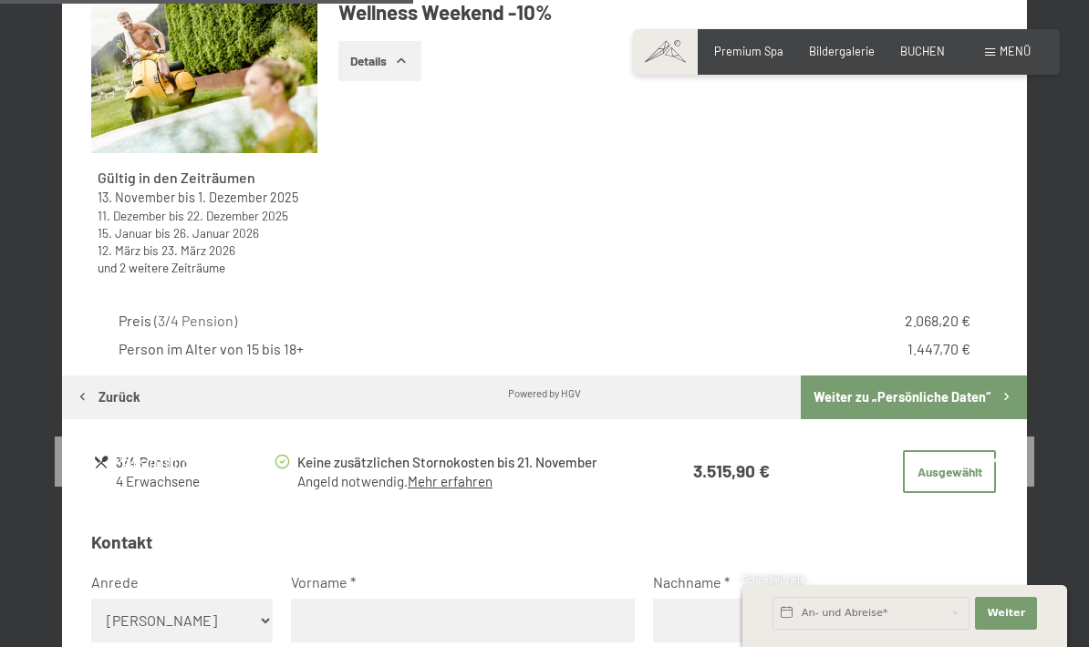
click at [416, 63] on button "Details" at bounding box center [379, 61] width 83 height 40
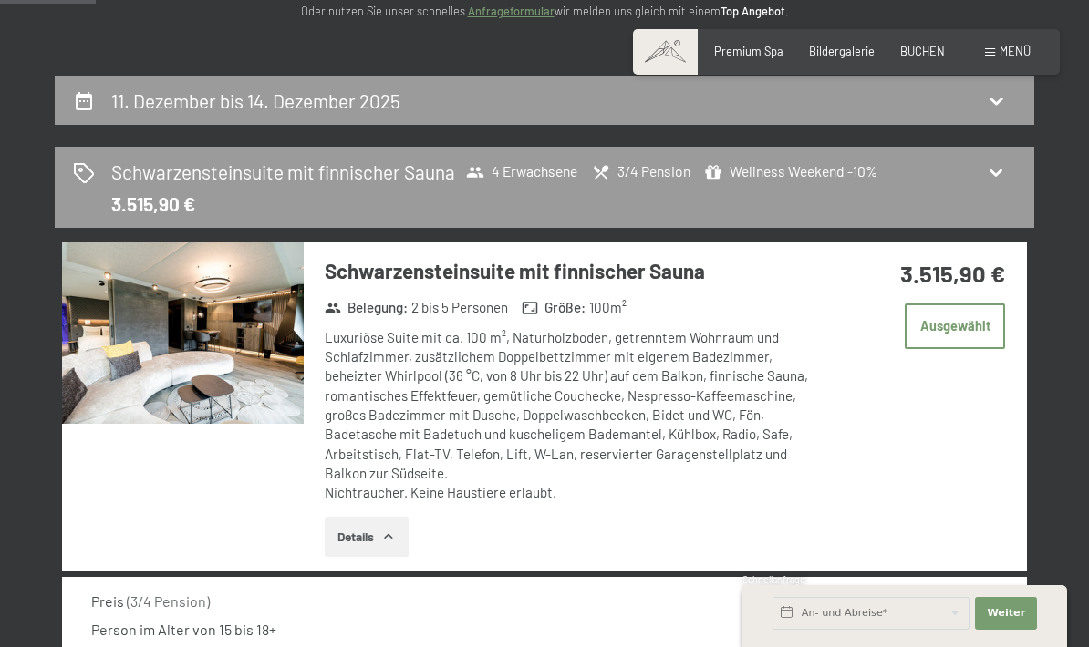
scroll to position [297, 0]
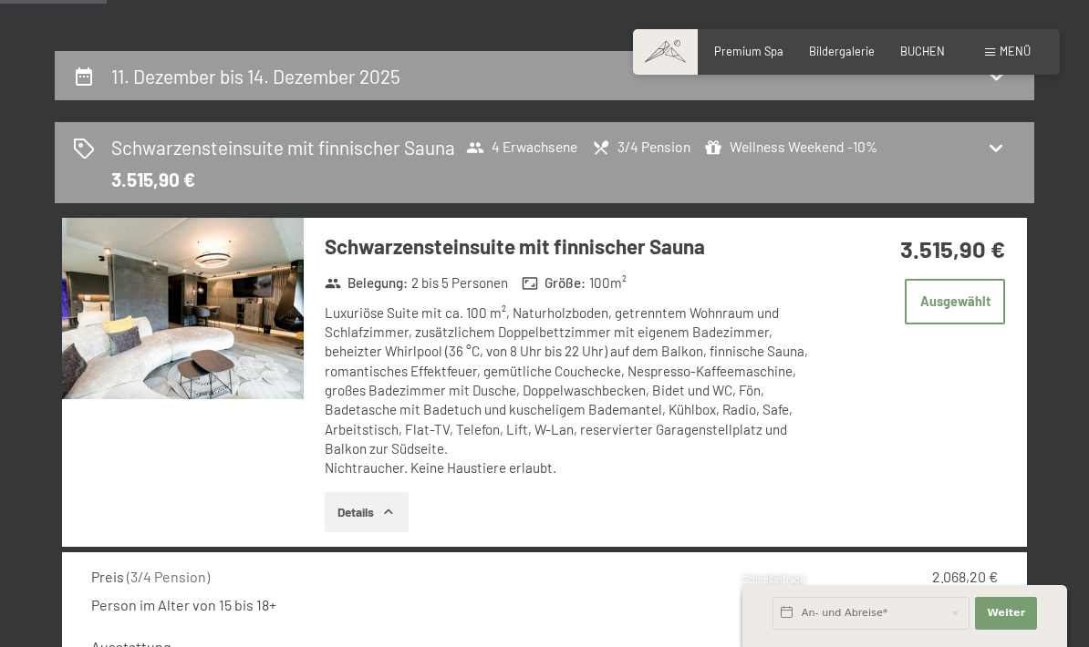
click at [232, 348] on img at bounding box center [183, 308] width 242 height 181
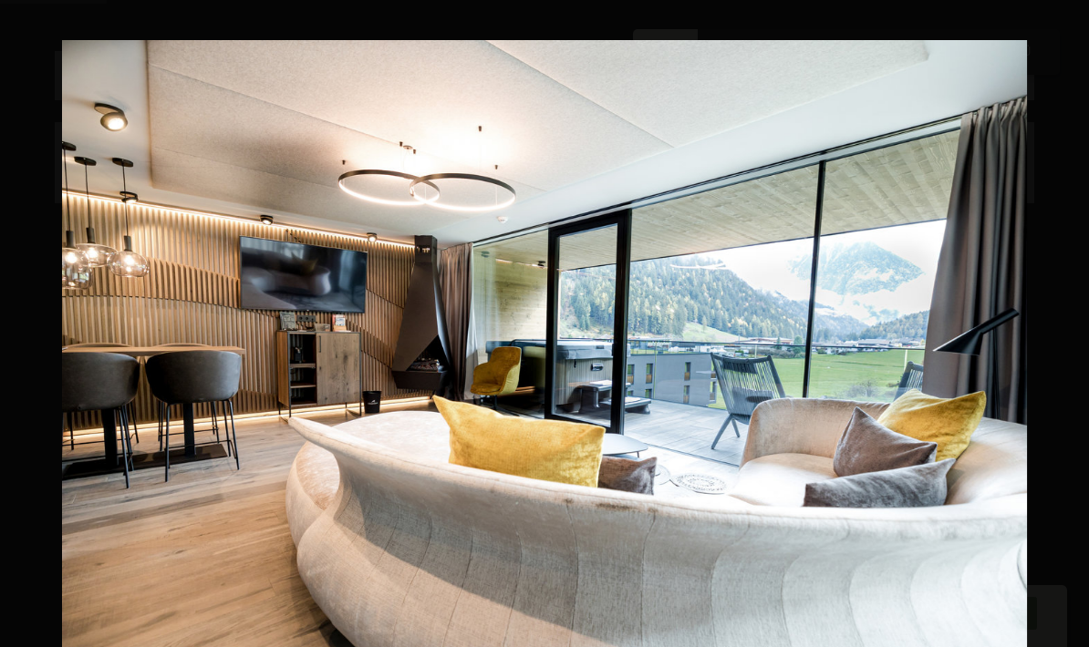
scroll to position [370, 0]
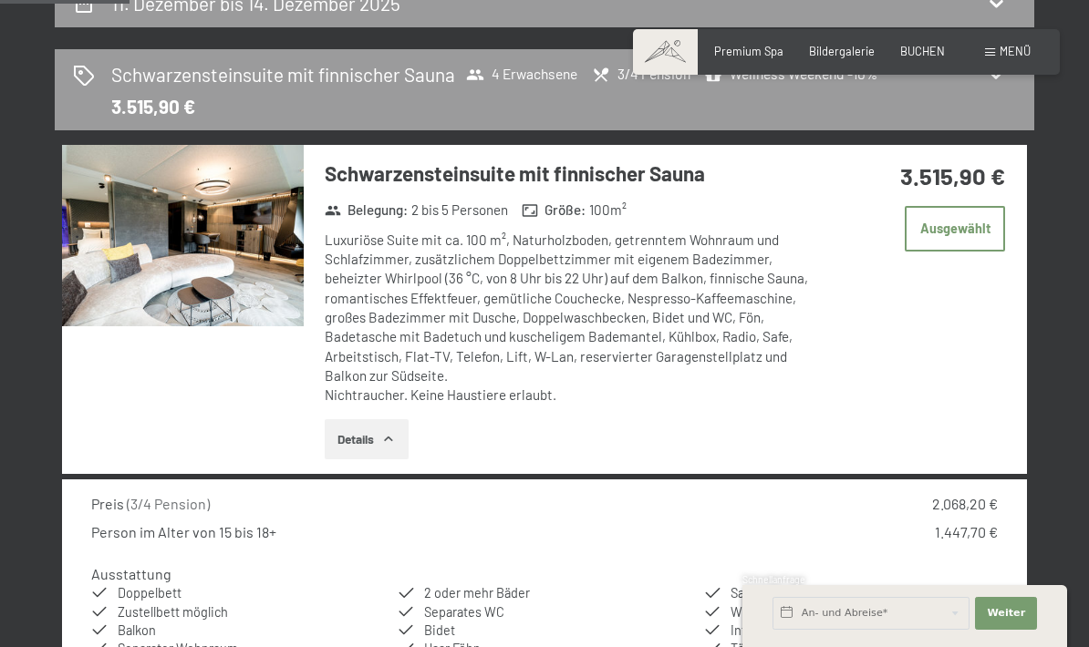
click at [0, 0] on button "button" at bounding box center [0, 0] width 0 height 0
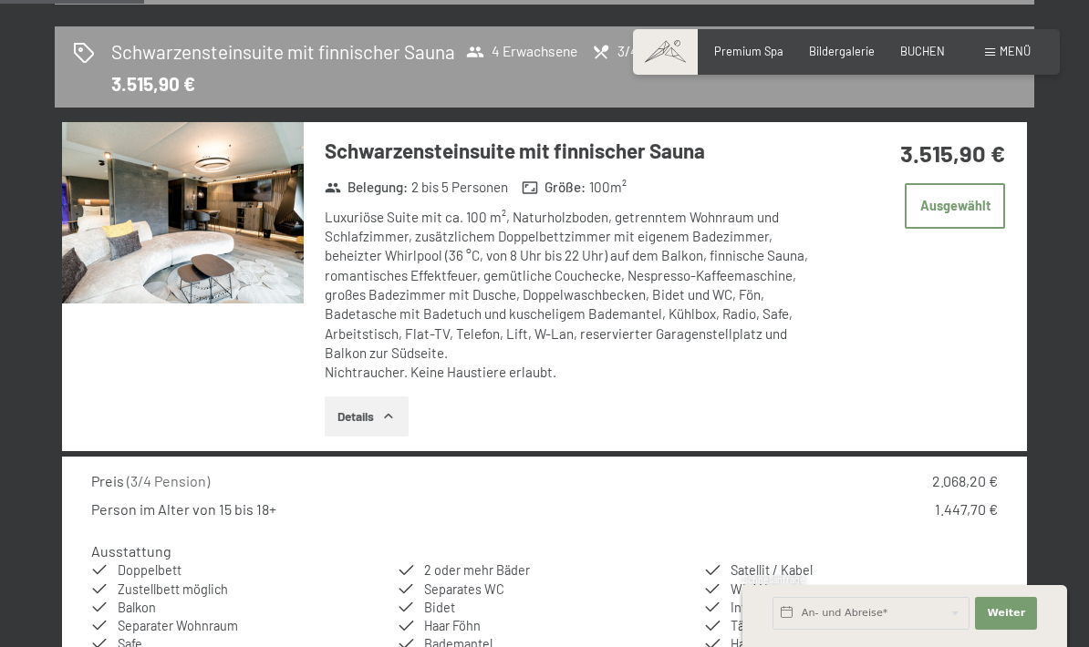
scroll to position [402, 0]
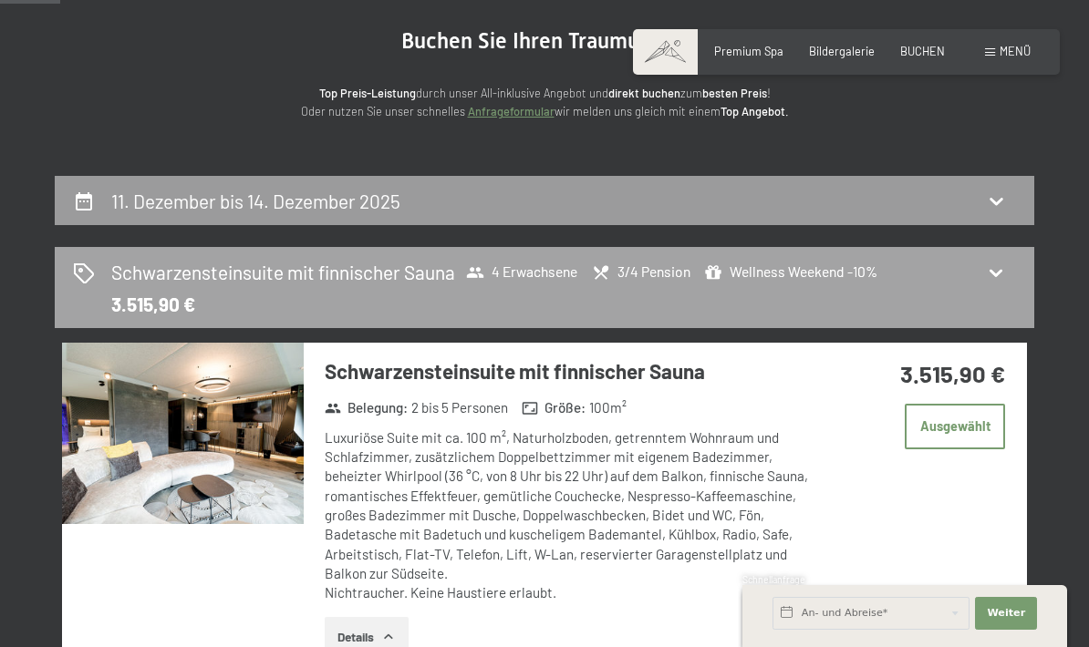
click at [1006, 262] on icon at bounding box center [996, 273] width 22 height 22
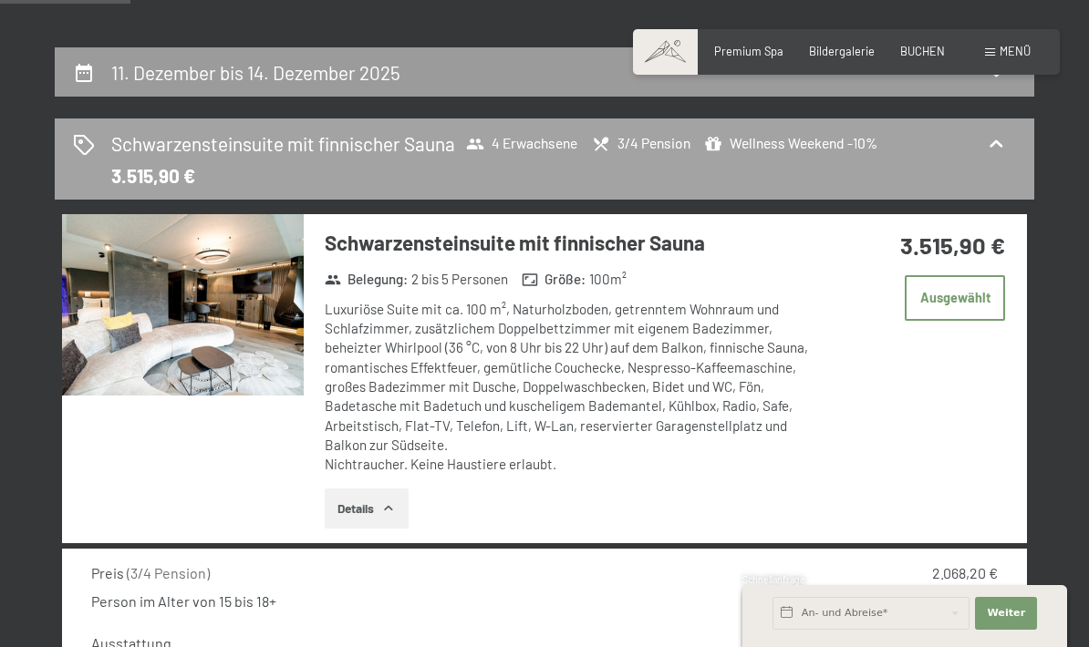
scroll to position [243, 0]
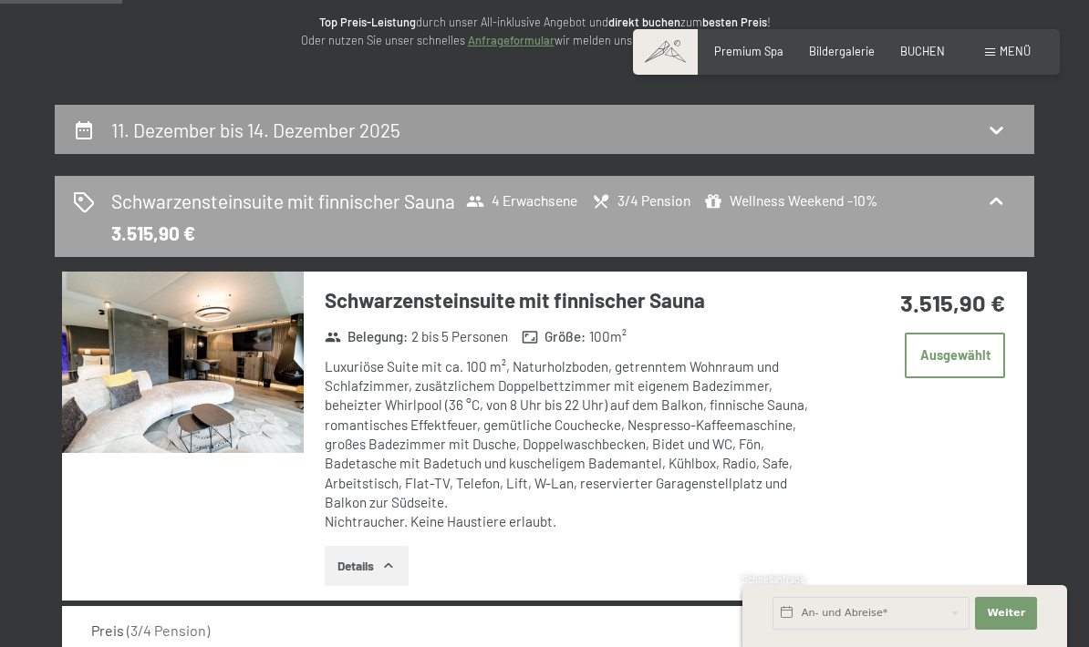
click at [1002, 200] on icon at bounding box center [996, 202] width 22 height 22
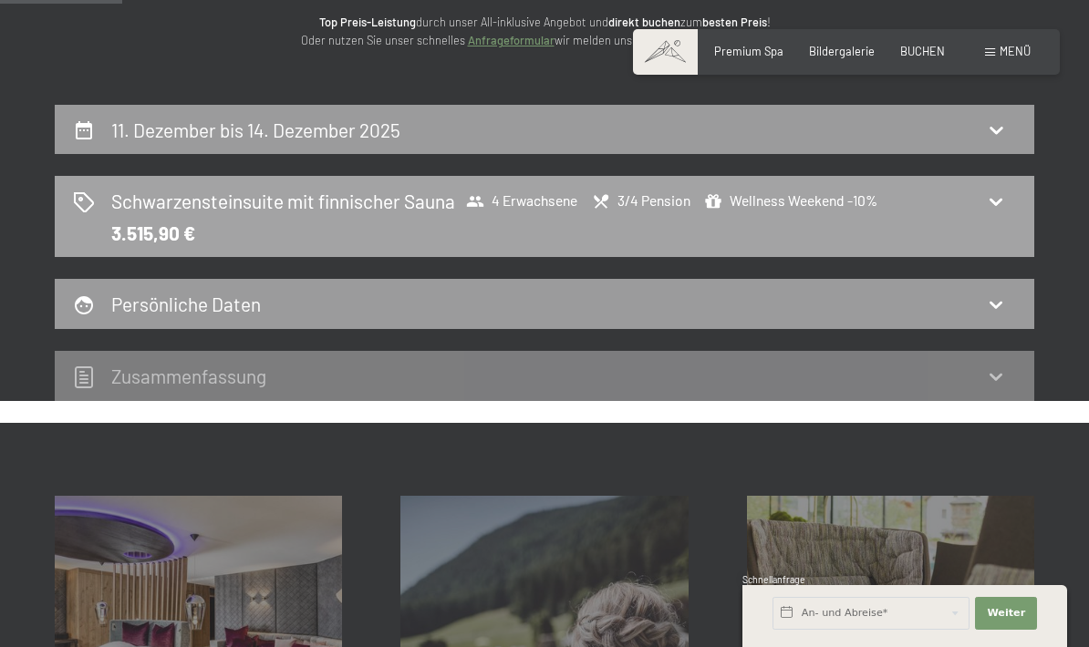
click at [1000, 199] on icon at bounding box center [995, 202] width 13 height 7
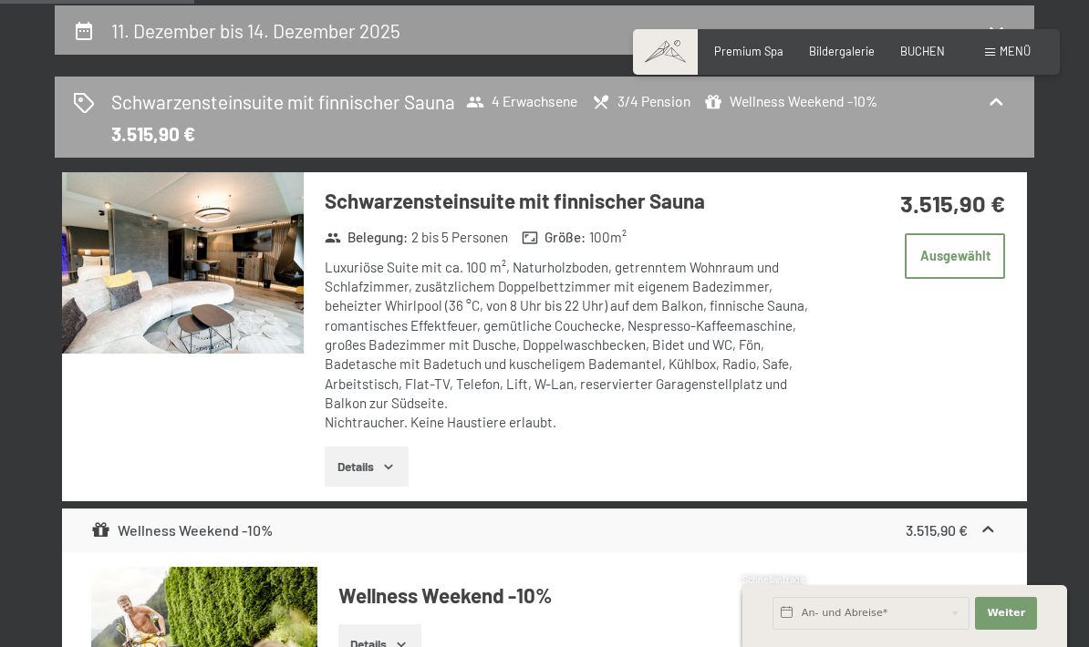
scroll to position [350, 0]
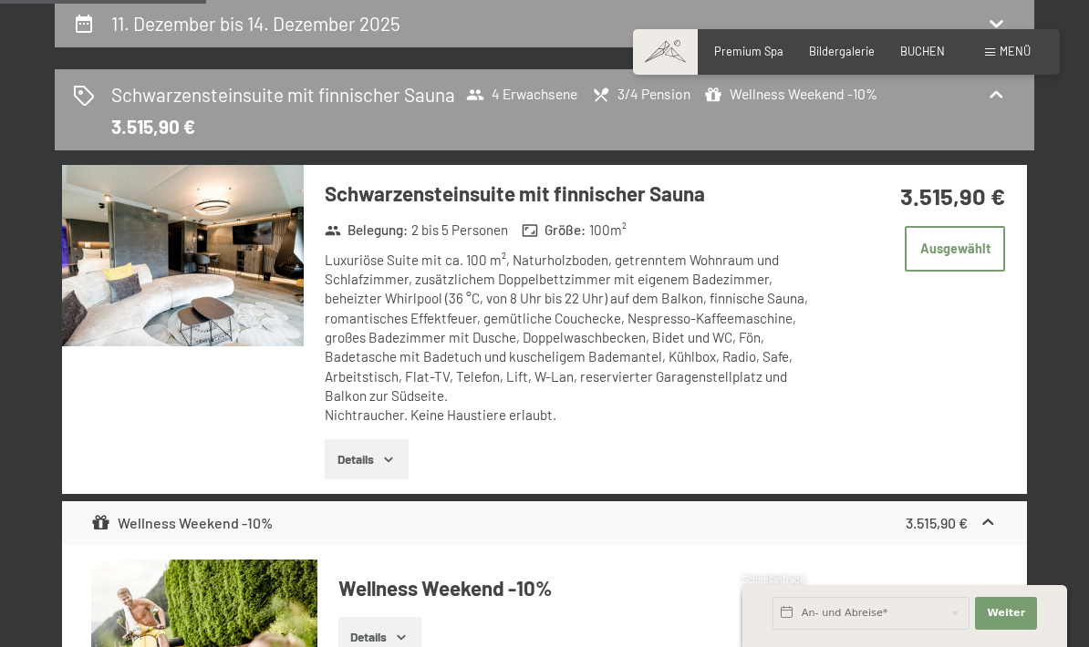
click at [349, 467] on button "Details" at bounding box center [366, 459] width 83 height 40
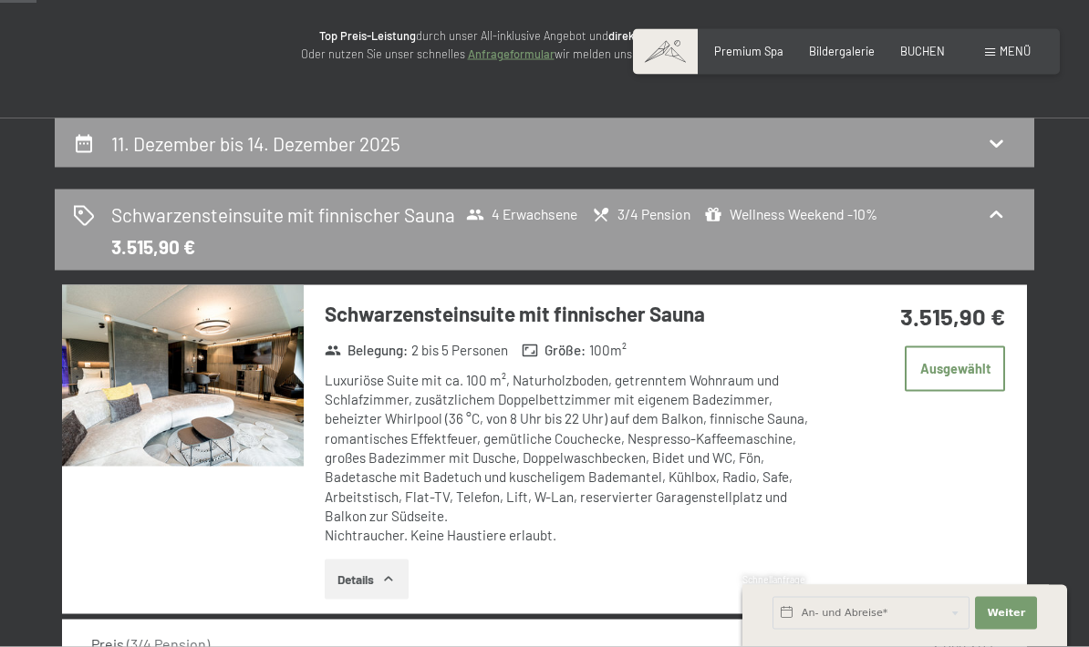
scroll to position [0, 0]
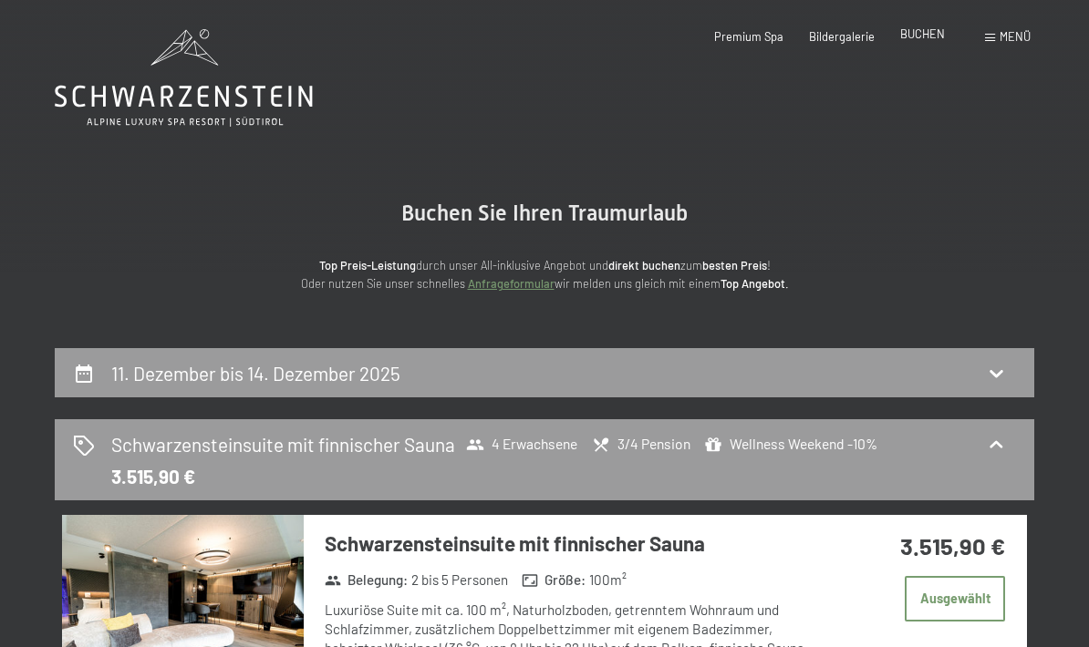
click at [934, 40] on span "BUCHEN" at bounding box center [922, 33] width 45 height 15
